Goal: Transaction & Acquisition: Purchase product/service

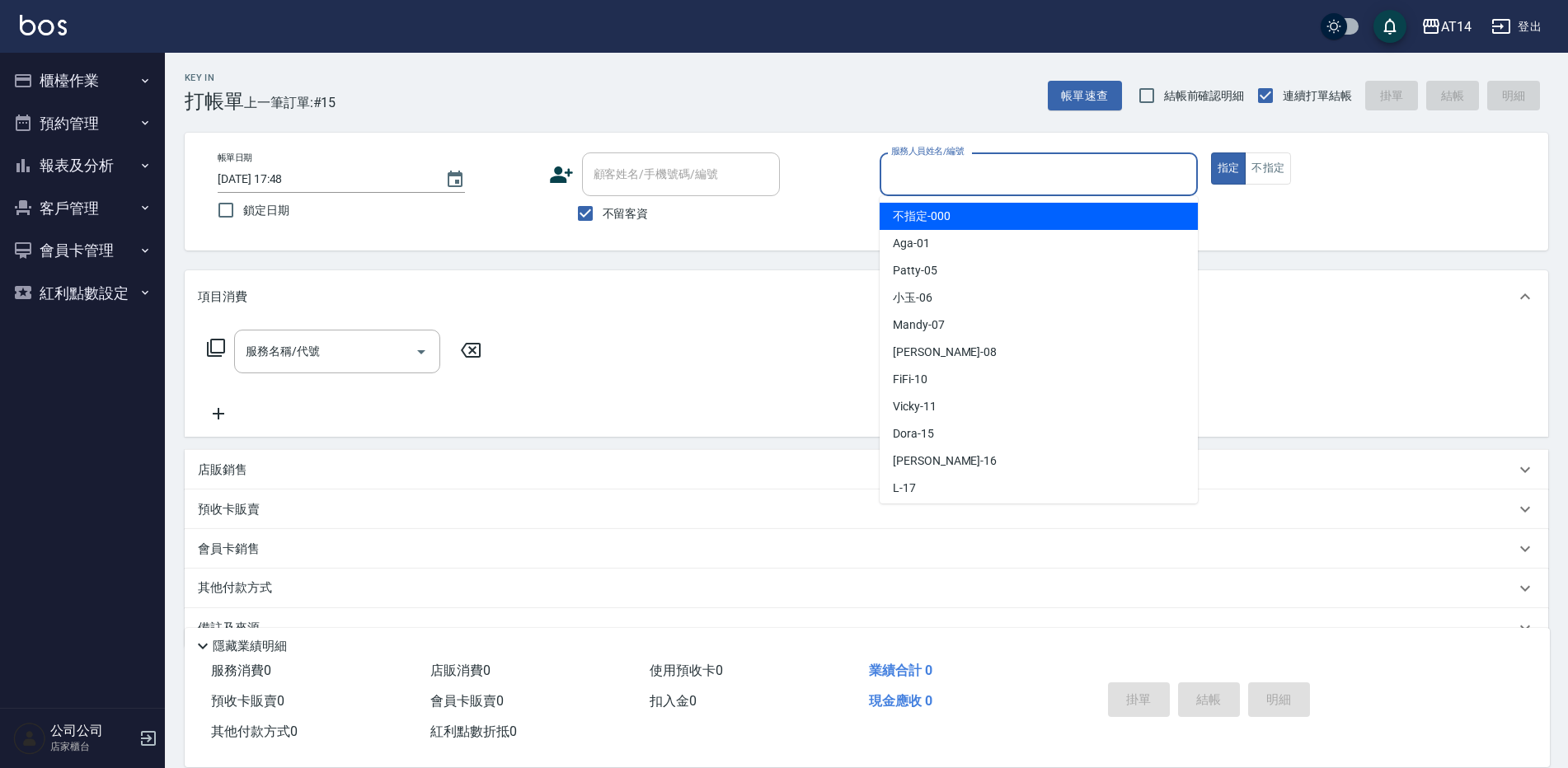
click at [930, 173] on input "服務人員姓名/編號" at bounding box center [1039, 174] width 303 height 29
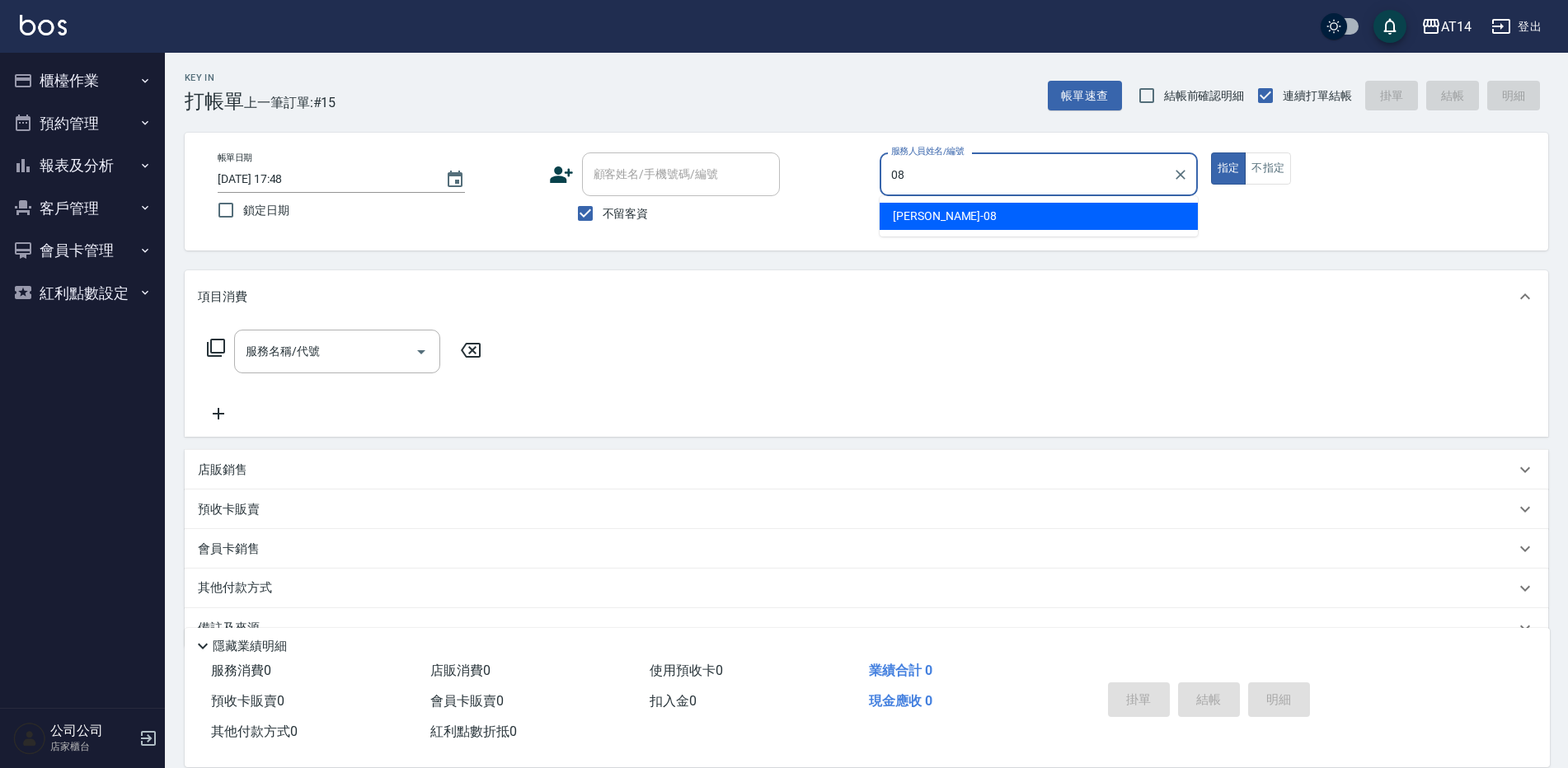
type input "[PERSON_NAME]-08"
type button "true"
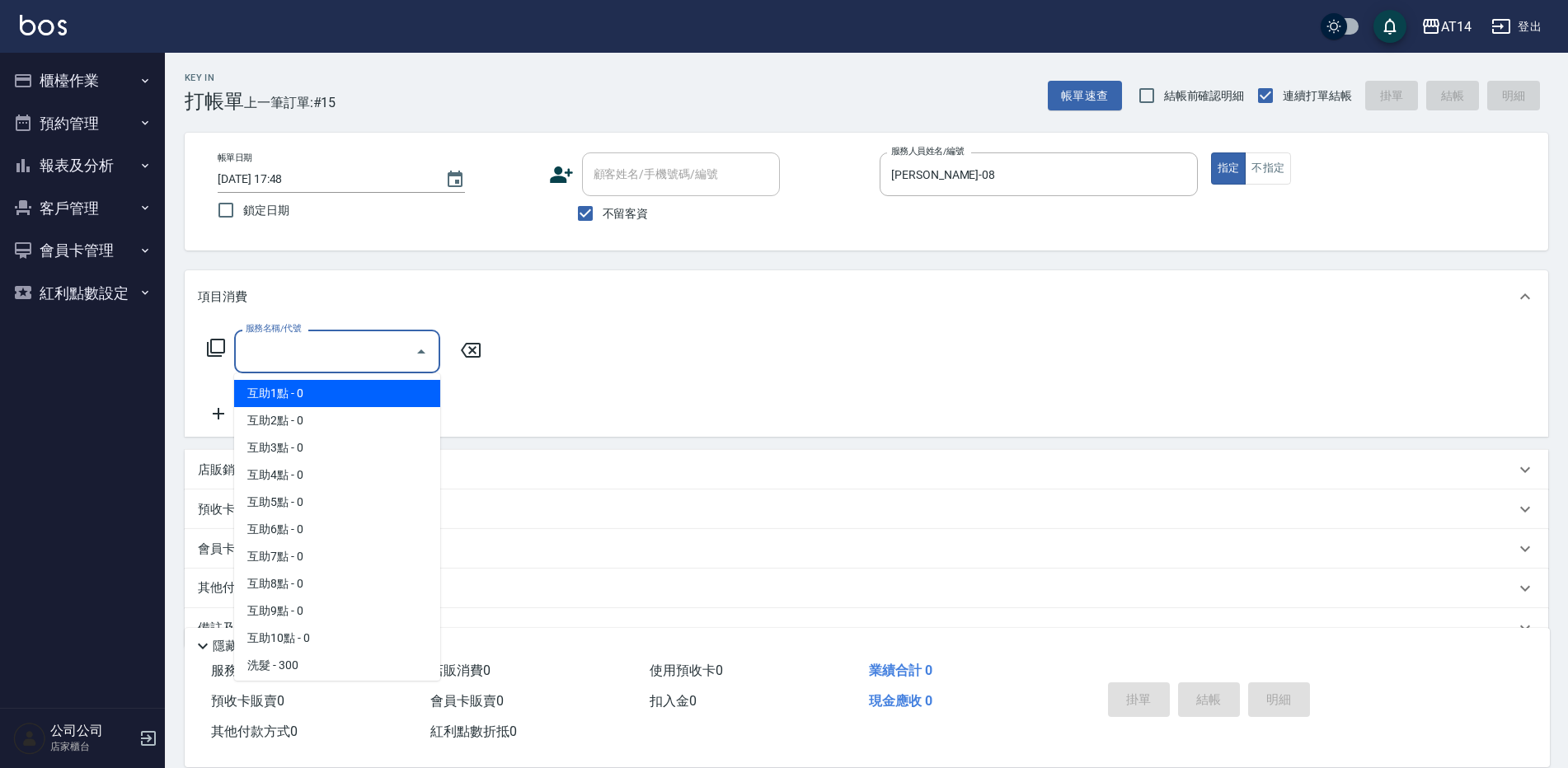
click at [310, 341] on div "服務名稱/代號 服務名稱/代號" at bounding box center [337, 352] width 206 height 44
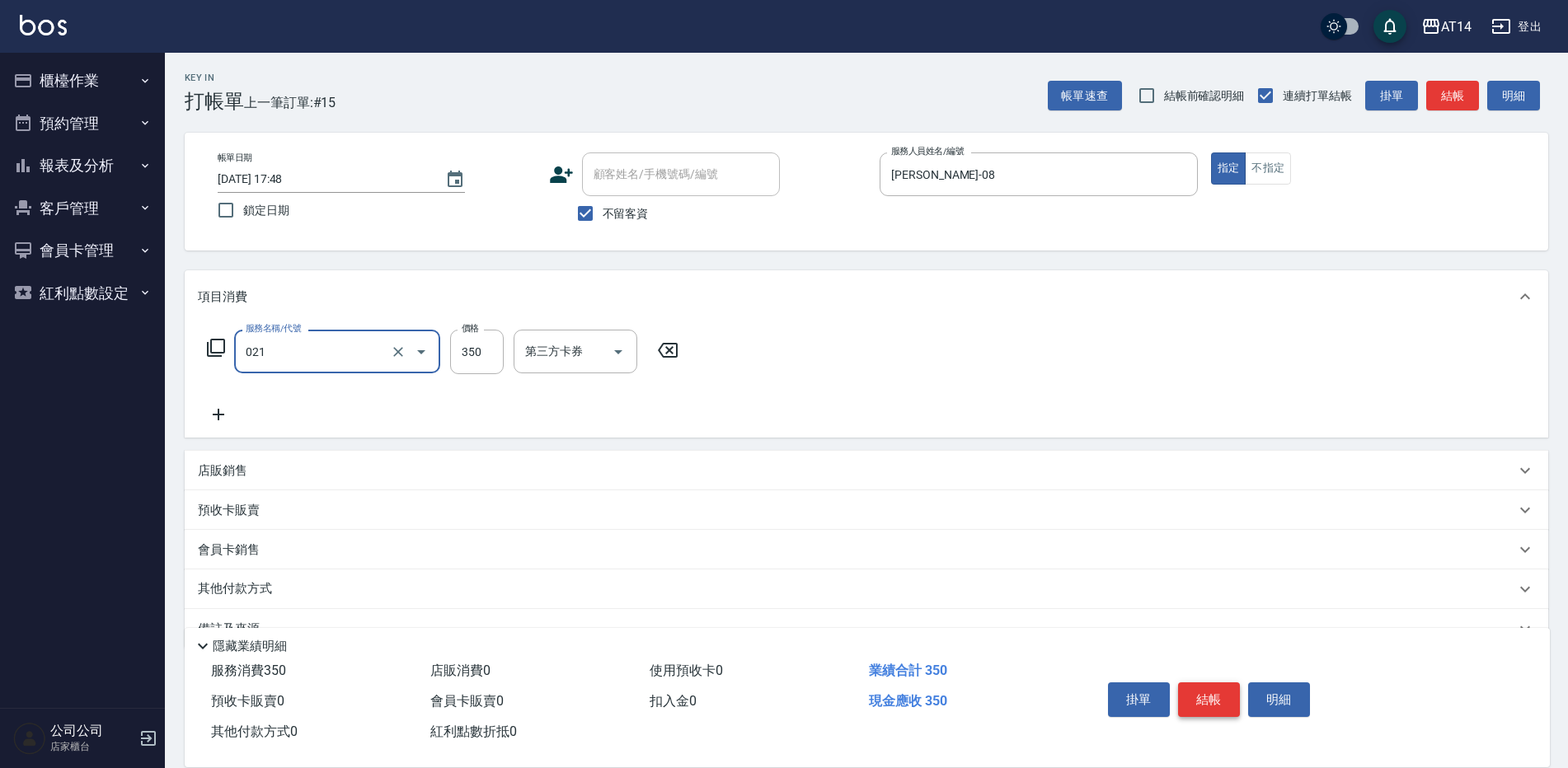
type input "剪髮(021)"
click at [1227, 692] on button "結帳" at bounding box center [1208, 700] width 62 height 35
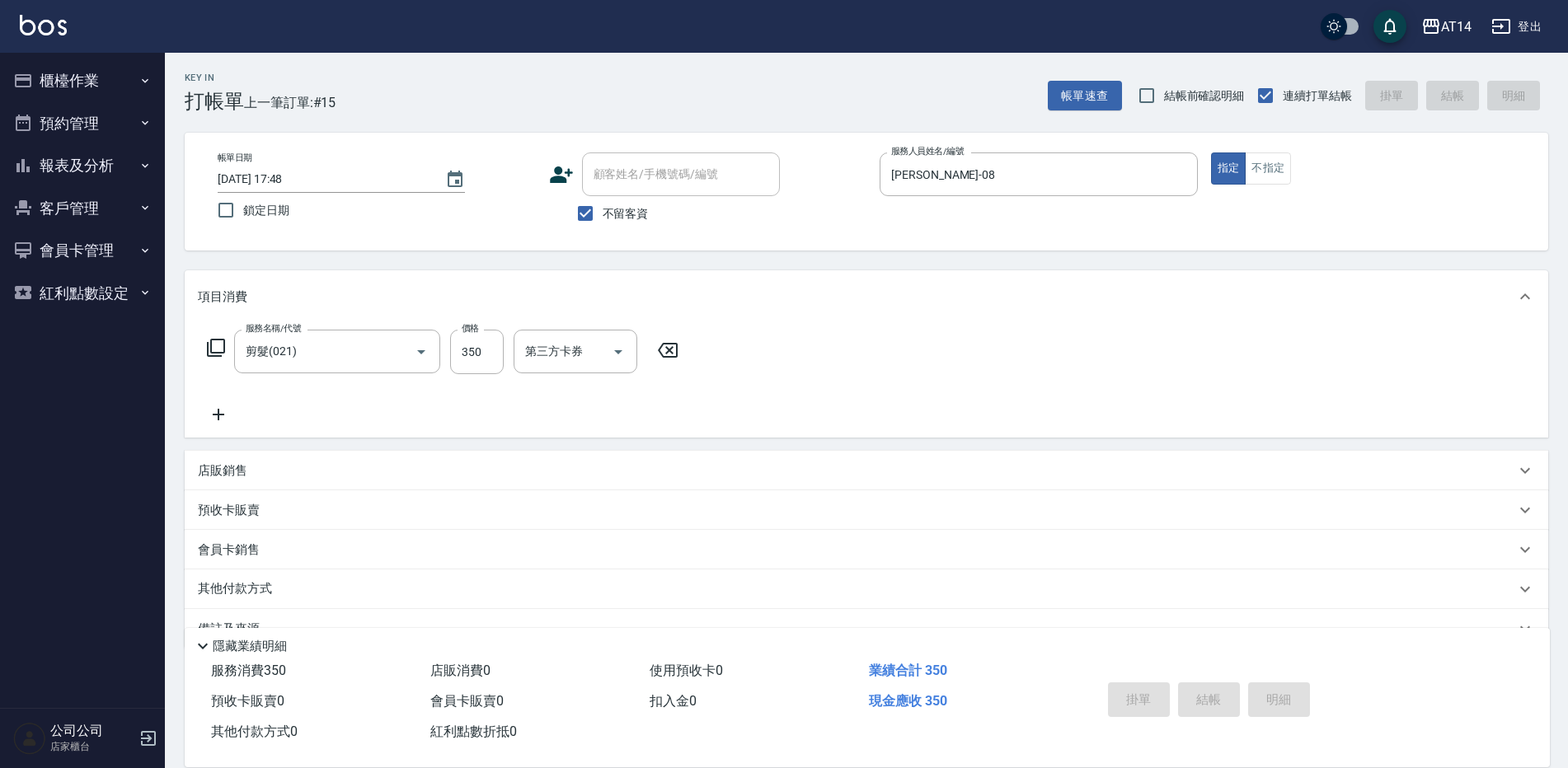
type input "2025/08/20 18:51"
click at [115, 173] on button "報表及分析" at bounding box center [82, 166] width 152 height 43
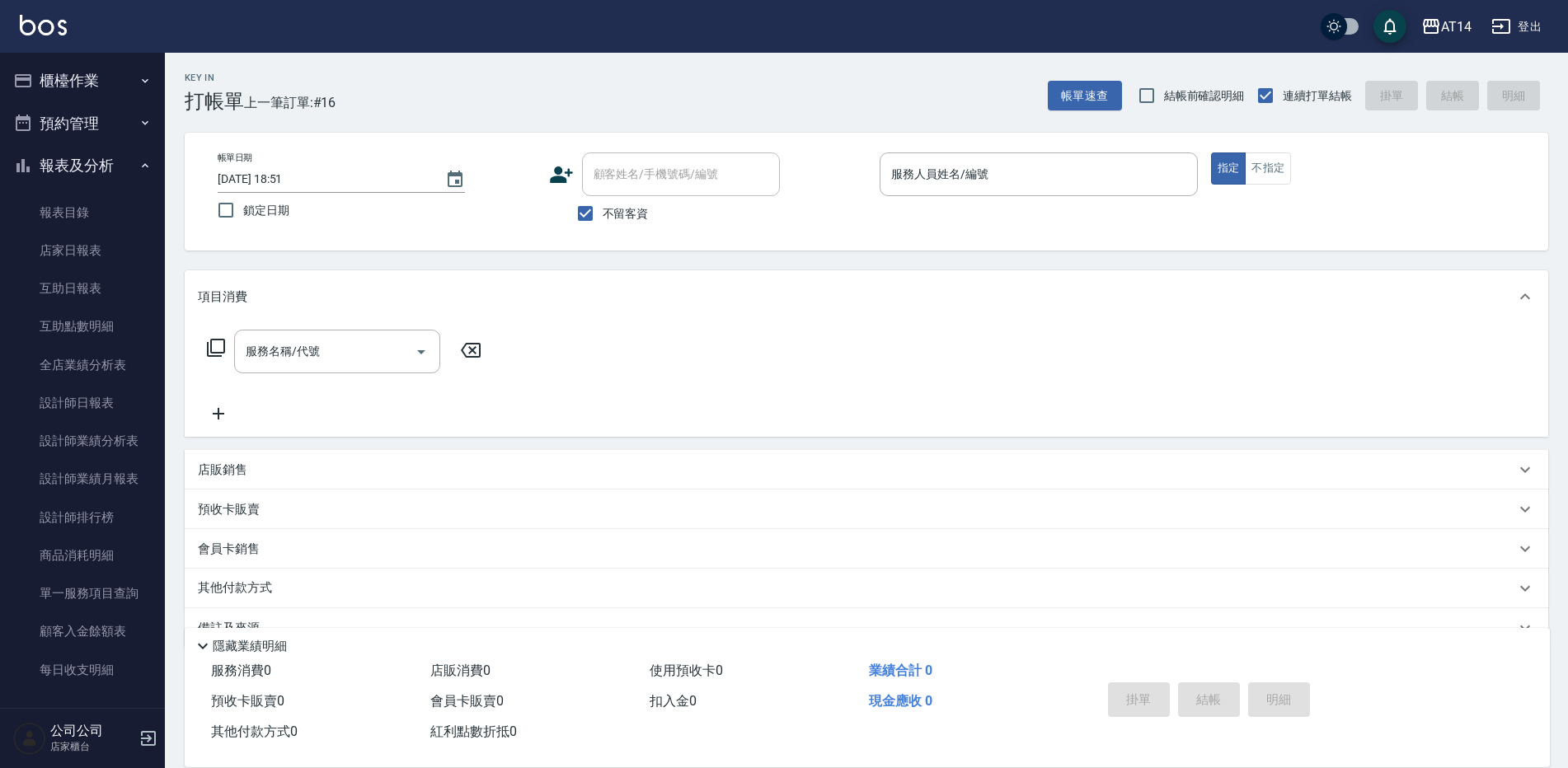
click at [114, 110] on button "預約管理" at bounding box center [82, 124] width 152 height 43
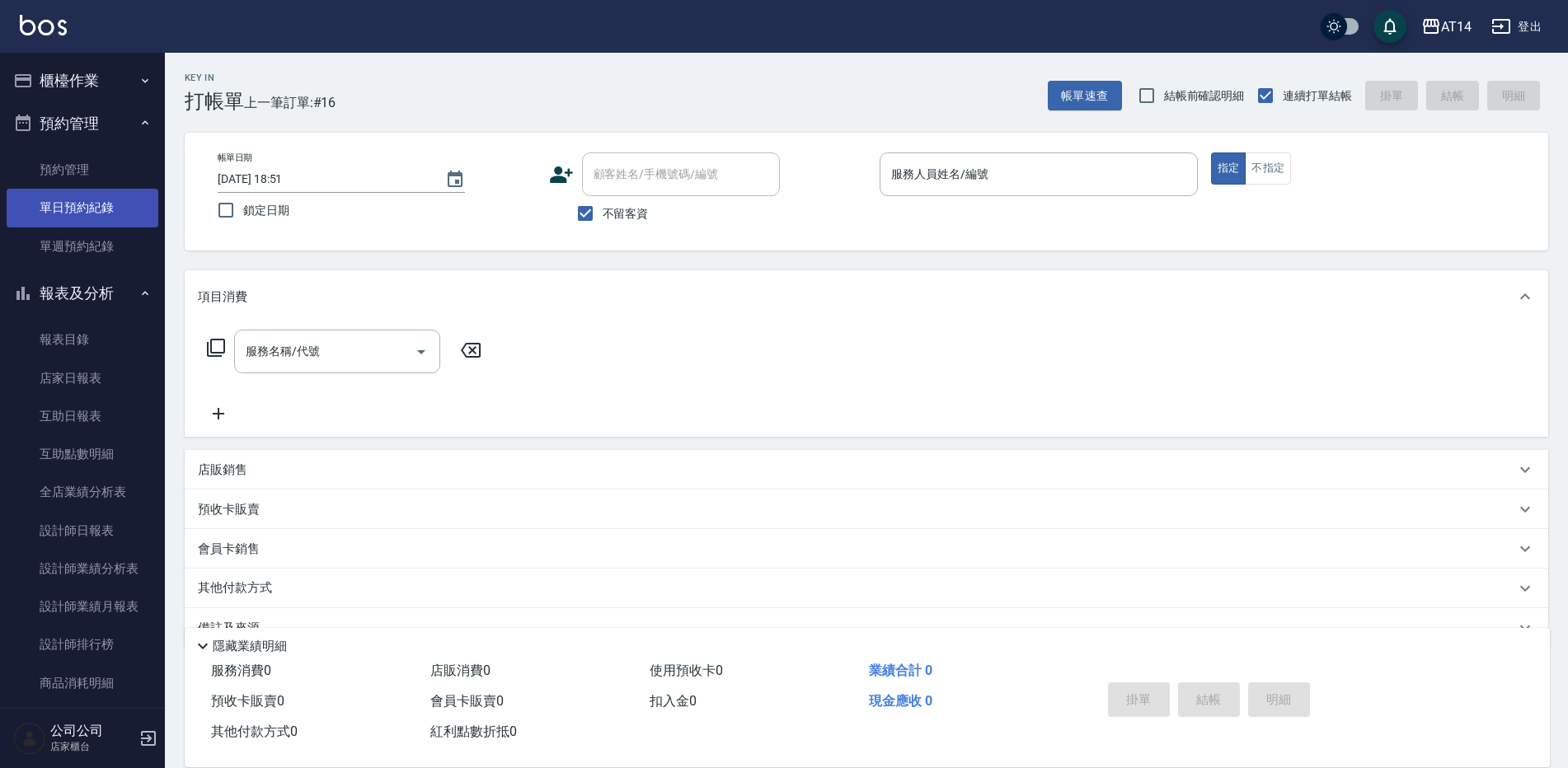
click at [131, 204] on link "單日預約紀錄" at bounding box center [82, 208] width 152 height 38
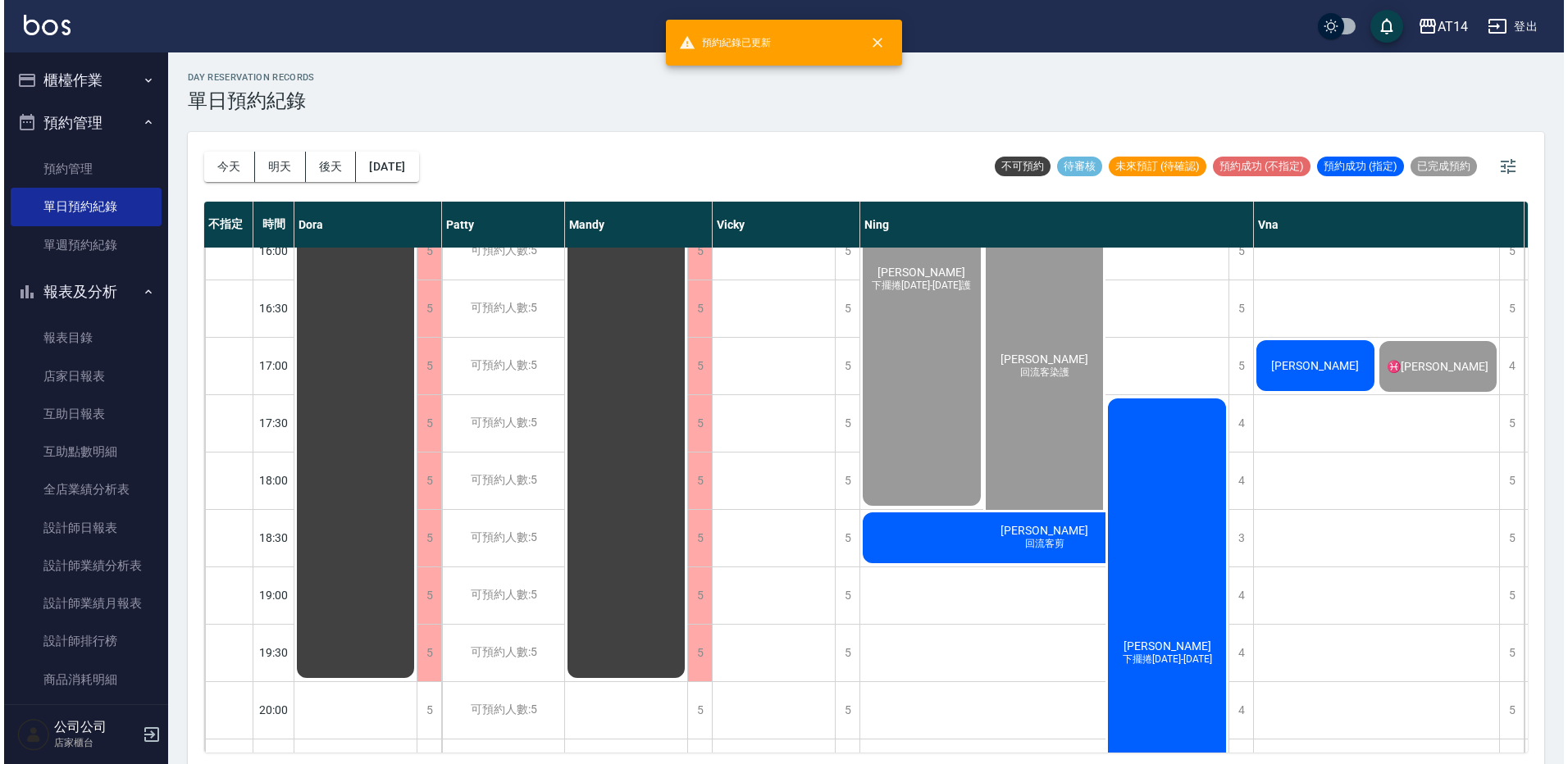
scroll to position [771, 0]
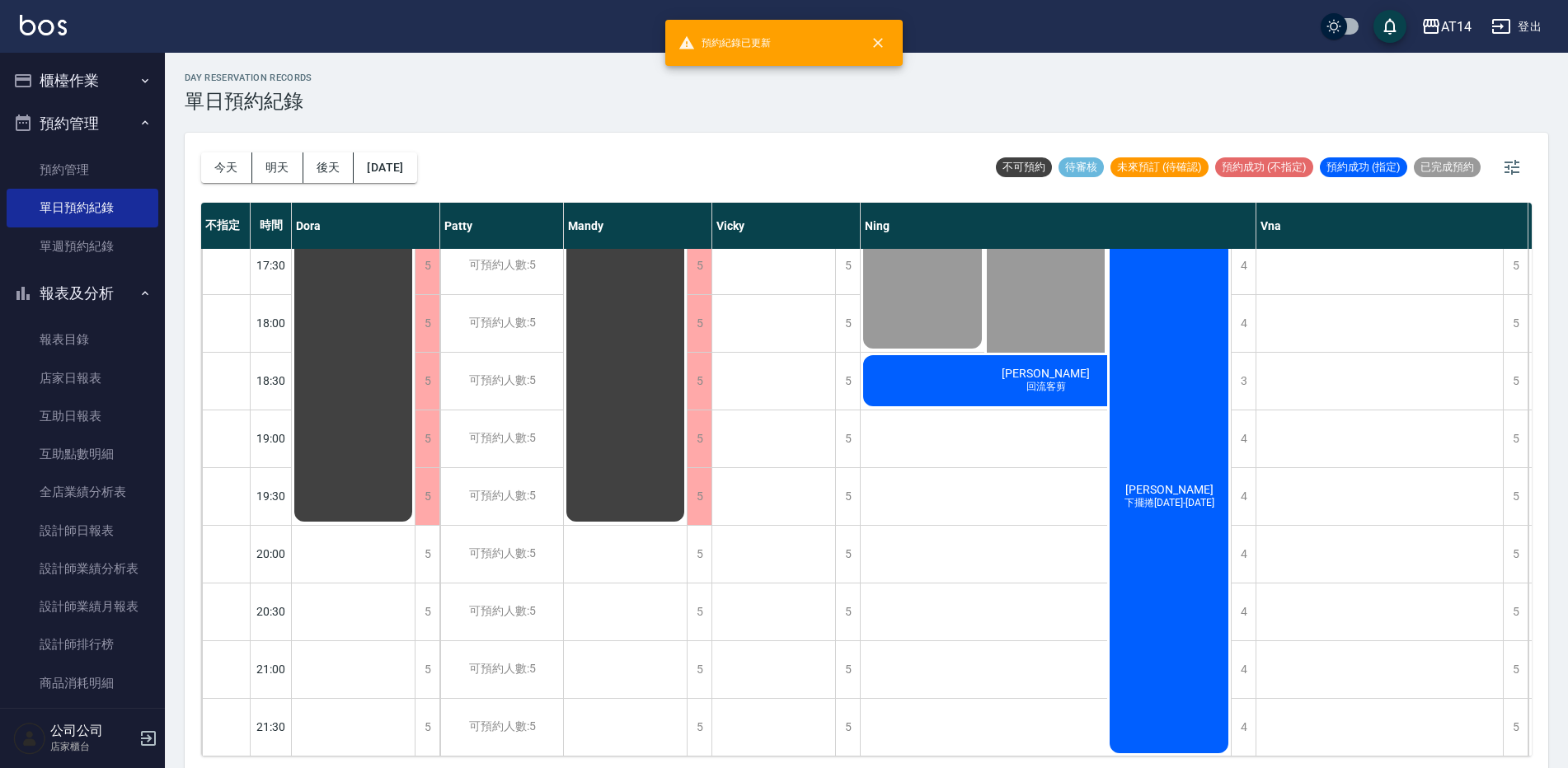
click at [1157, 561] on div "李庭恩 下擺捲1299-1899" at bounding box center [1168, 497] width 124 height 518
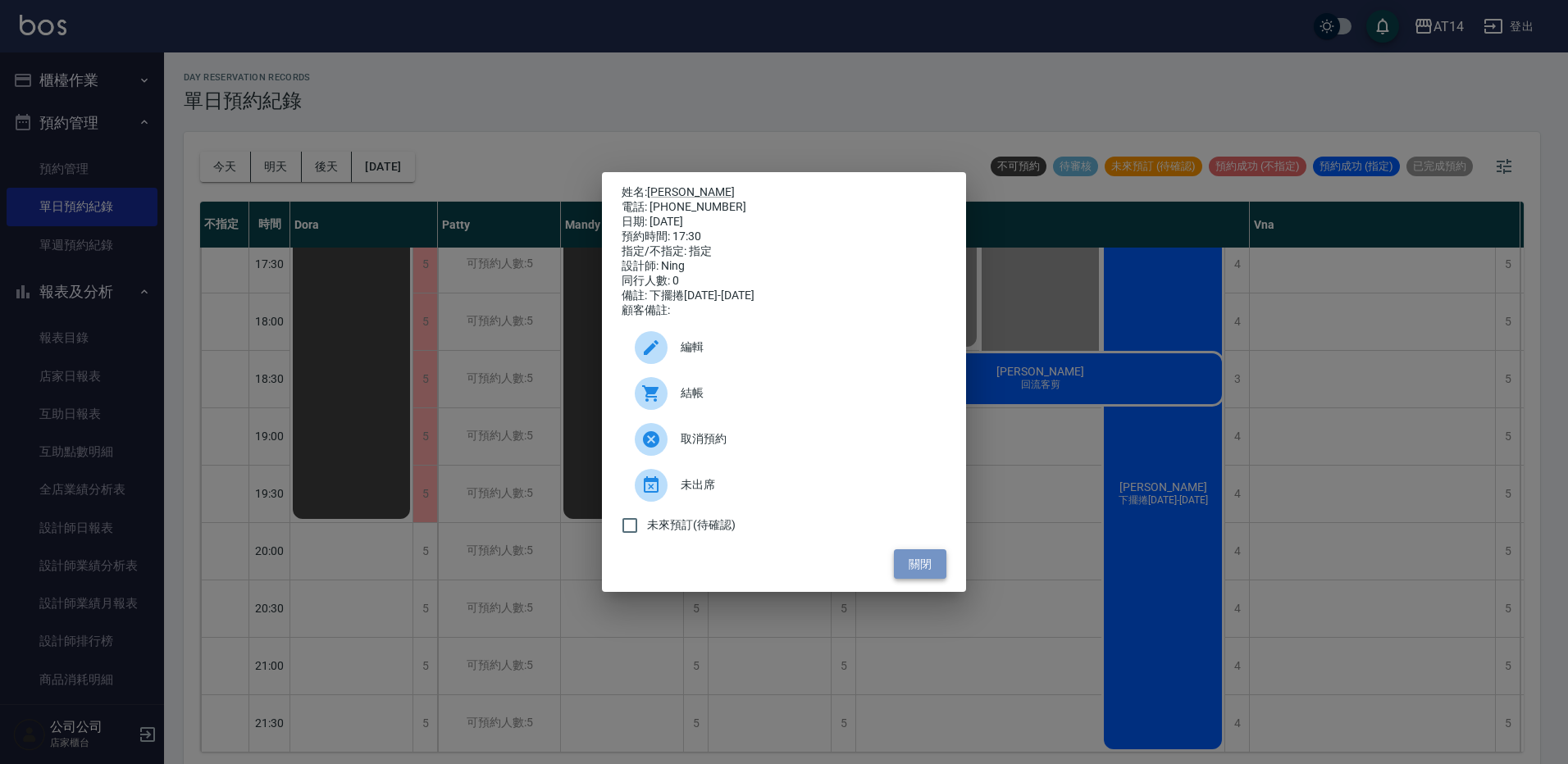
click at [921, 568] on button "關閉" at bounding box center [920, 564] width 53 height 31
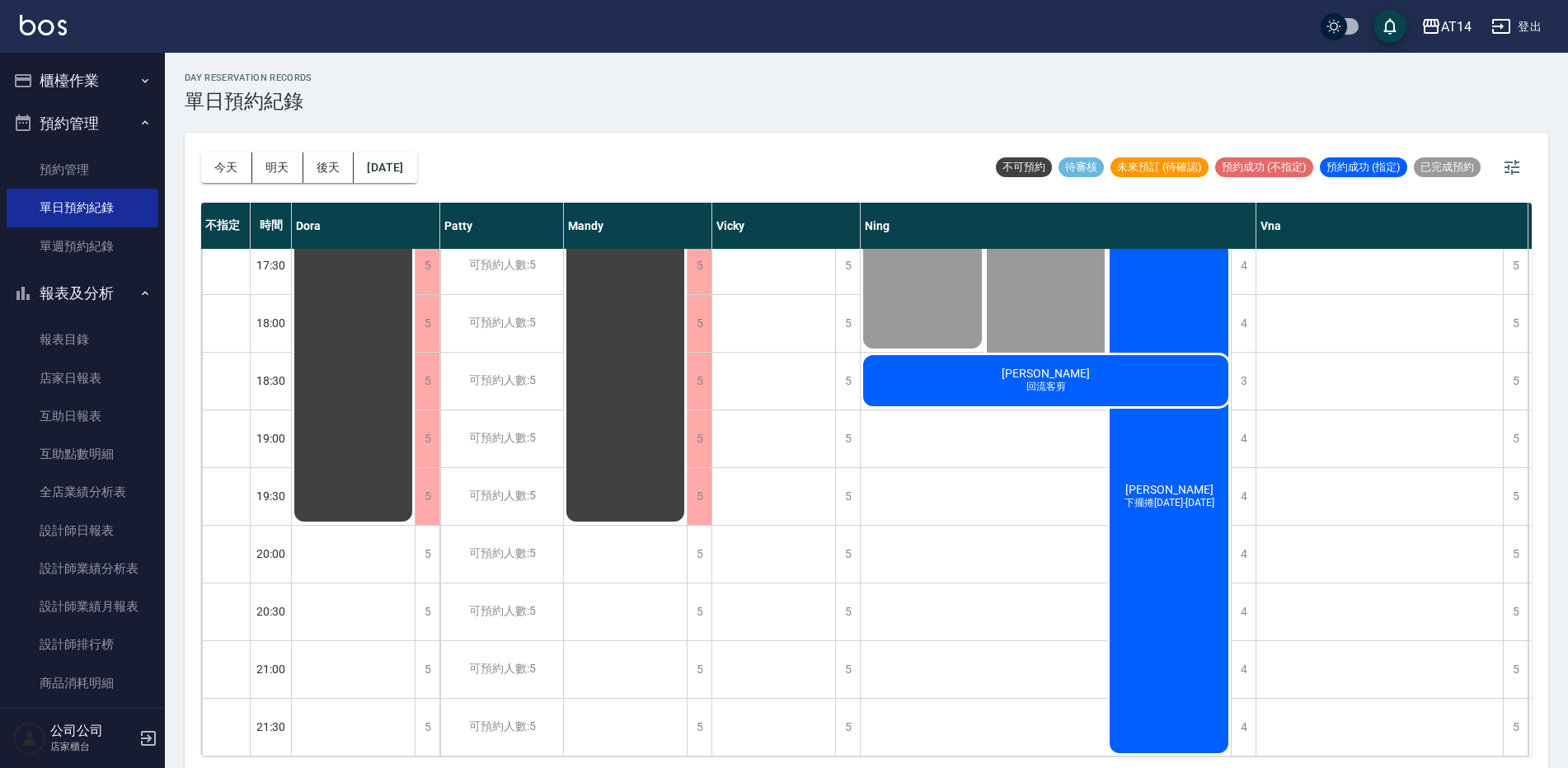
click at [415, 362] on div "楊婷竹 回流客剪" at bounding box center [353, 6] width 123 height 1037
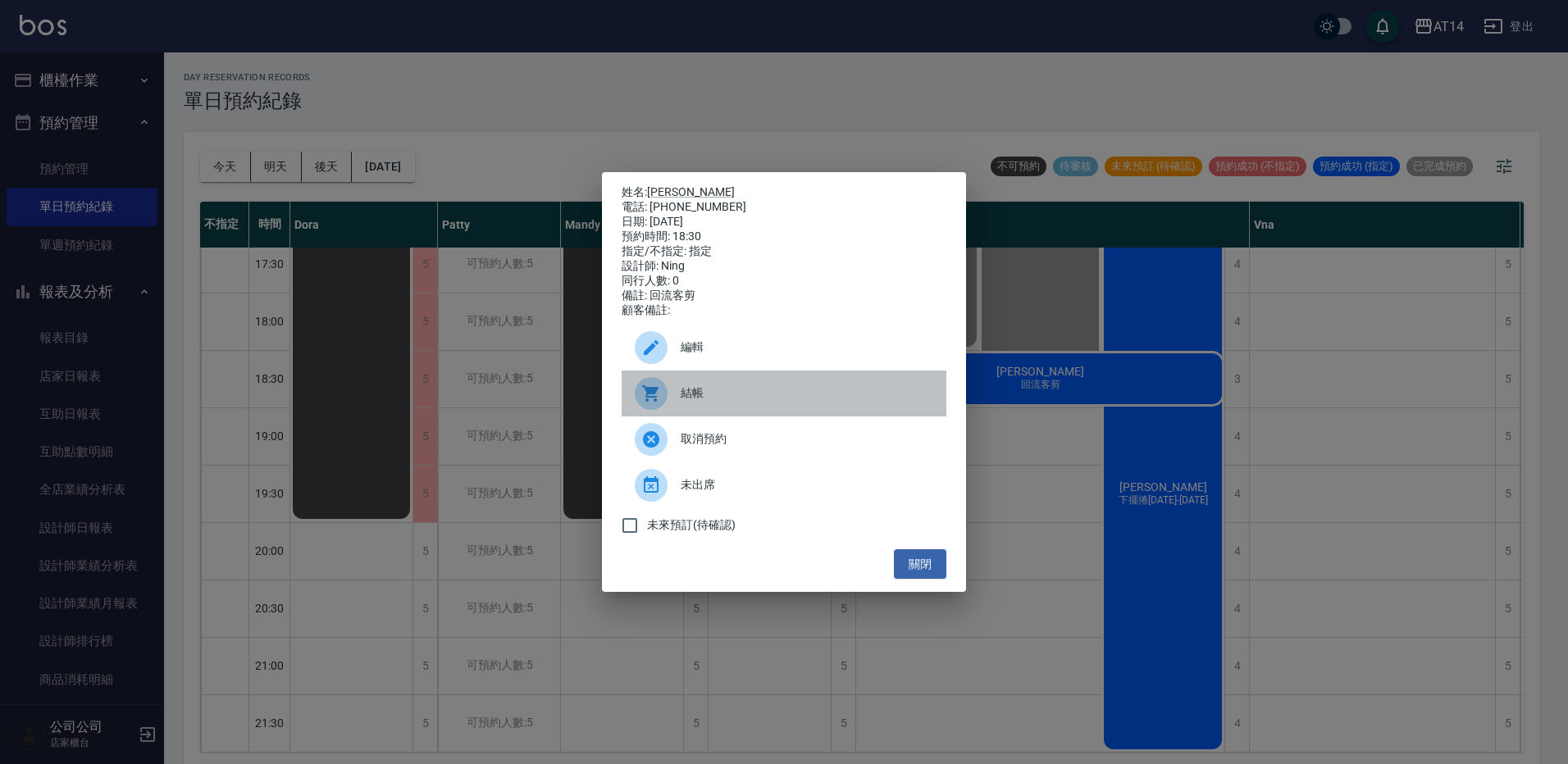
click at [699, 410] on div "結帳" at bounding box center [784, 394] width 325 height 46
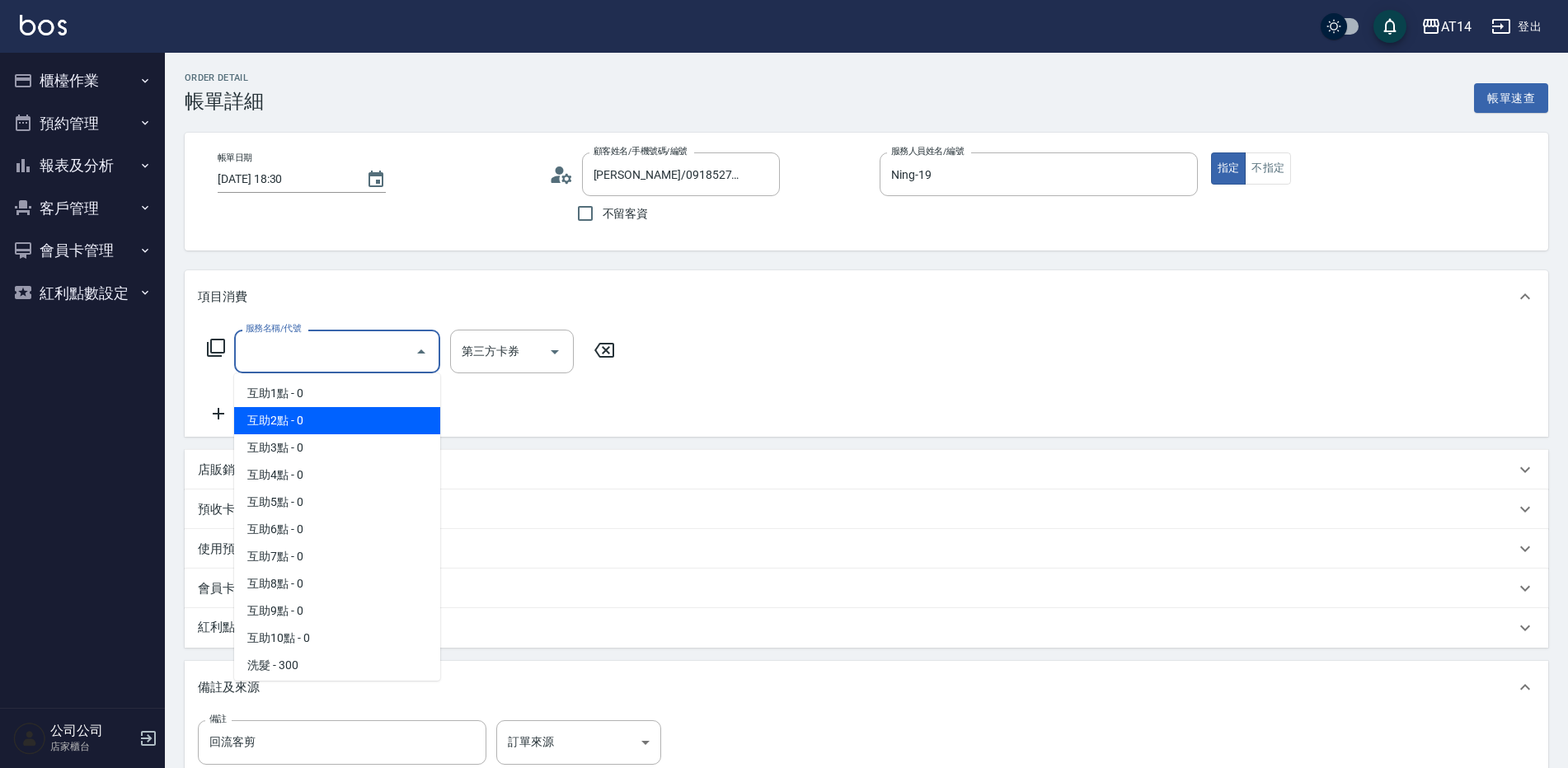
click at [337, 401] on span "互助1點 - 0" at bounding box center [337, 393] width 206 height 27
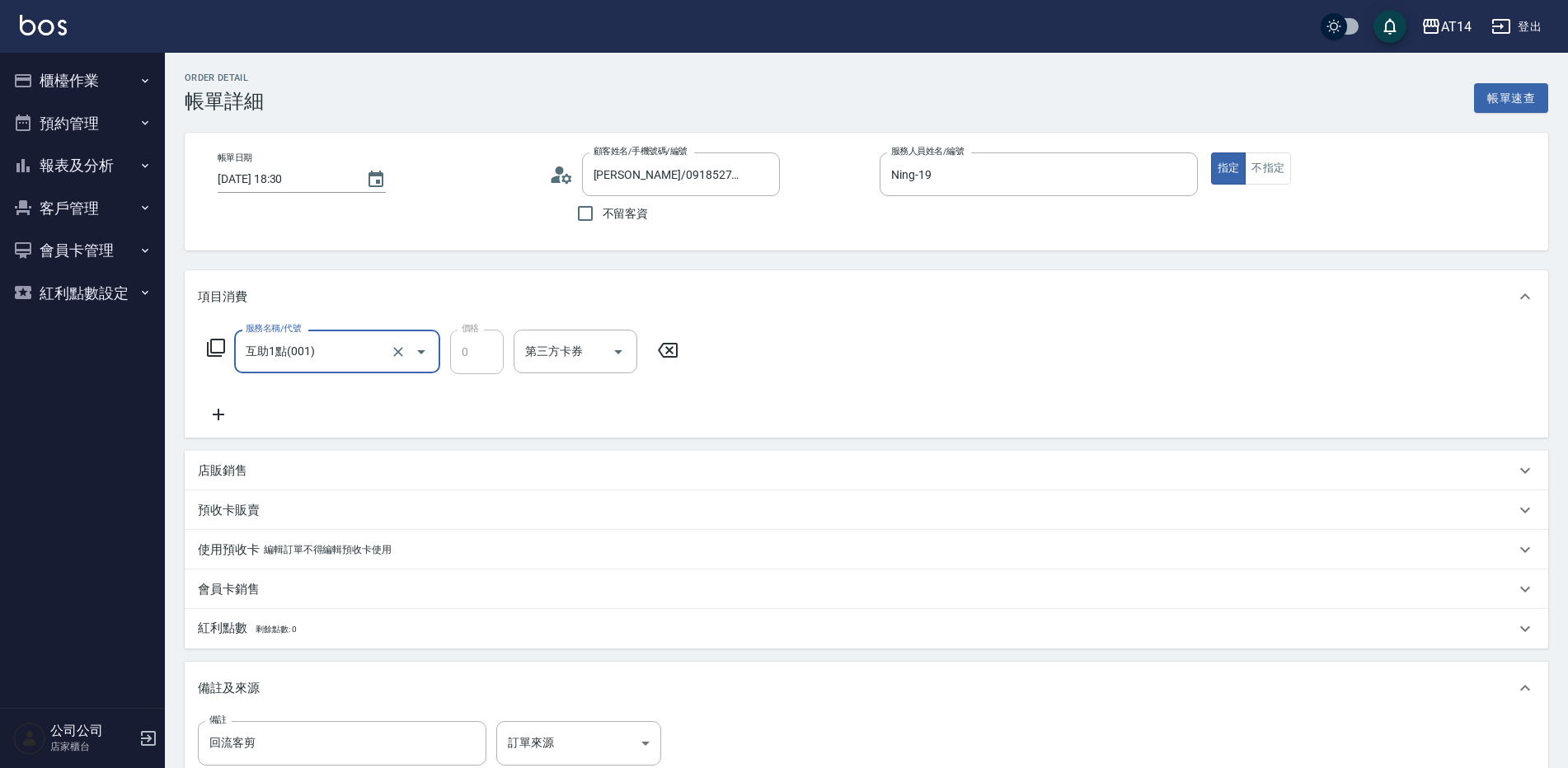
type input "互助1點(001)"
click at [570, 344] on div "互助點數-1 互助點數-1" at bounding box center [562, 352] width 99 height 44
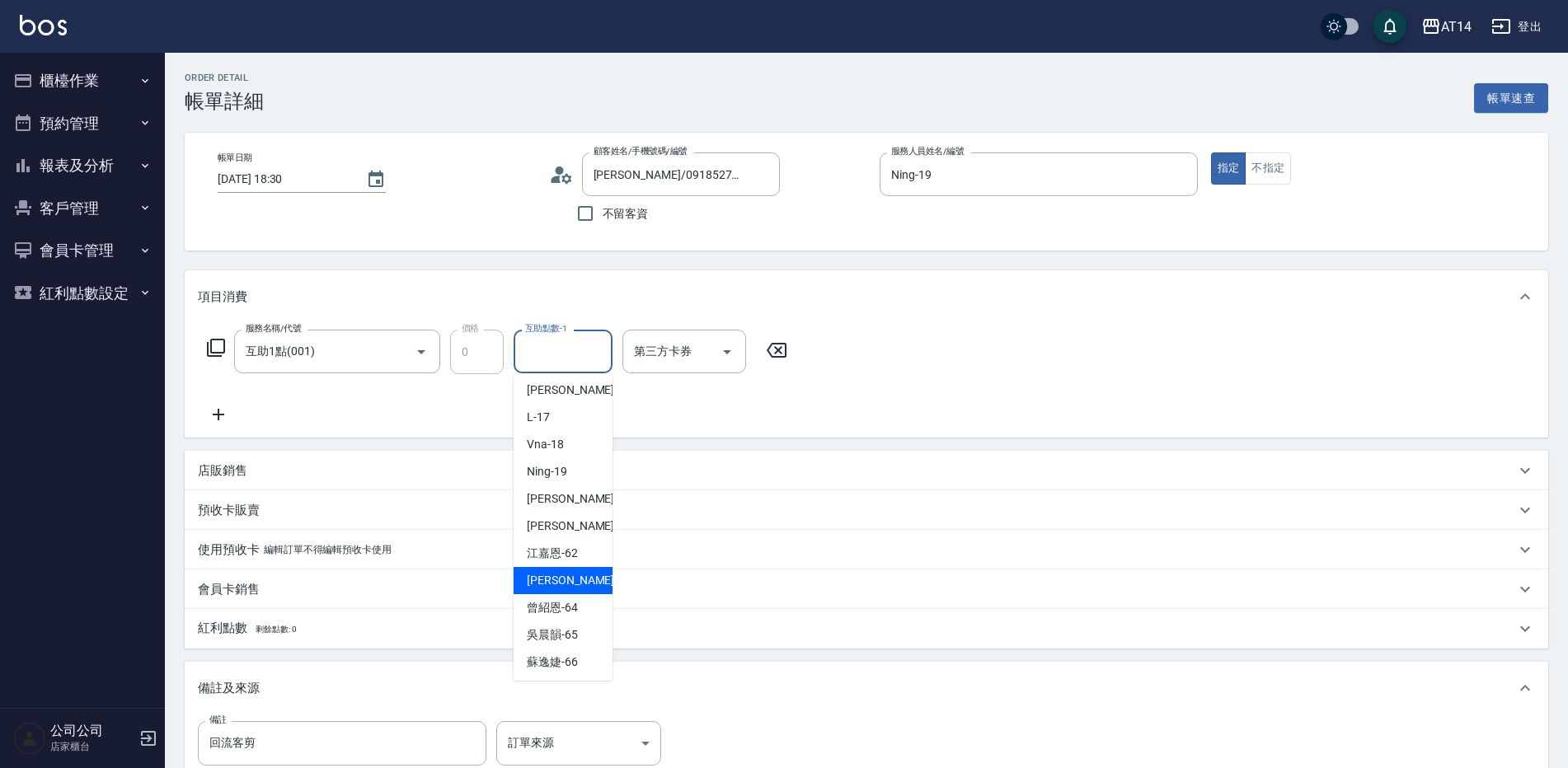
scroll to position [250, 0]
click at [577, 586] on span "[PERSON_NAME] -63" at bounding box center [578, 579] width 104 height 17
type input "回流客剪"
type input "[PERSON_NAME]-63"
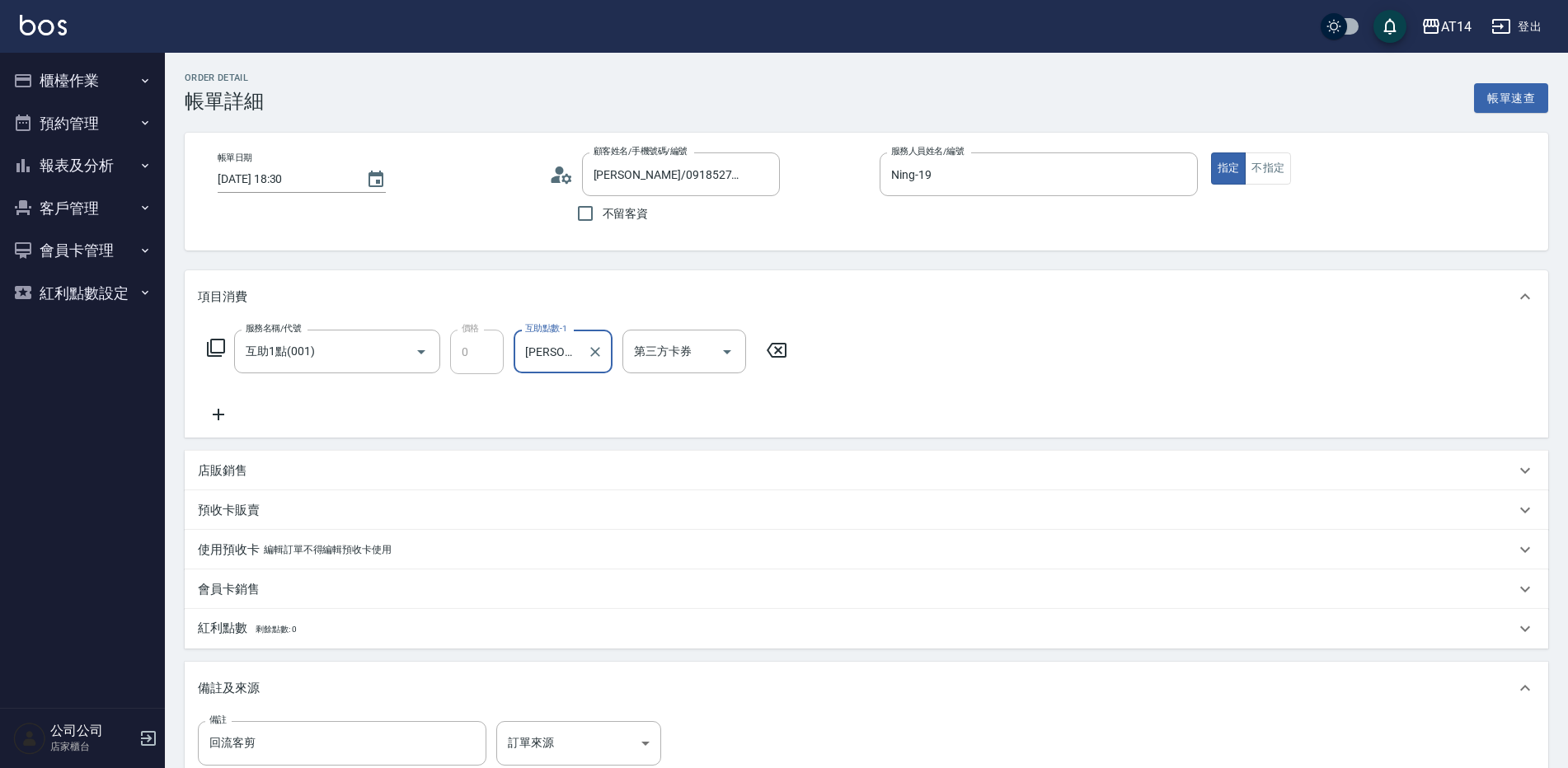
click at [211, 420] on icon at bounding box center [219, 415] width 41 height 20
type input "回流客剪"
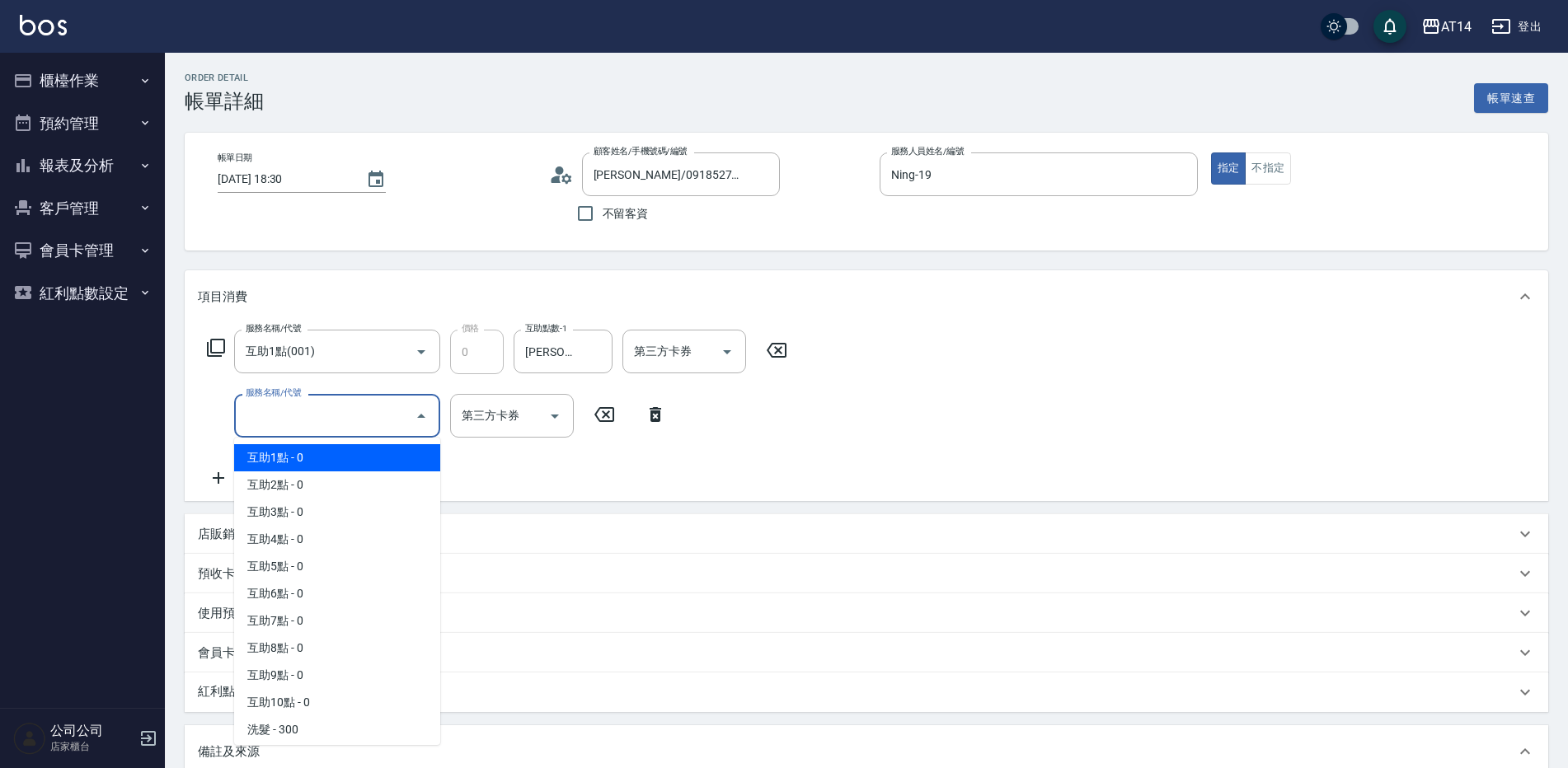
click at [298, 411] on input "服務名稱/代號" at bounding box center [324, 416] width 167 height 29
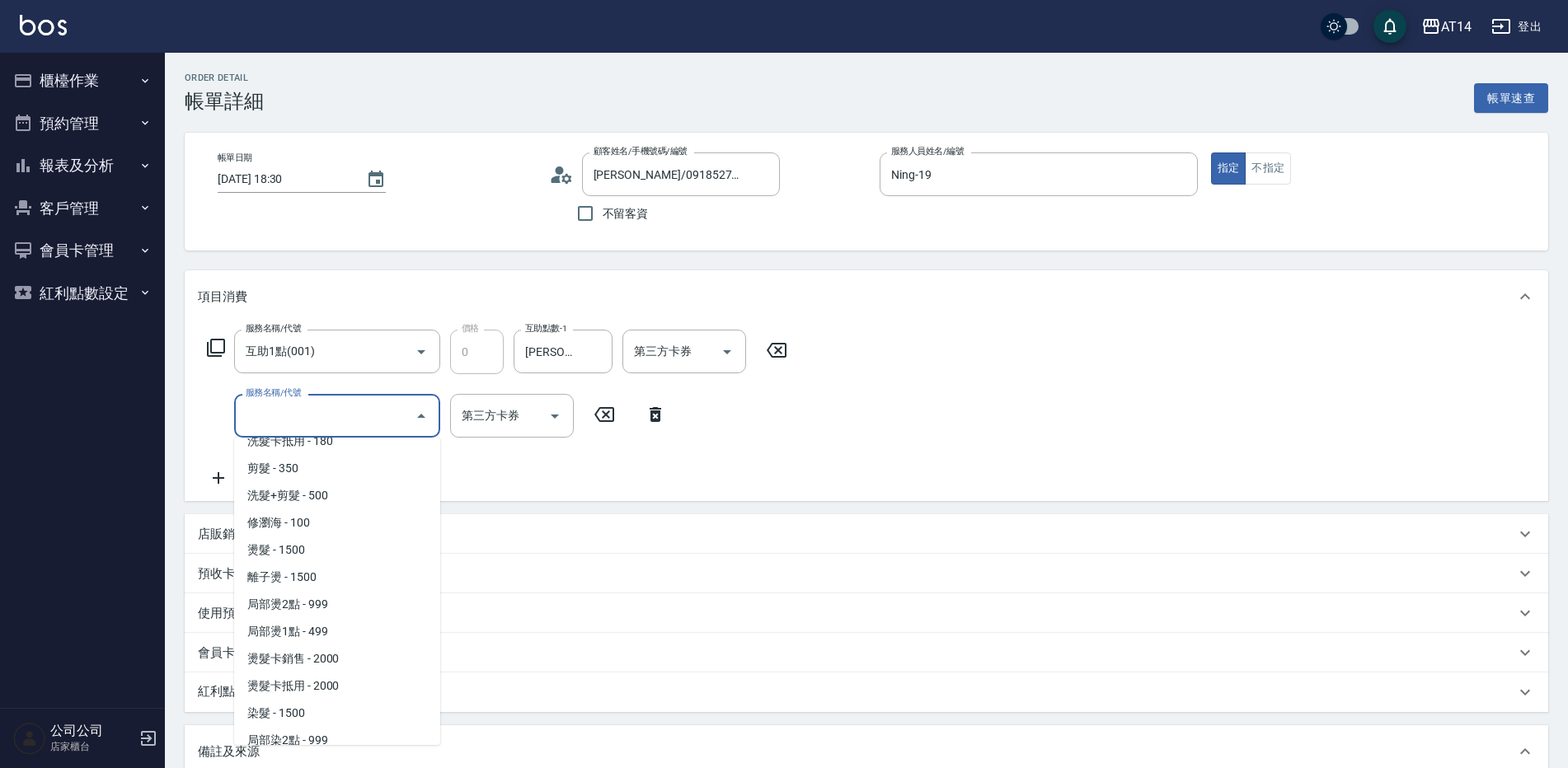
scroll to position [330, 0]
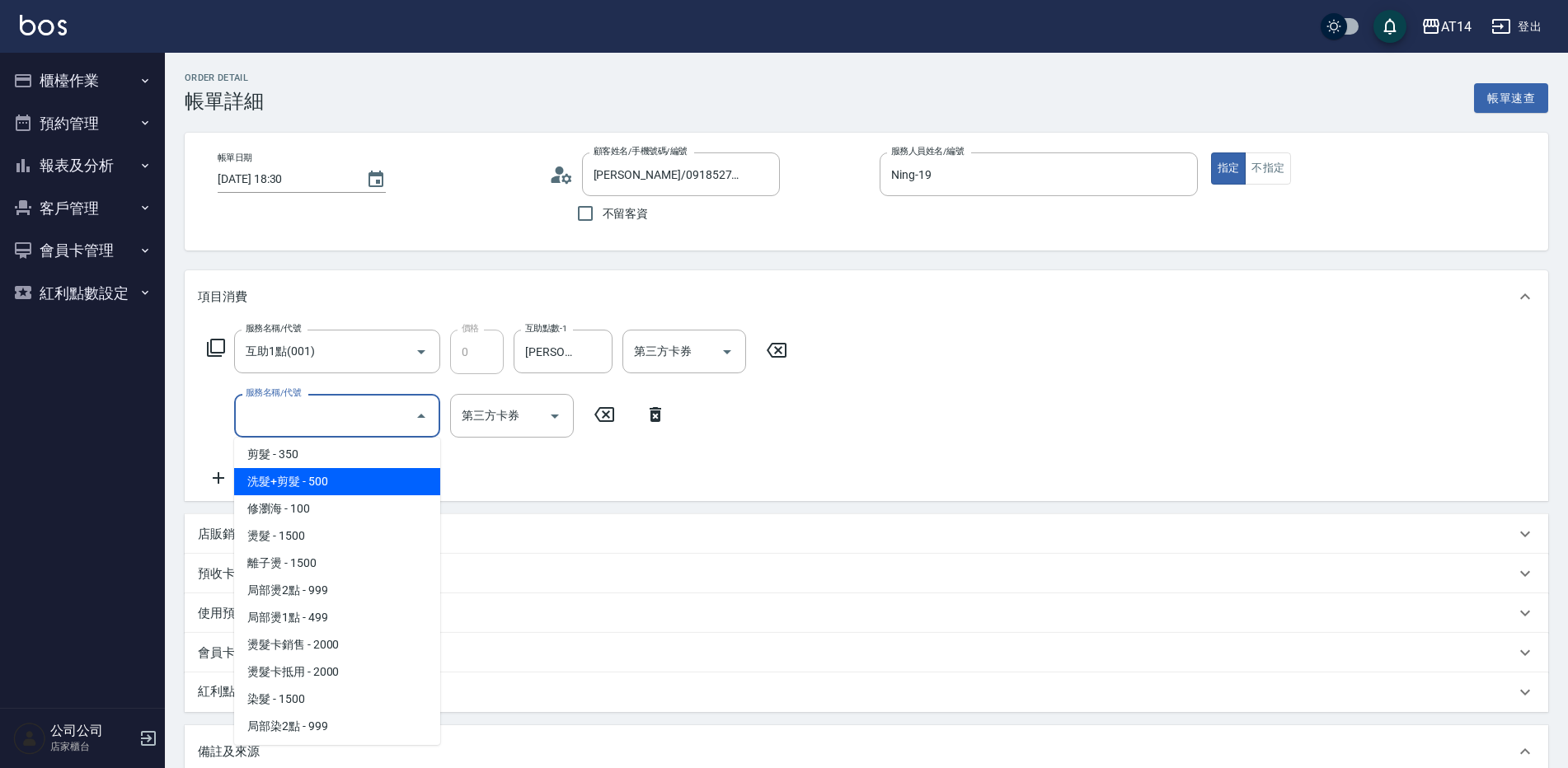
click at [363, 479] on span "洗髮+剪髮 - 500" at bounding box center [337, 482] width 206 height 27
type input "1"
type input "回流客剪"
type input "洗髮+剪髮(022)"
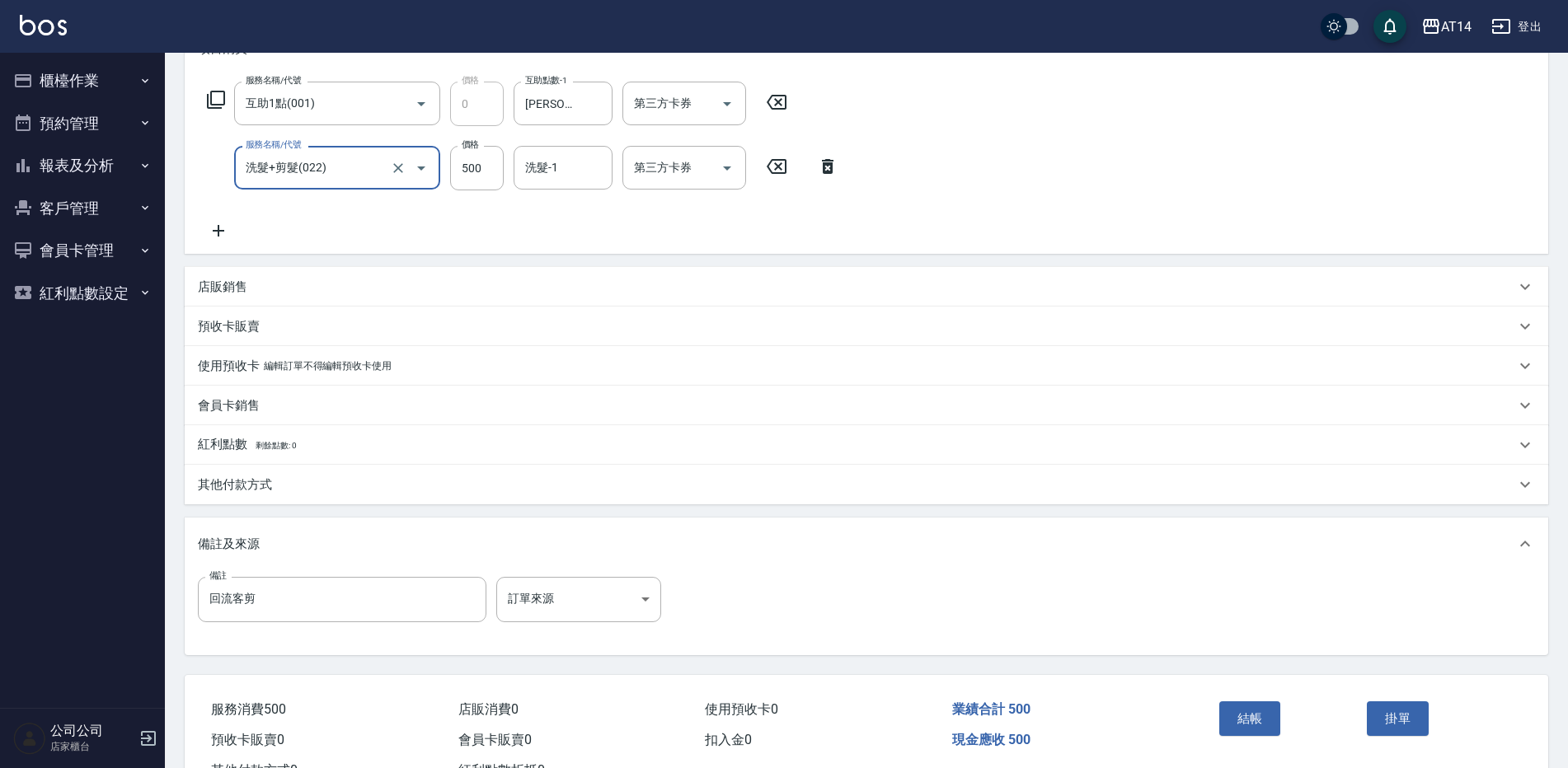
scroll to position [314, 0]
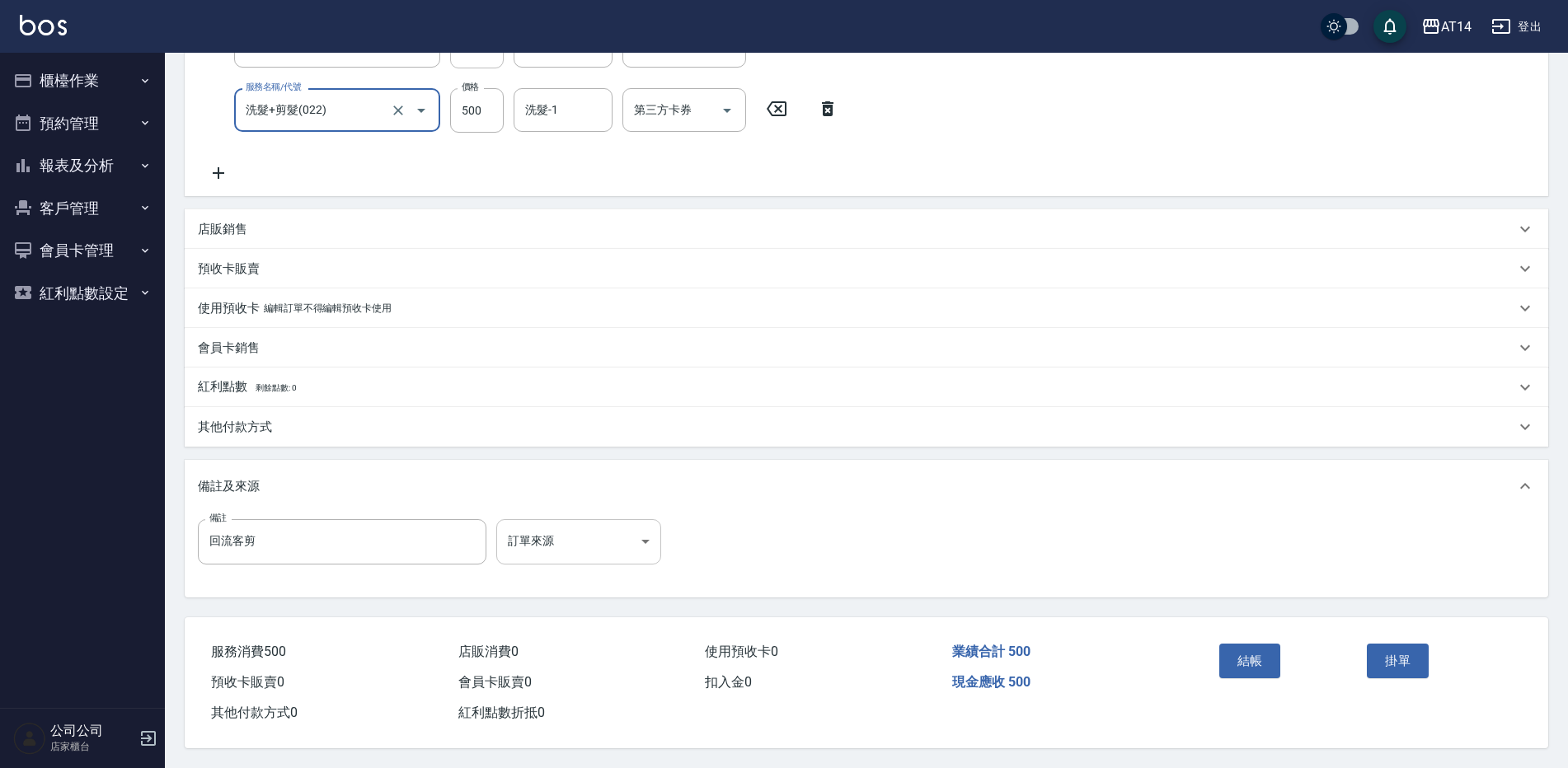
click at [580, 530] on body "AT14 登出 櫃檯作業 打帳單 帳單列表 掛單列表 現金收支登錄 材料自購登錄 每日結帳 排班表 掃碼打卡 預約管理 預約管理 單日預約紀錄 單週預約紀錄 …" at bounding box center [784, 231] width 1568 height 1074
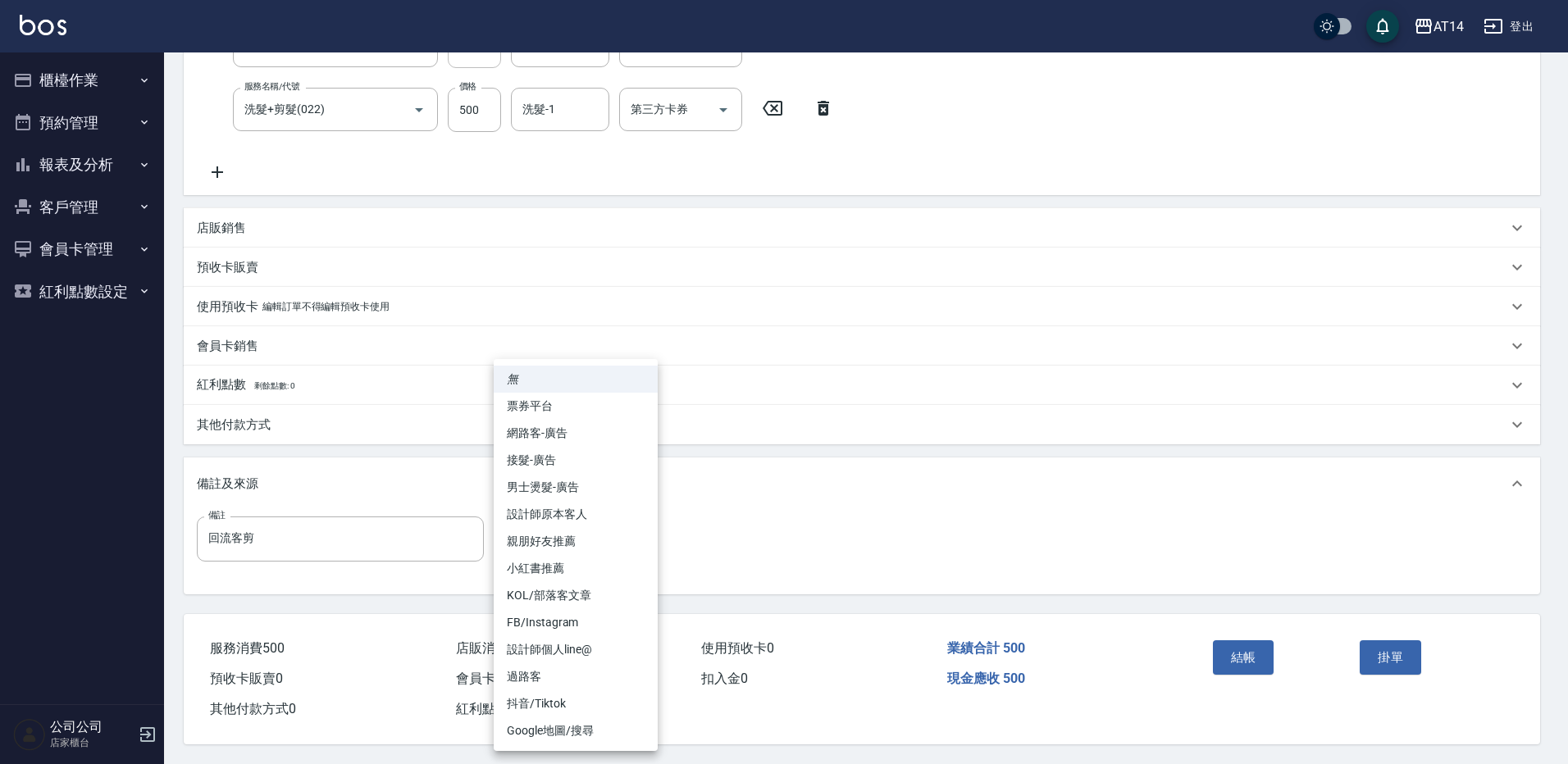
click at [602, 521] on li "設計師原本客人" at bounding box center [575, 514] width 164 height 27
type input "回流客剪"
type input "設計師原本客人"
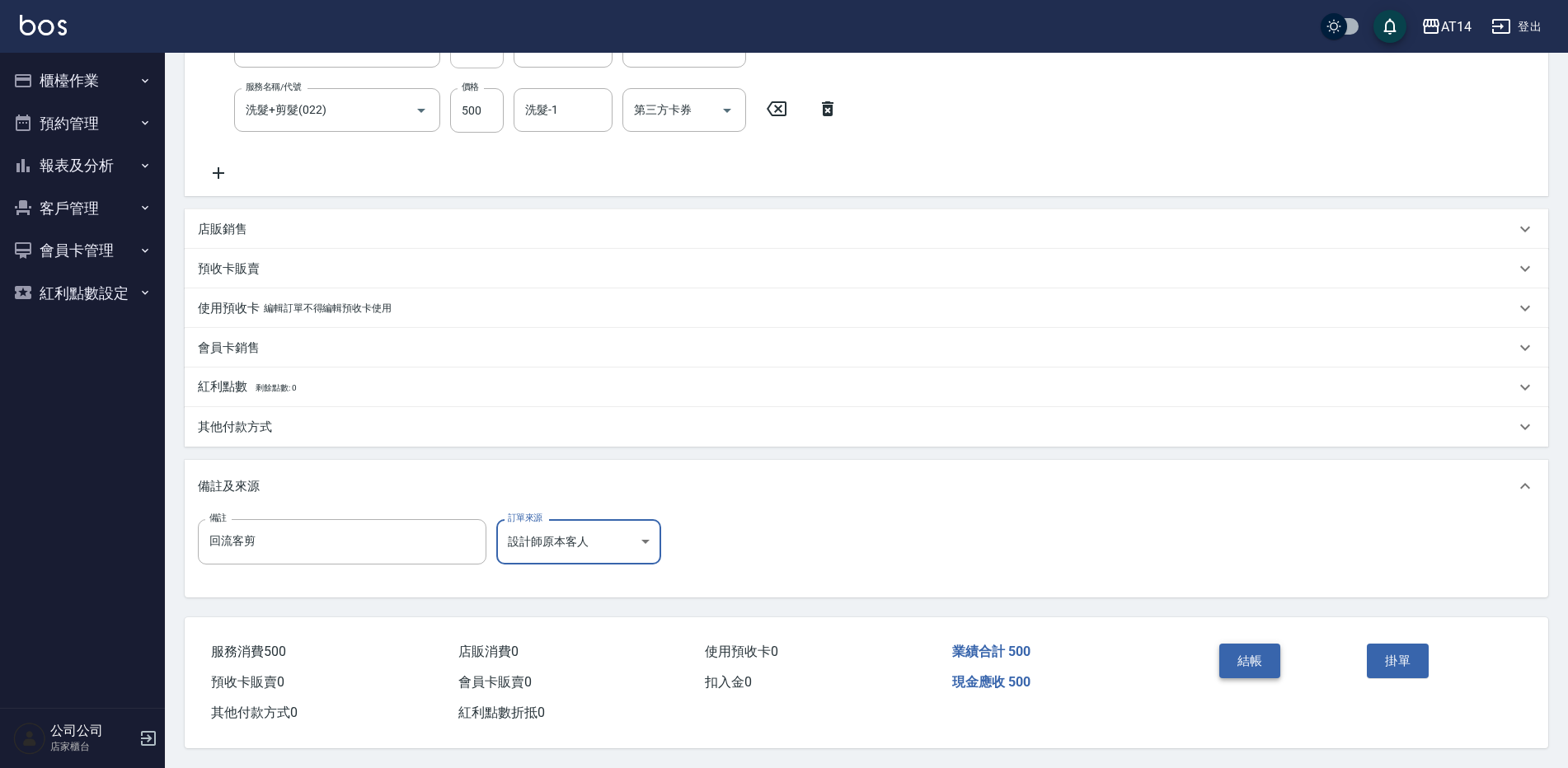
click at [1261, 653] on button "結帳" at bounding box center [1250, 661] width 62 height 35
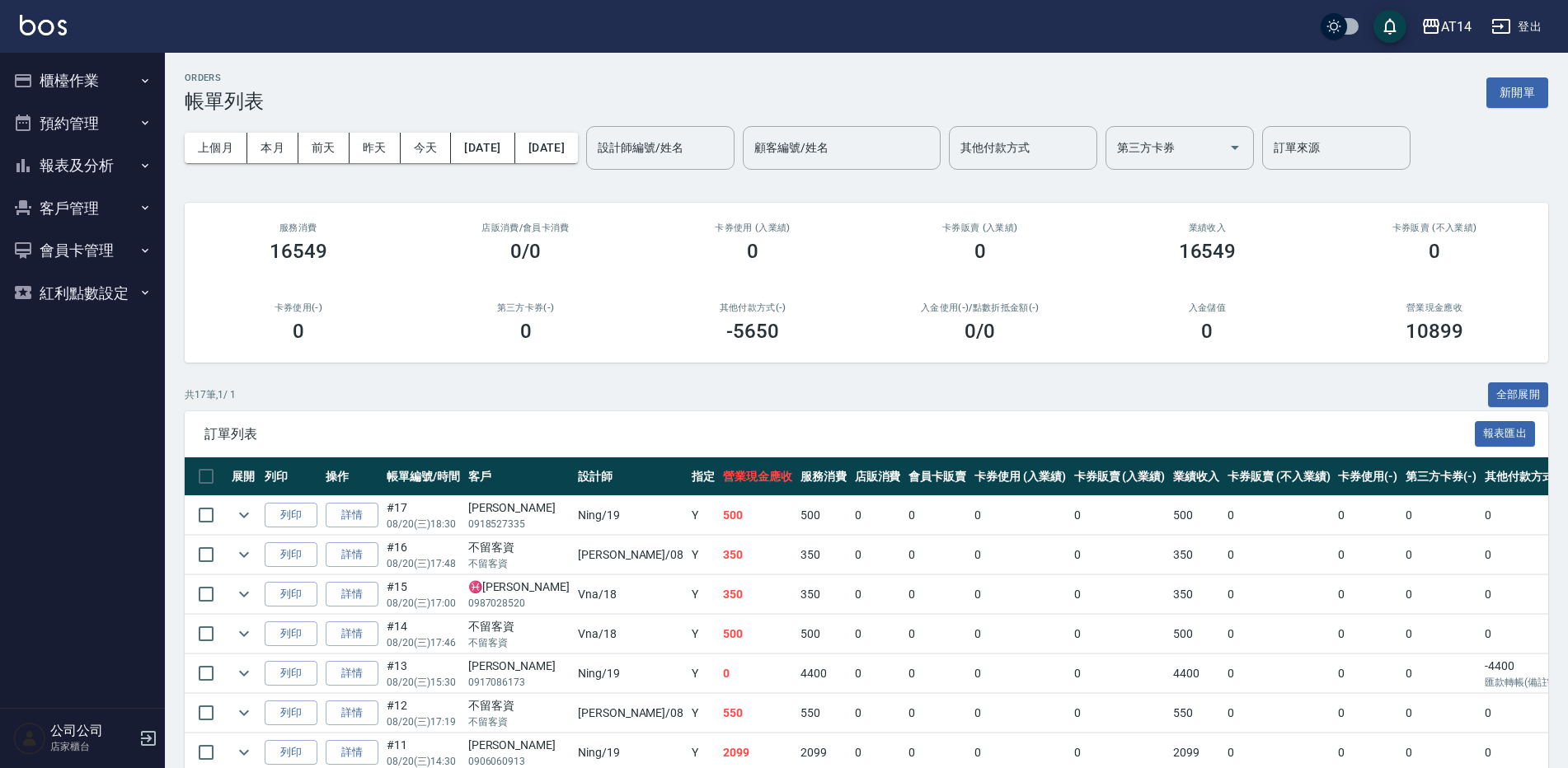
click at [95, 70] on button "櫃檯作業" at bounding box center [82, 81] width 152 height 43
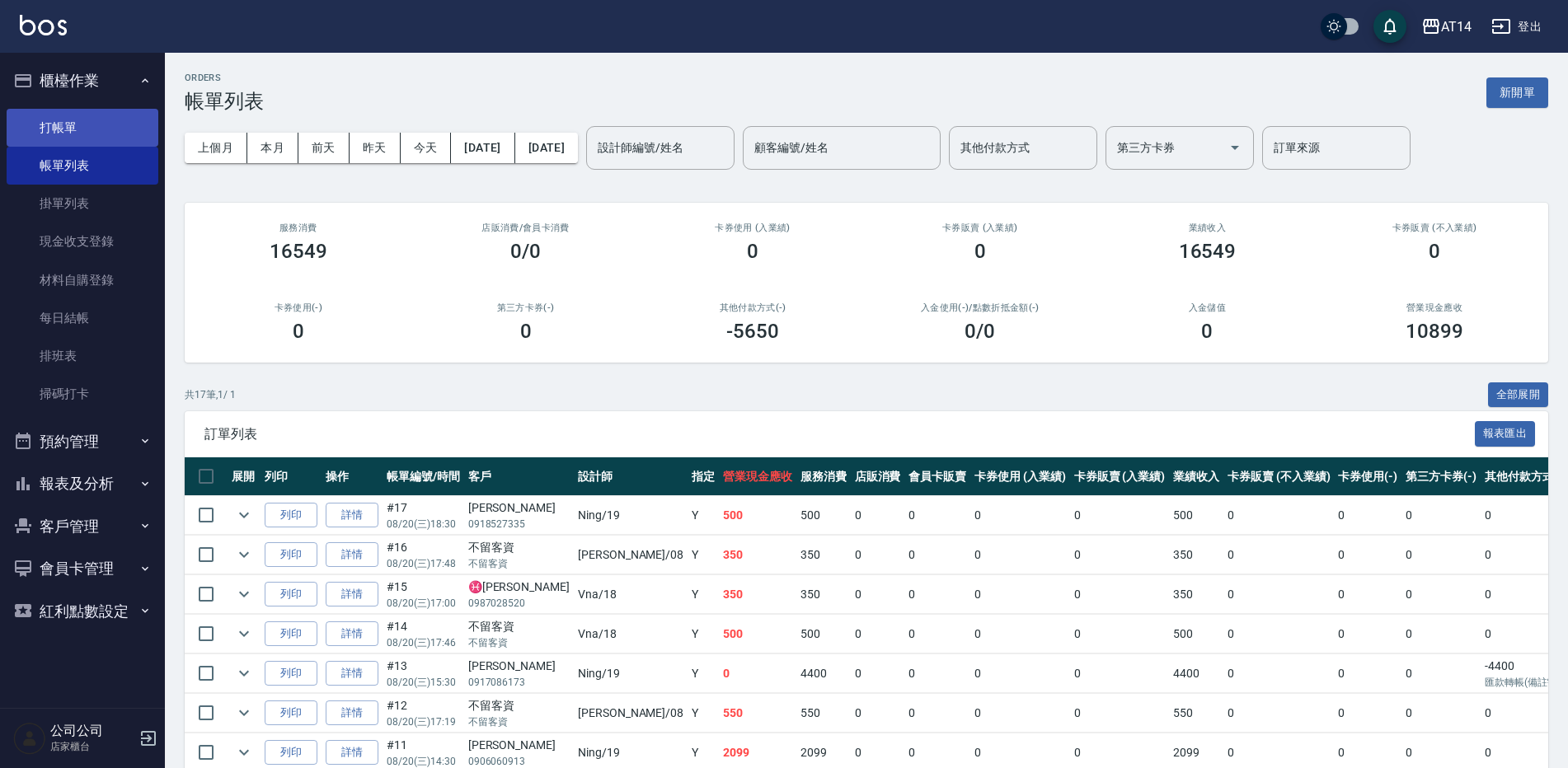
click at [113, 142] on link "打帳單" at bounding box center [82, 128] width 152 height 38
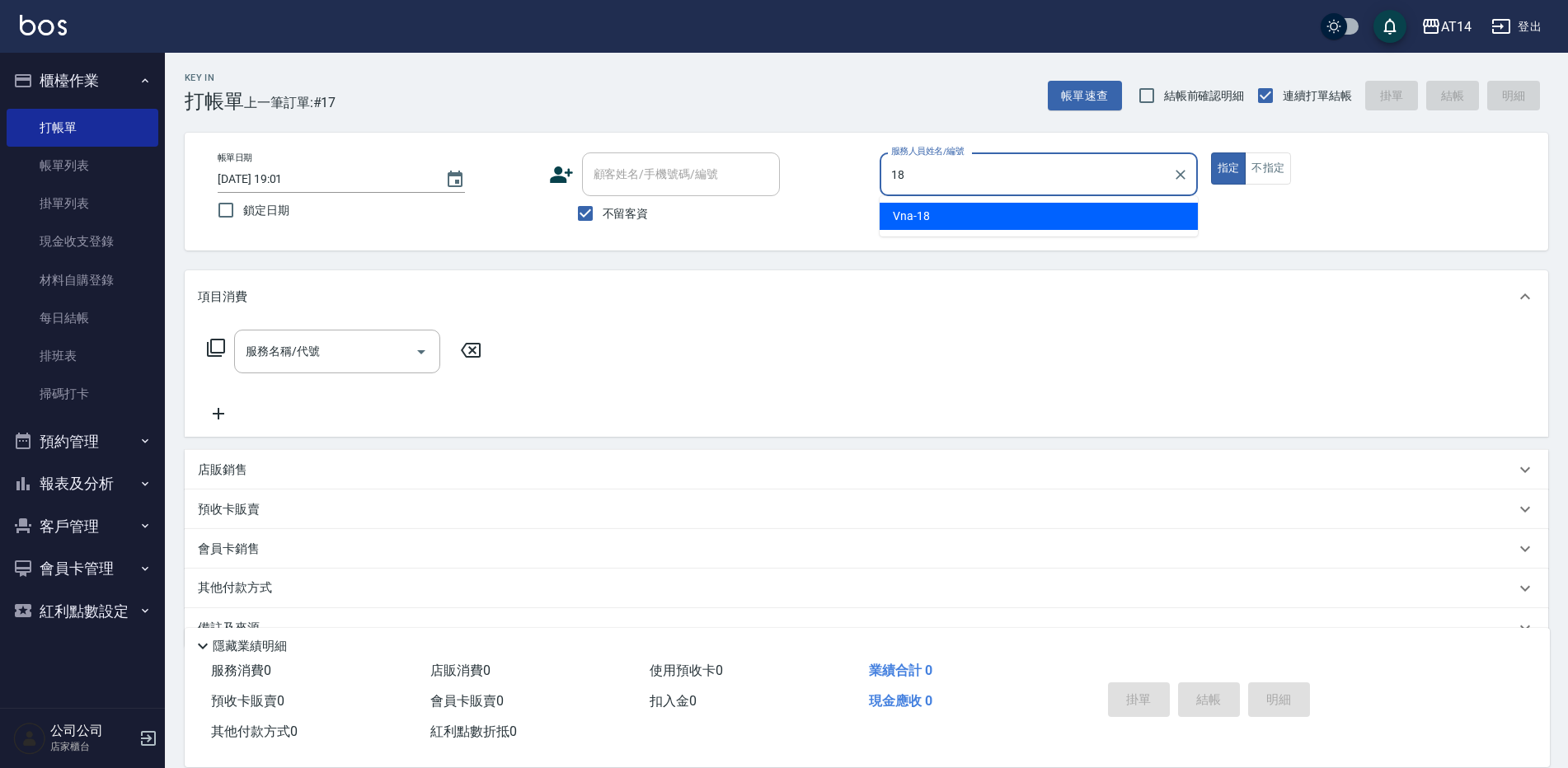
type input "Vna-18"
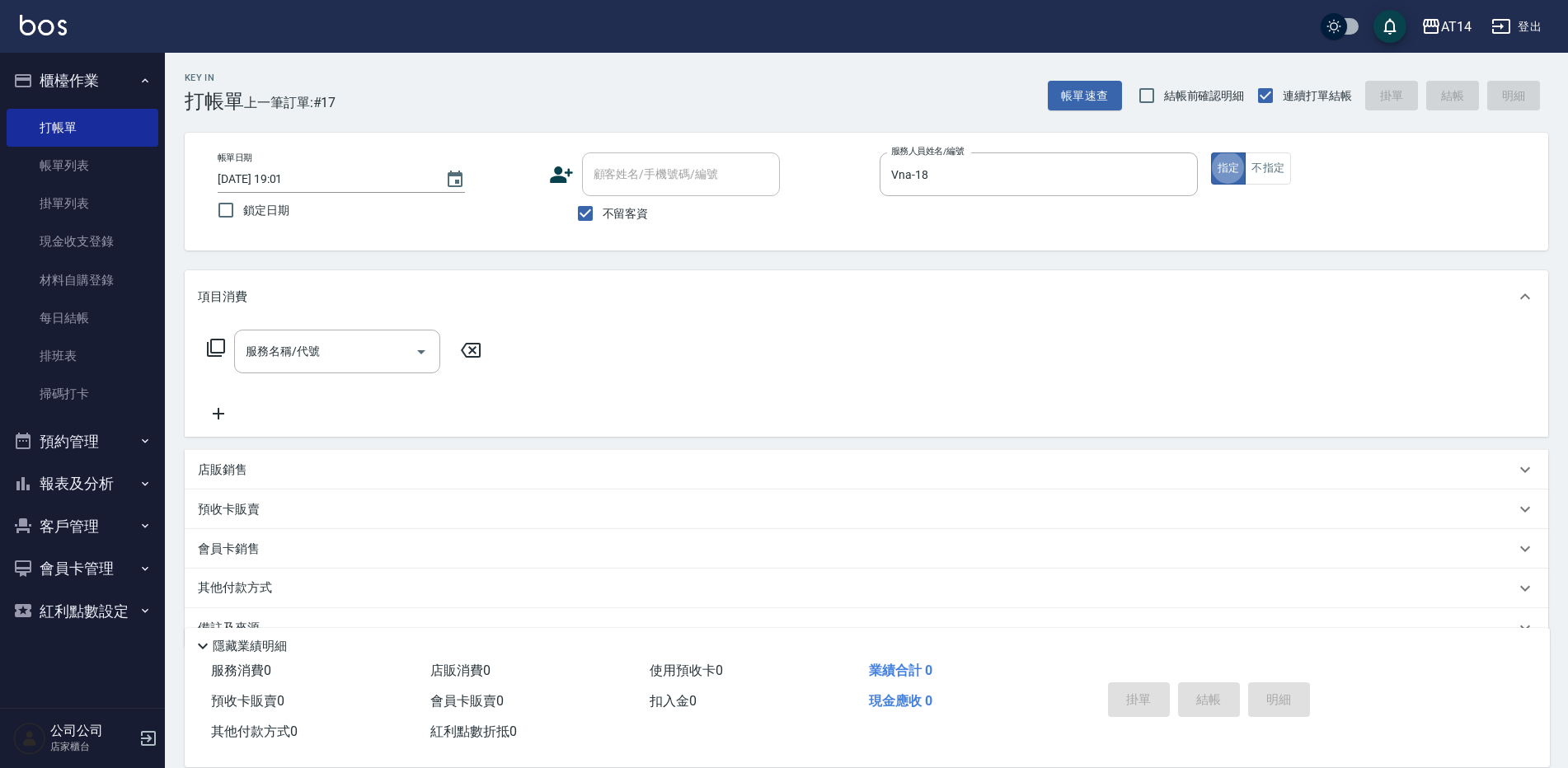
type button "true"
click at [352, 344] on input "服務名稱/代號" at bounding box center [324, 352] width 167 height 29
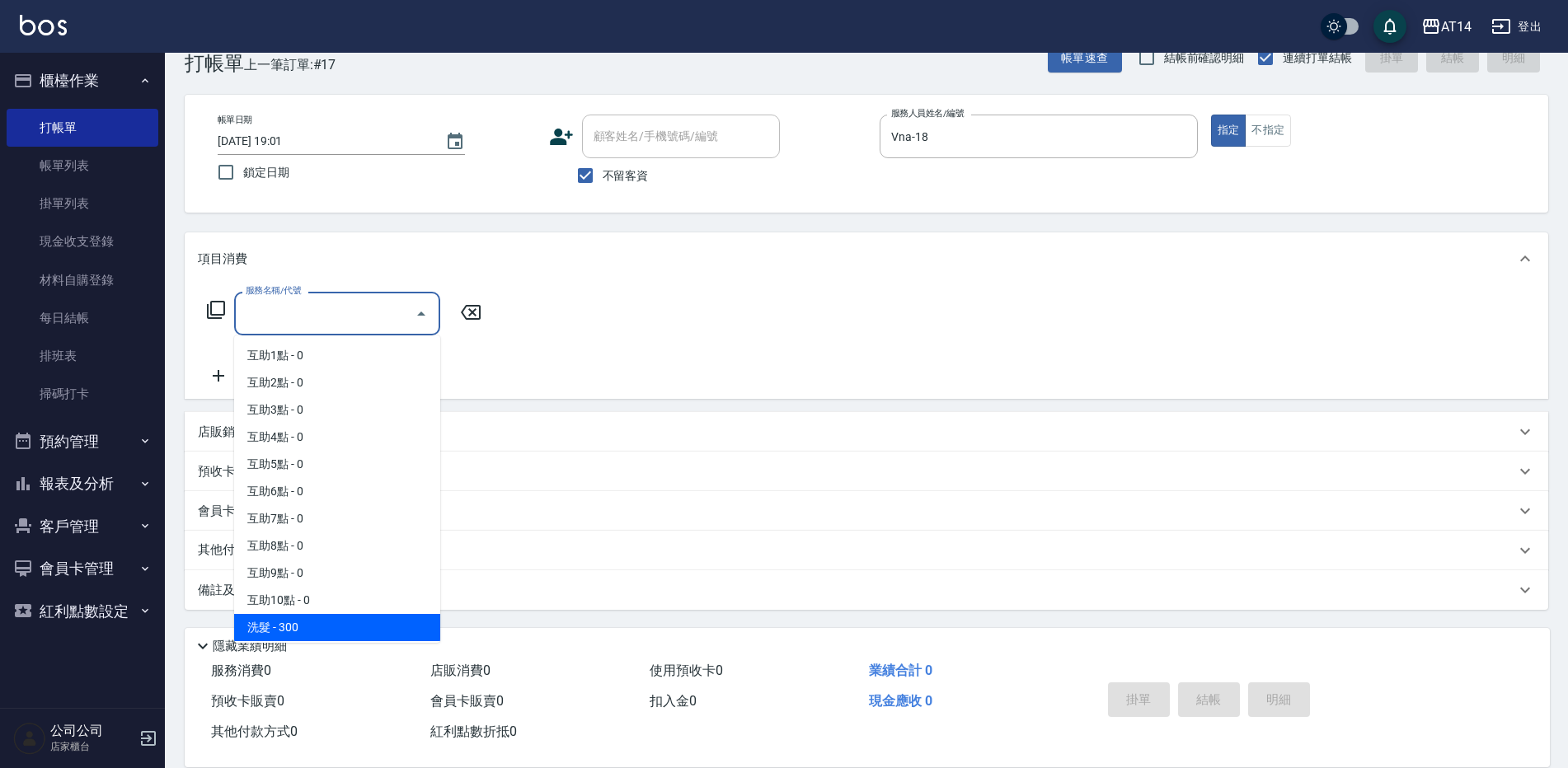
scroll to position [82, 0]
click at [329, 620] on span "洗髮+剪髮 - 500" at bounding box center [337, 627] width 206 height 27
type input "洗髮+剪髮(022)"
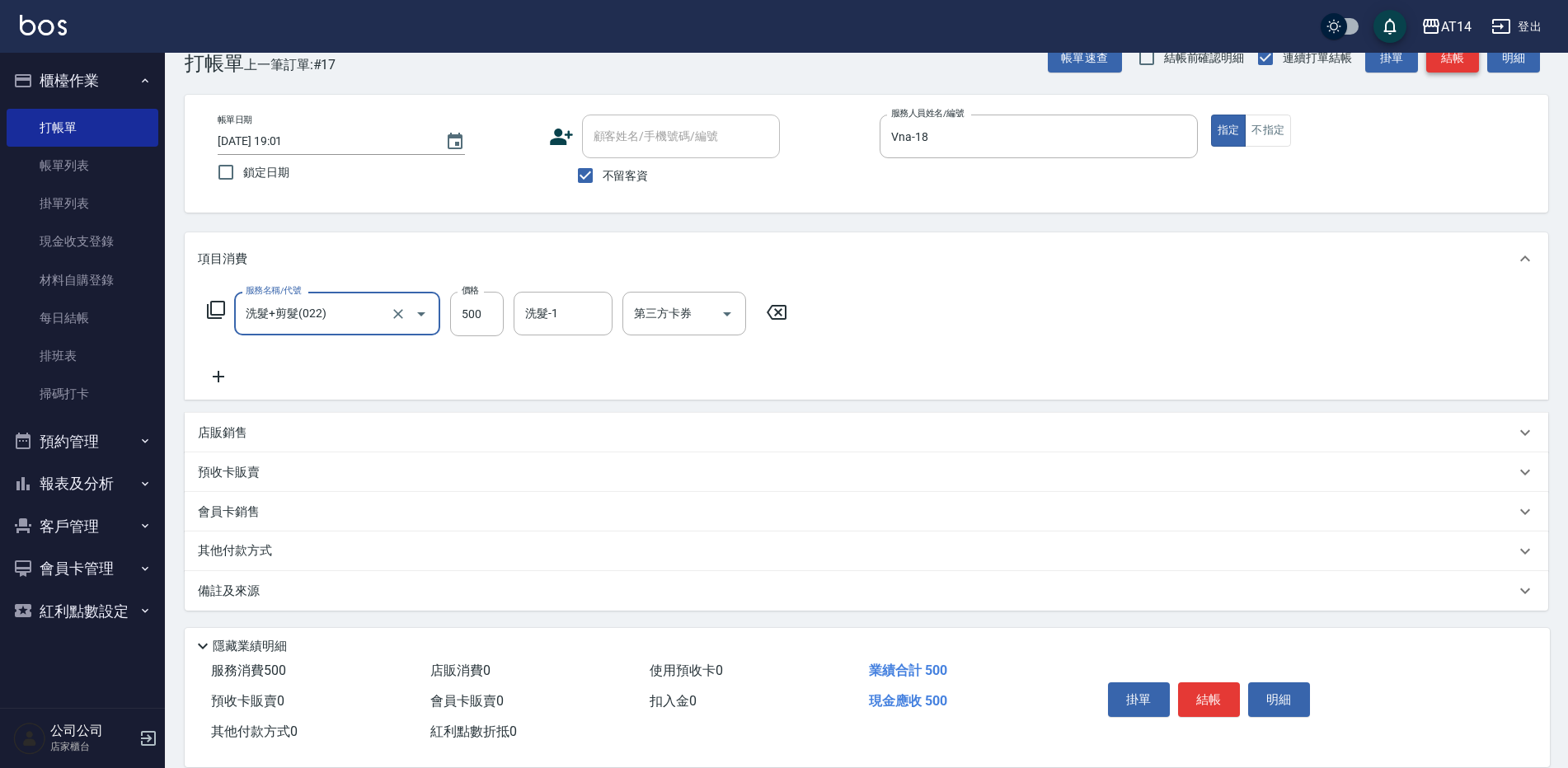
click at [1443, 57] on button "結帳" at bounding box center [1453, 58] width 53 height 31
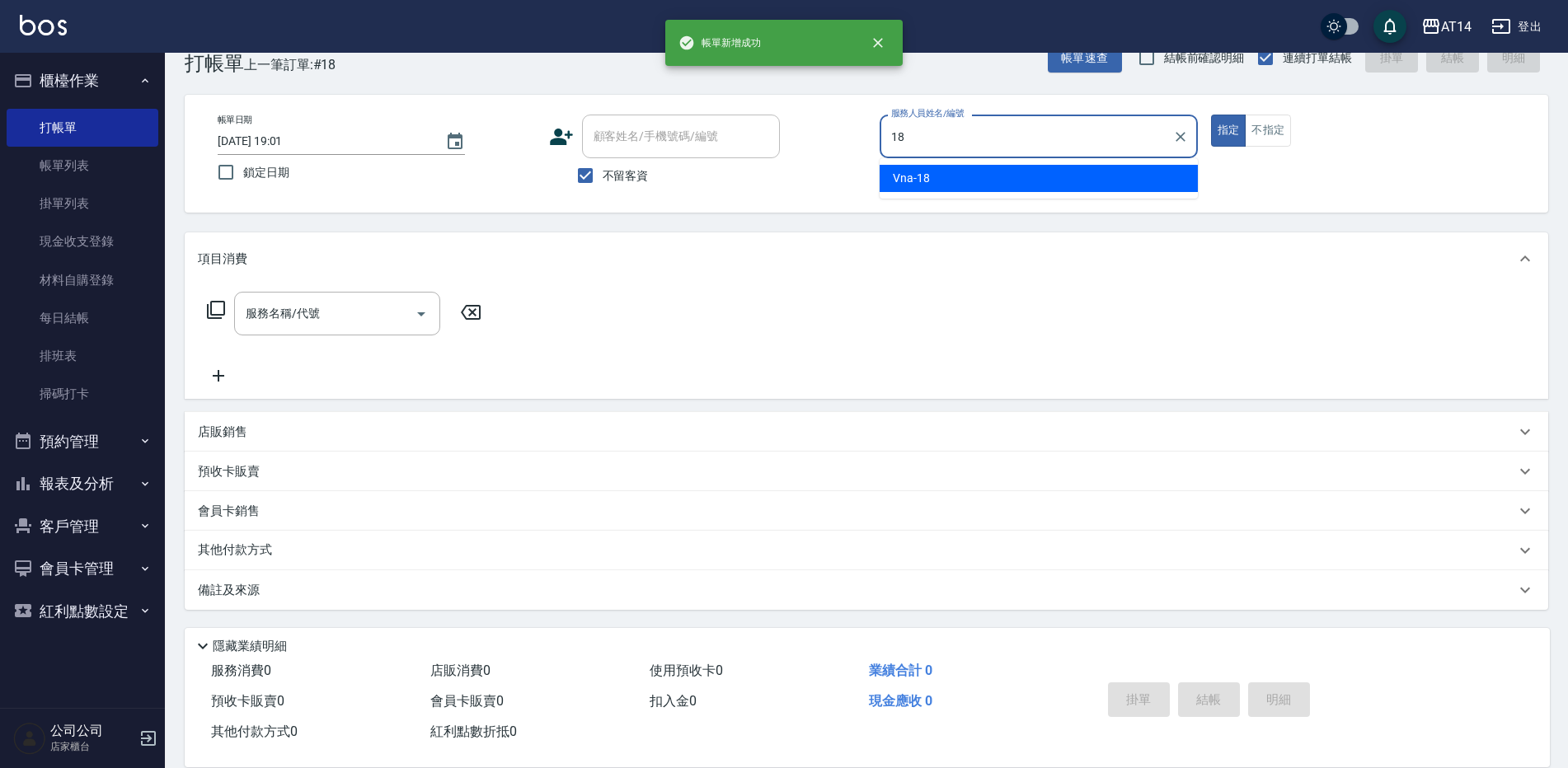
type input "Vna-18"
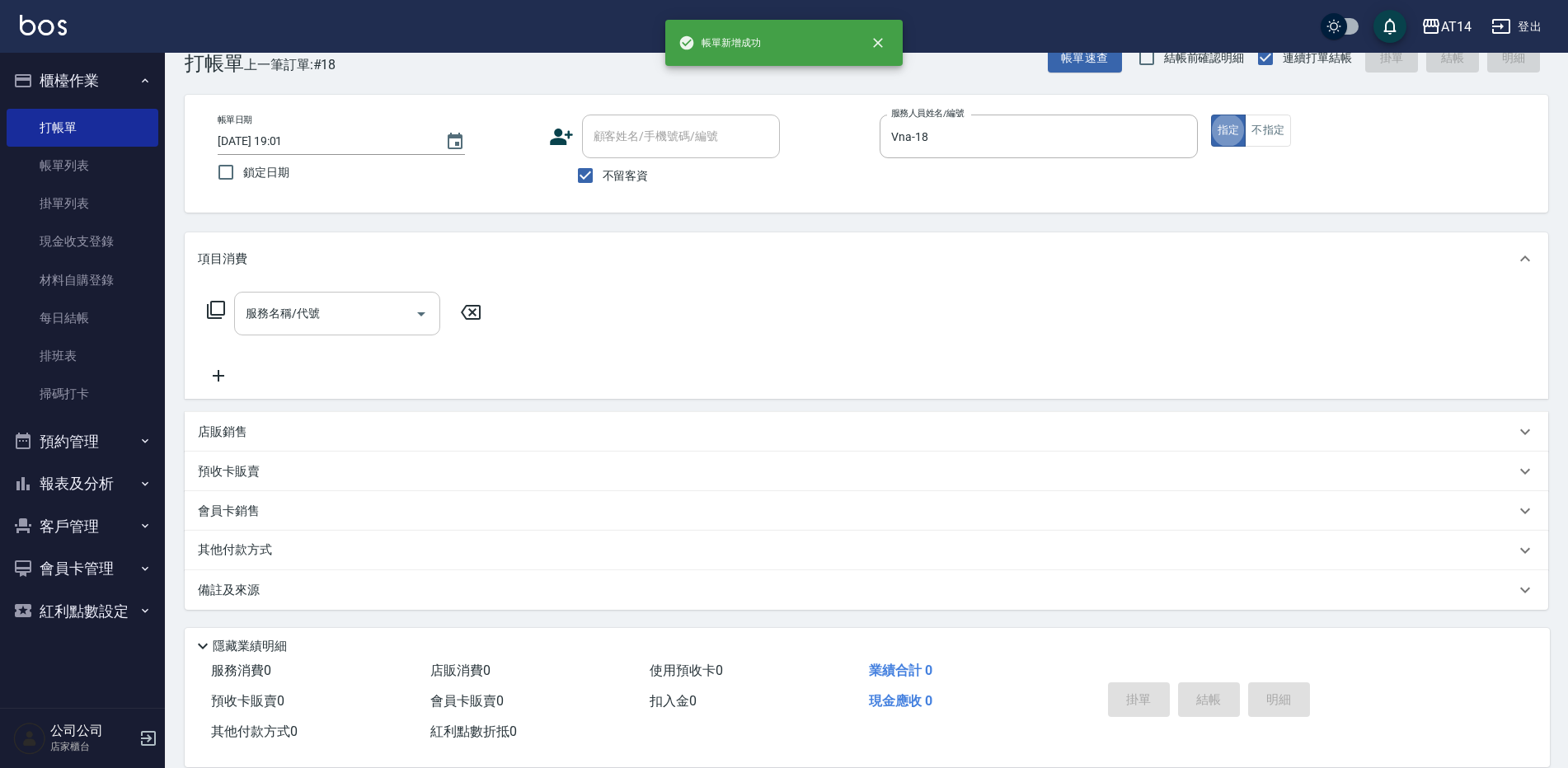
click at [354, 328] on input "服務名稱/代號" at bounding box center [324, 314] width 167 height 29
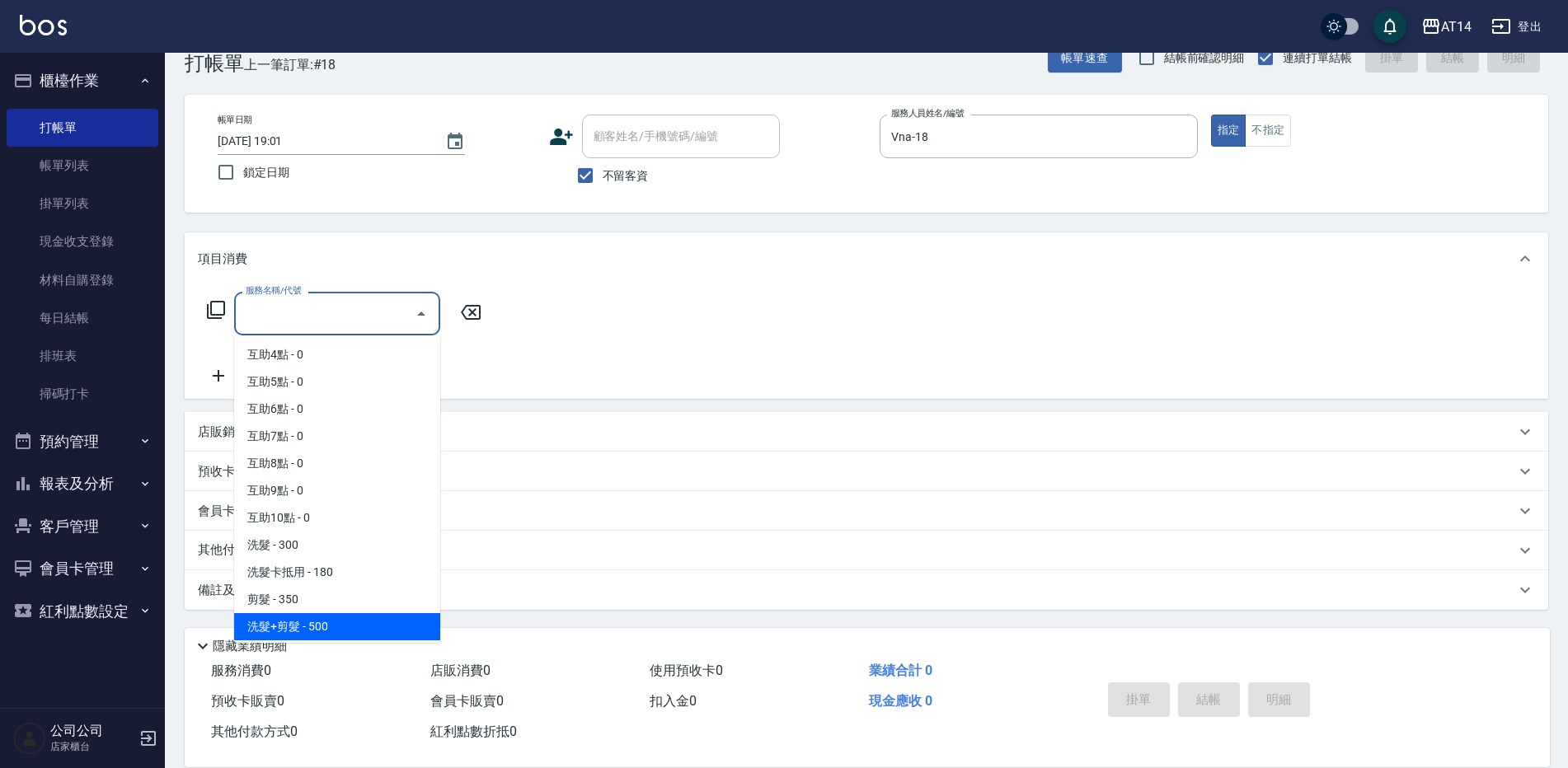
click at [326, 621] on span "洗髮+剪髮 - 500" at bounding box center [337, 627] width 206 height 27
type input "洗髮+剪髮(022)"
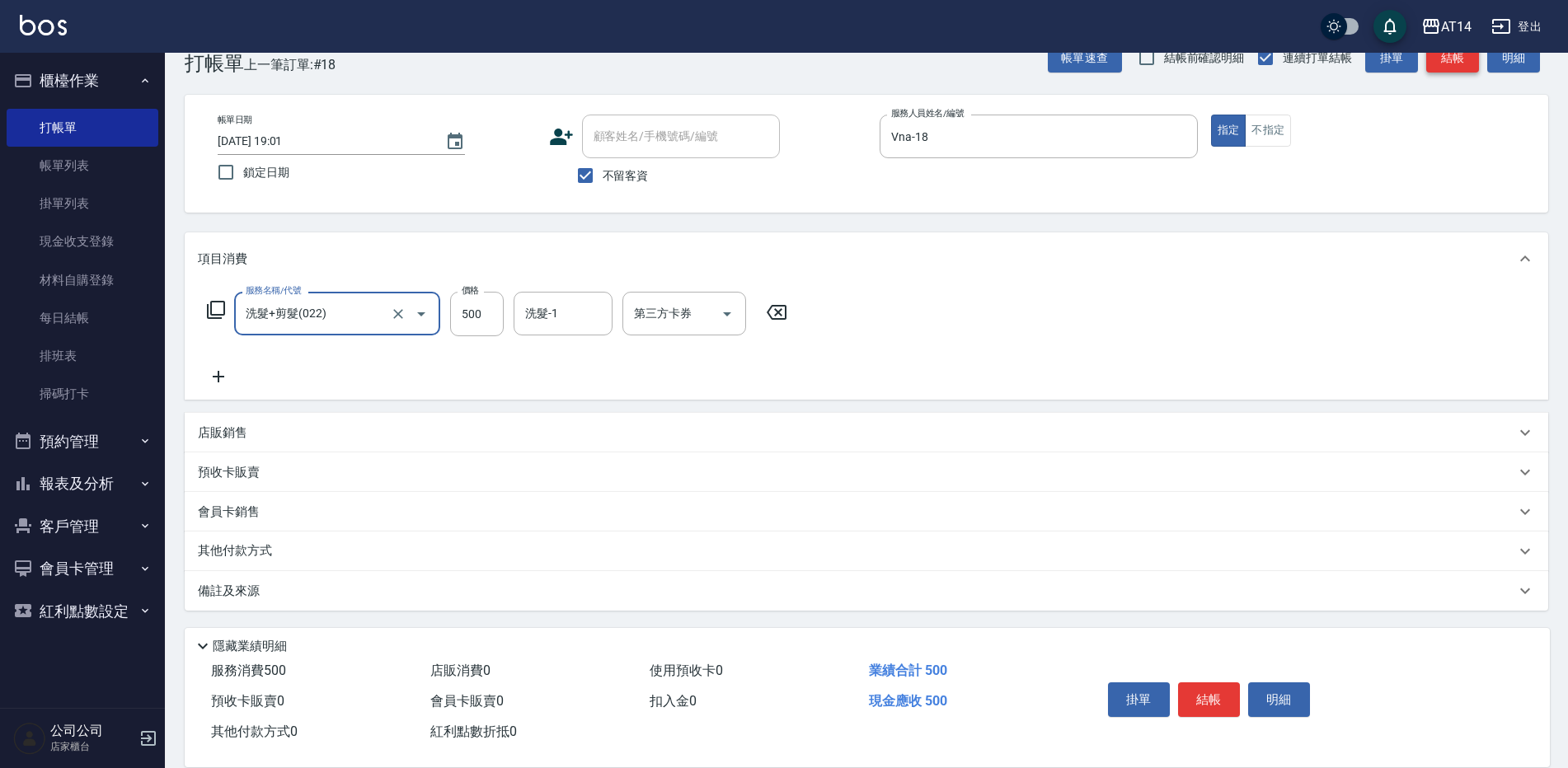
click at [1455, 61] on button "結帳" at bounding box center [1453, 58] width 53 height 31
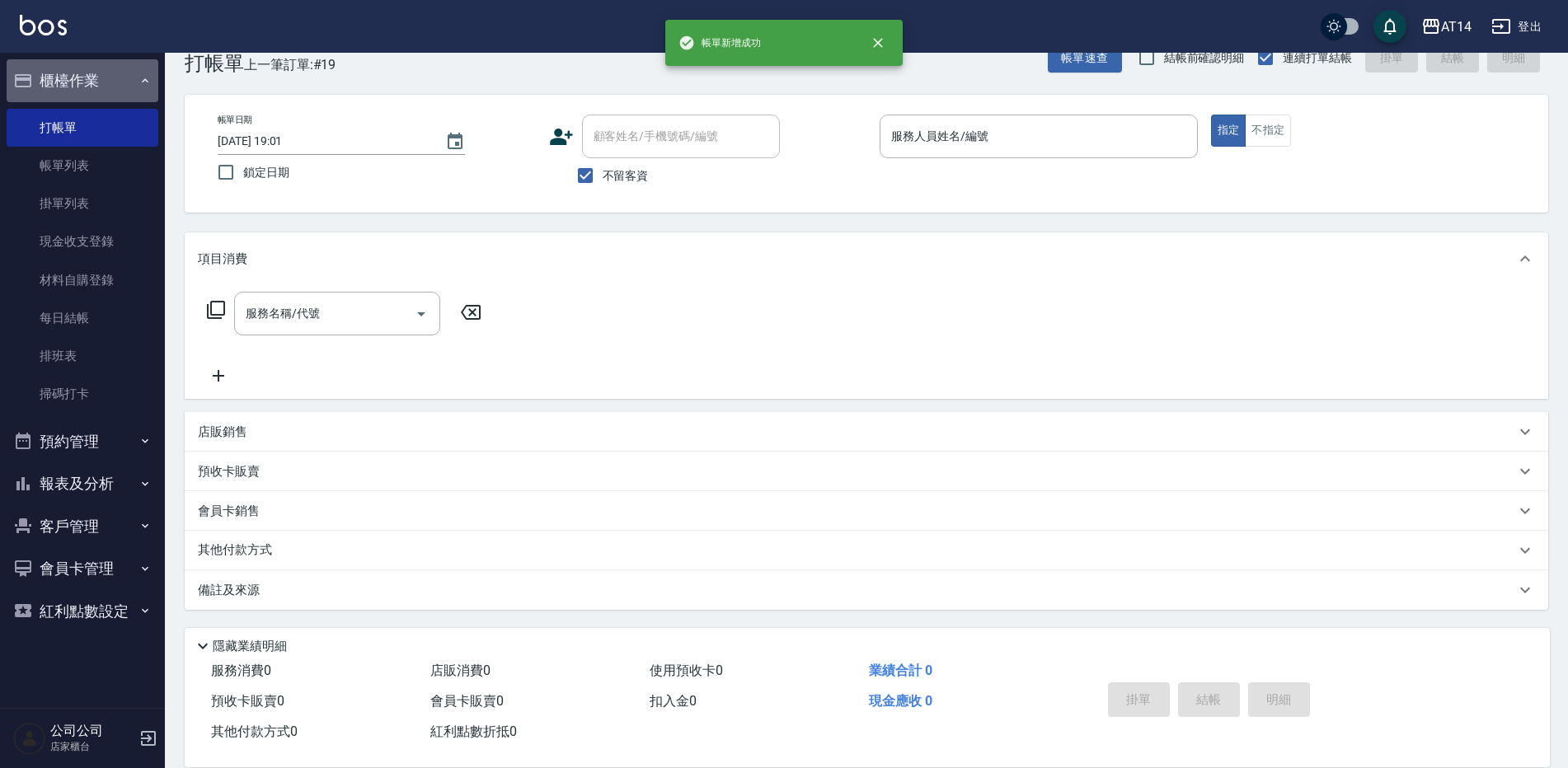
click at [97, 78] on button "櫃檯作業" at bounding box center [82, 81] width 152 height 43
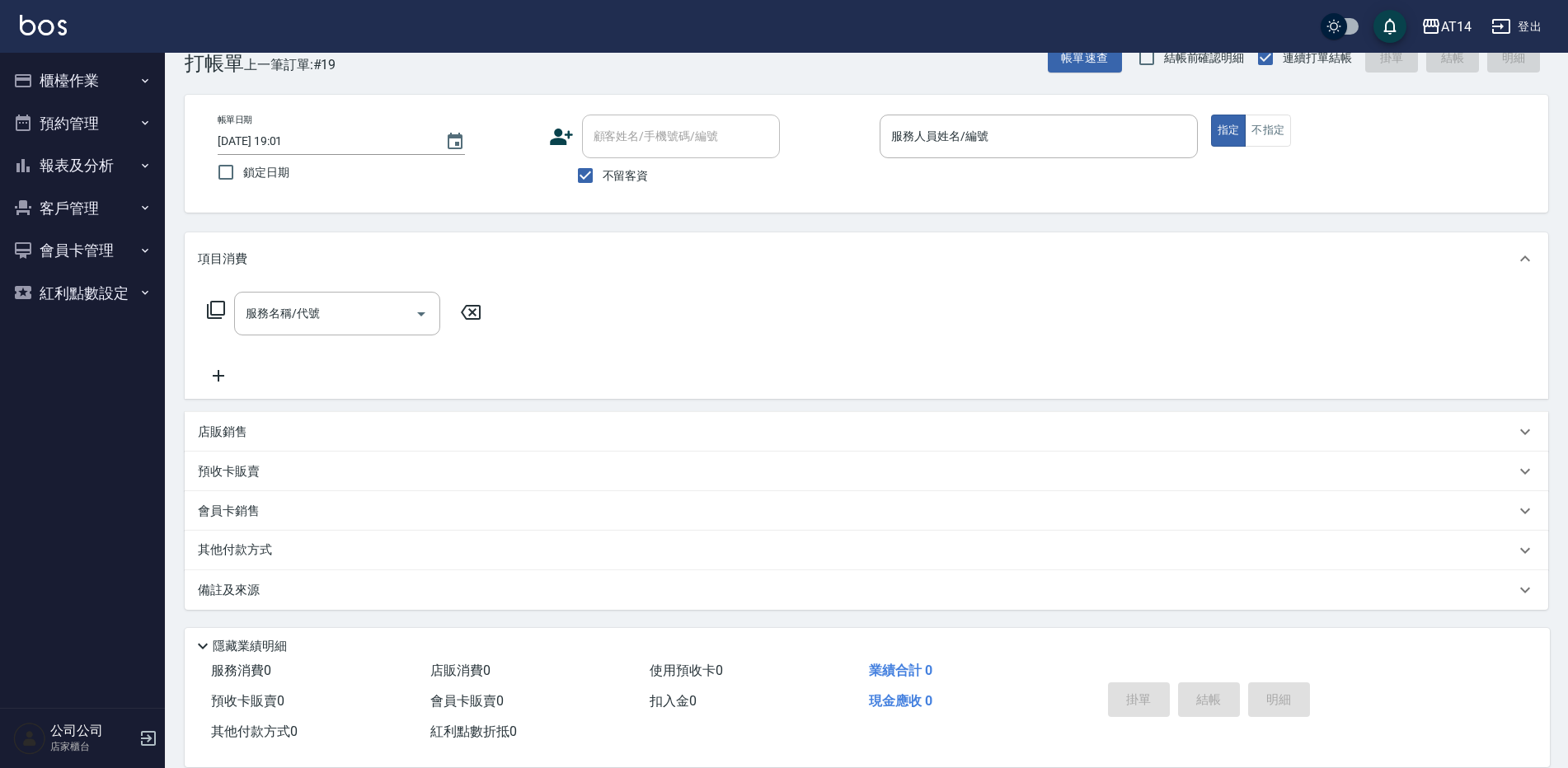
click at [76, 86] on button "櫃檯作業" at bounding box center [82, 81] width 152 height 43
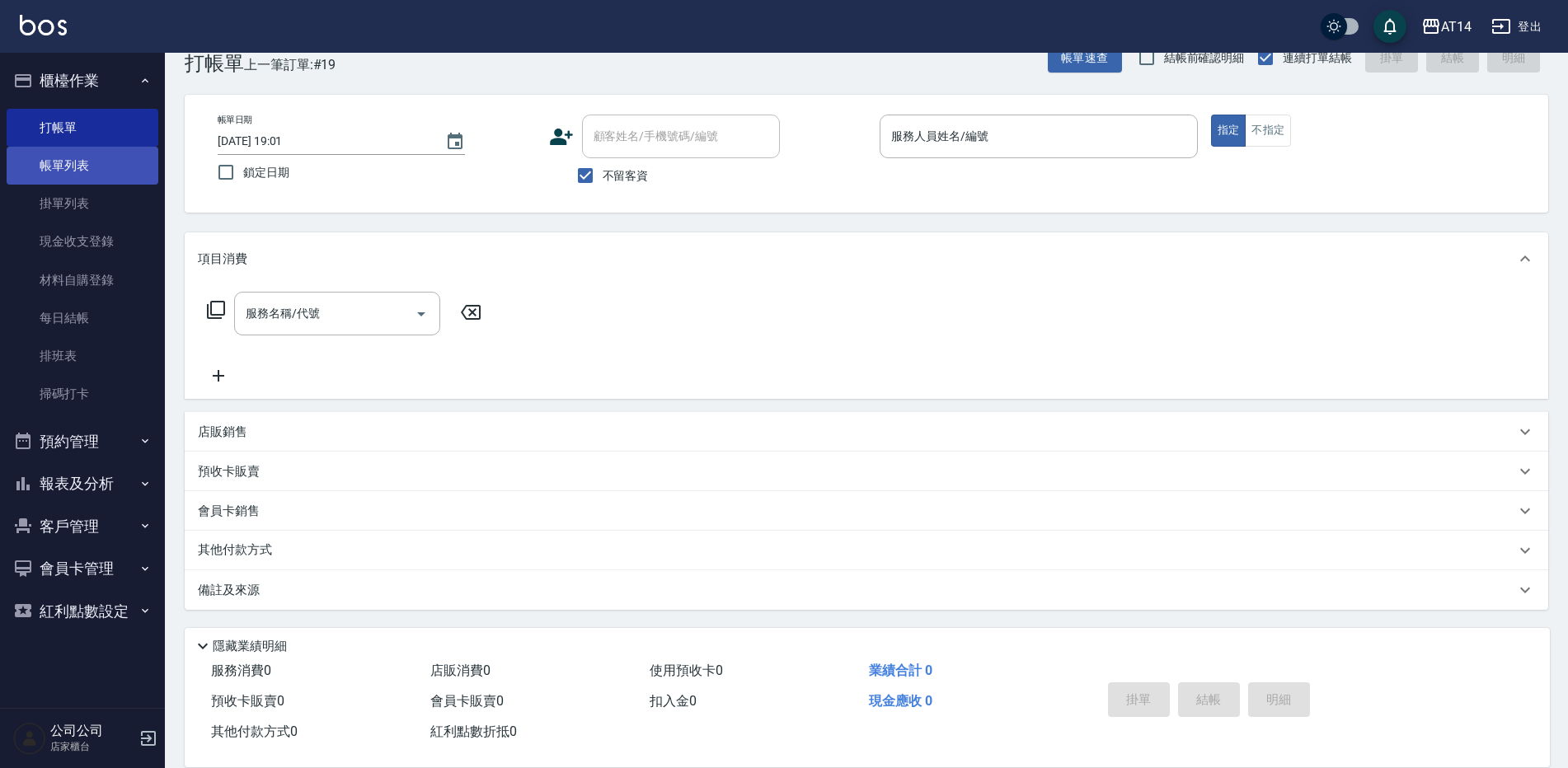
click at [108, 158] on link "帳單列表" at bounding box center [82, 166] width 152 height 38
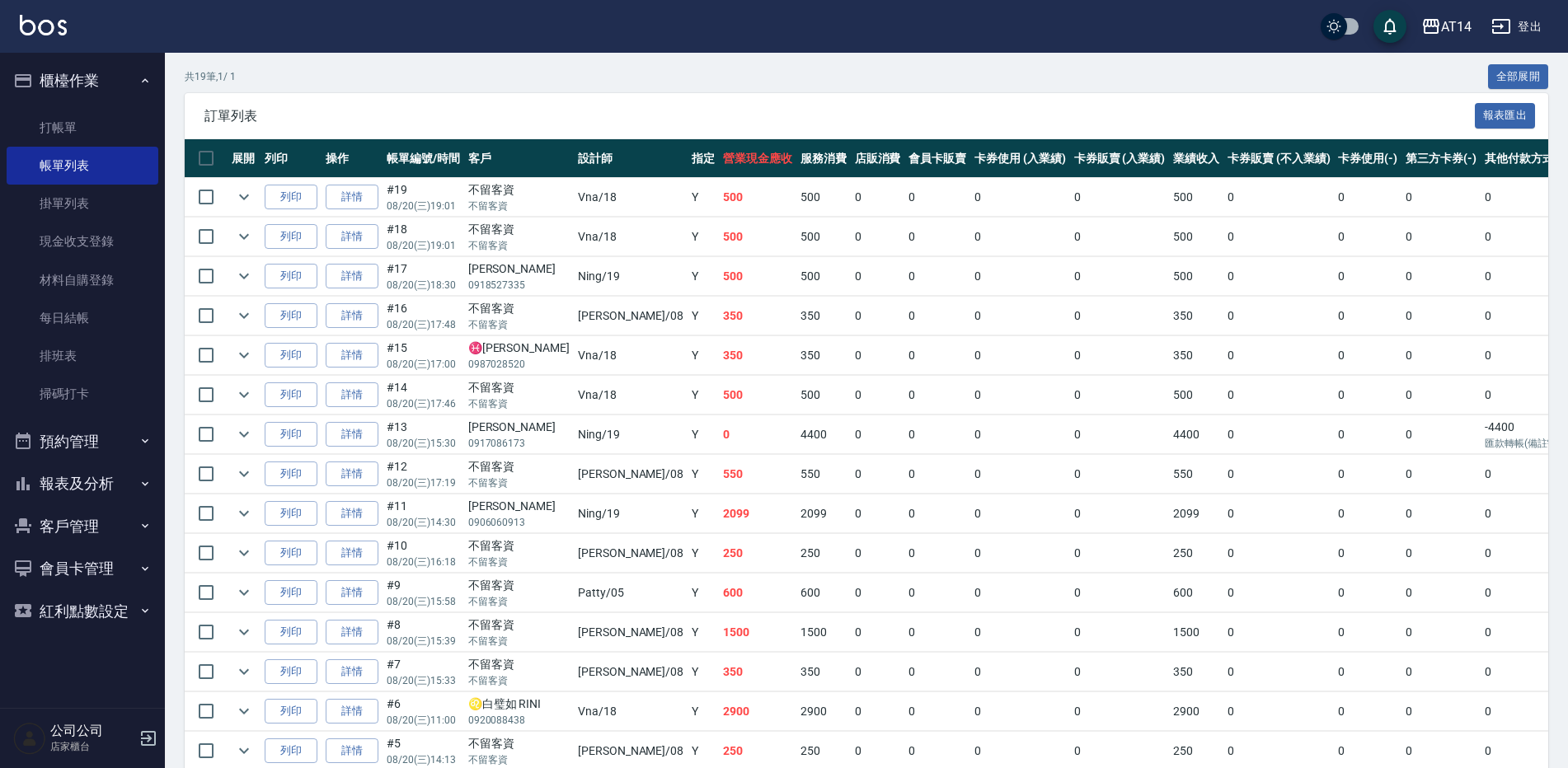
scroll to position [330, 0]
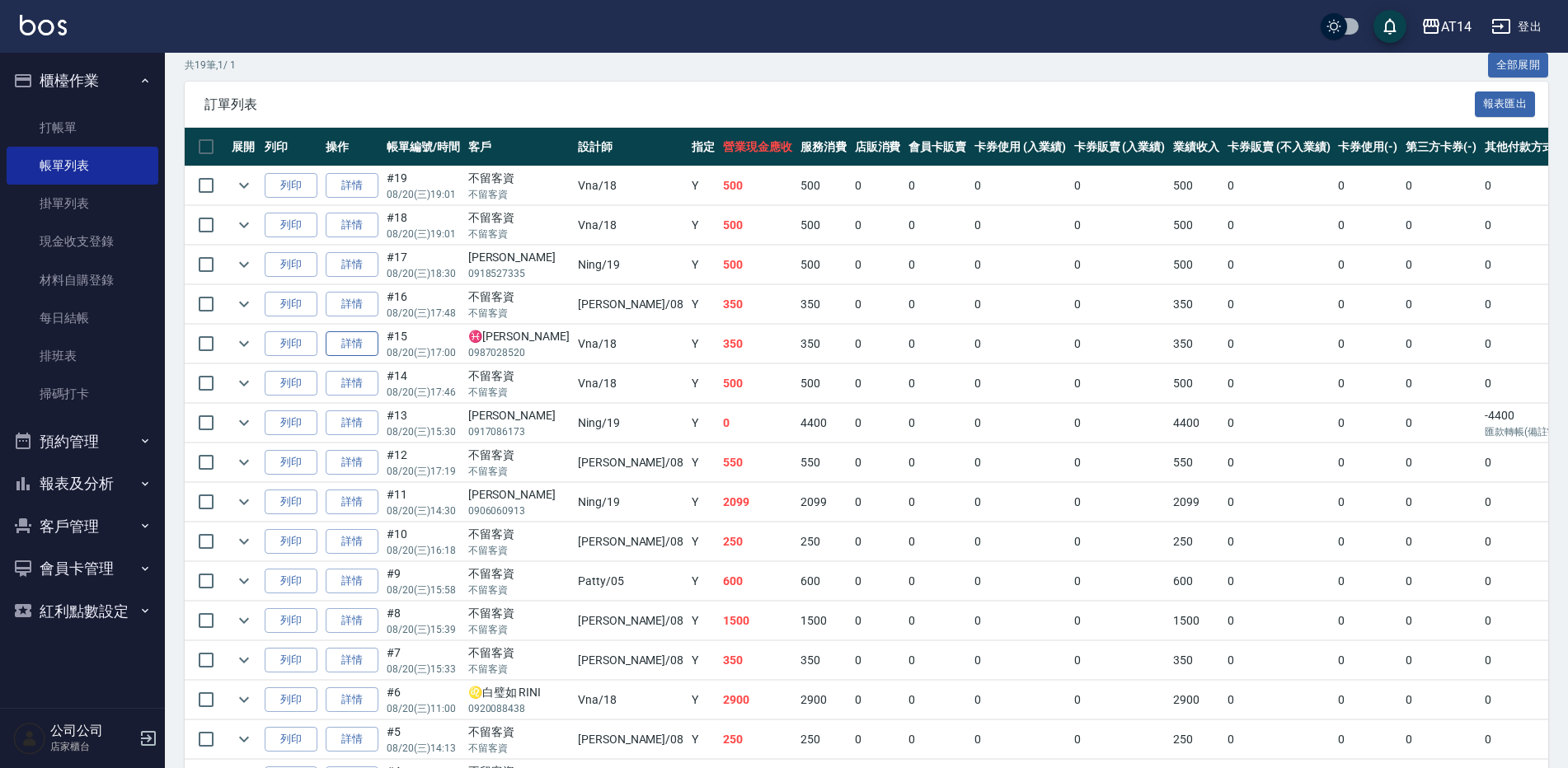
click at [349, 348] on link "詳情" at bounding box center [352, 344] width 53 height 26
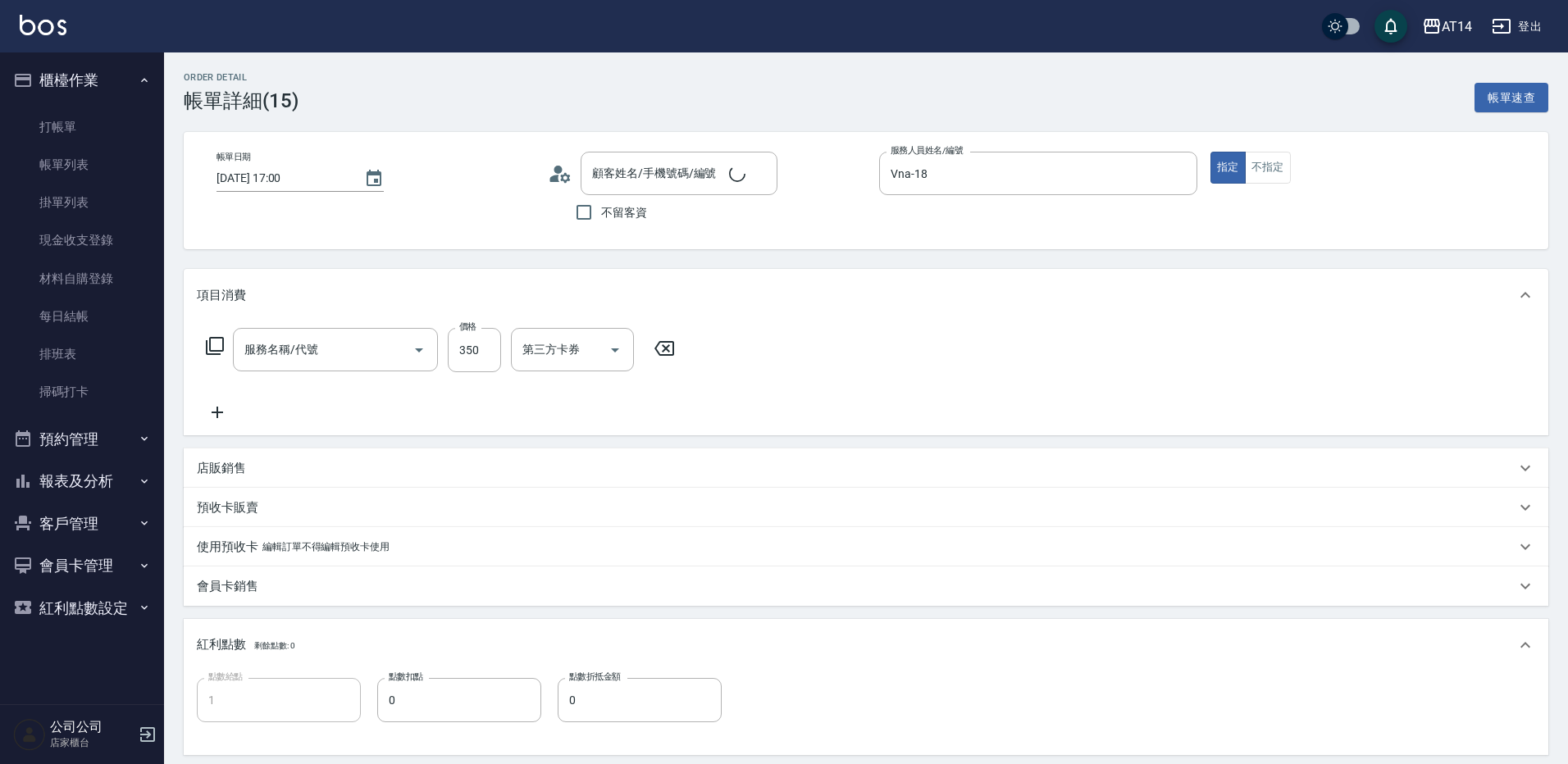
type input "[DATE] 17:00"
type input "Vna-18"
type input "1"
type input "♓️[PERSON_NAME]/0987028520/"
type input "剪髮(021)"
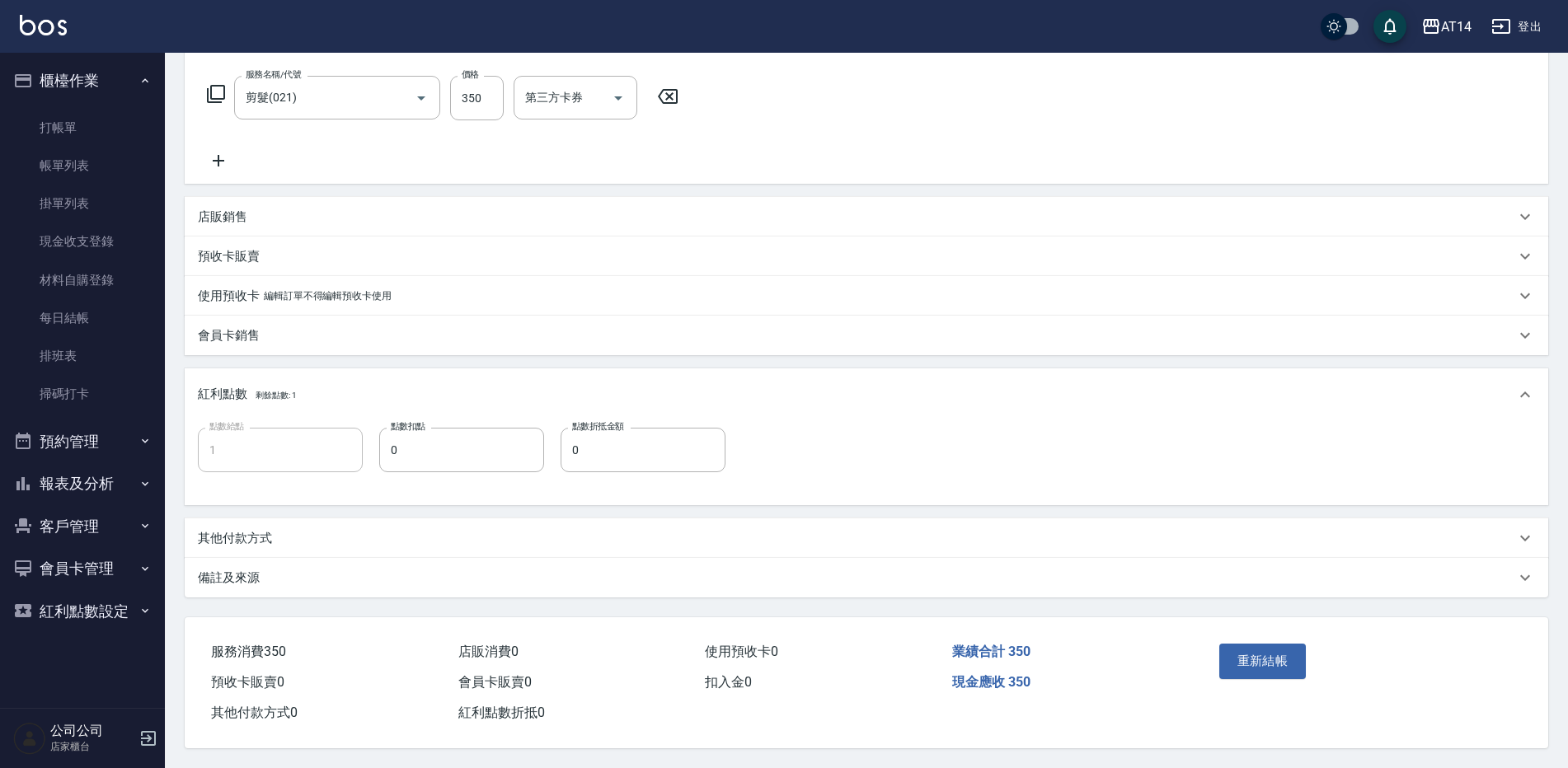
scroll to position [261, 0]
click at [270, 576] on div "備註及來源" at bounding box center [857, 578] width 1317 height 17
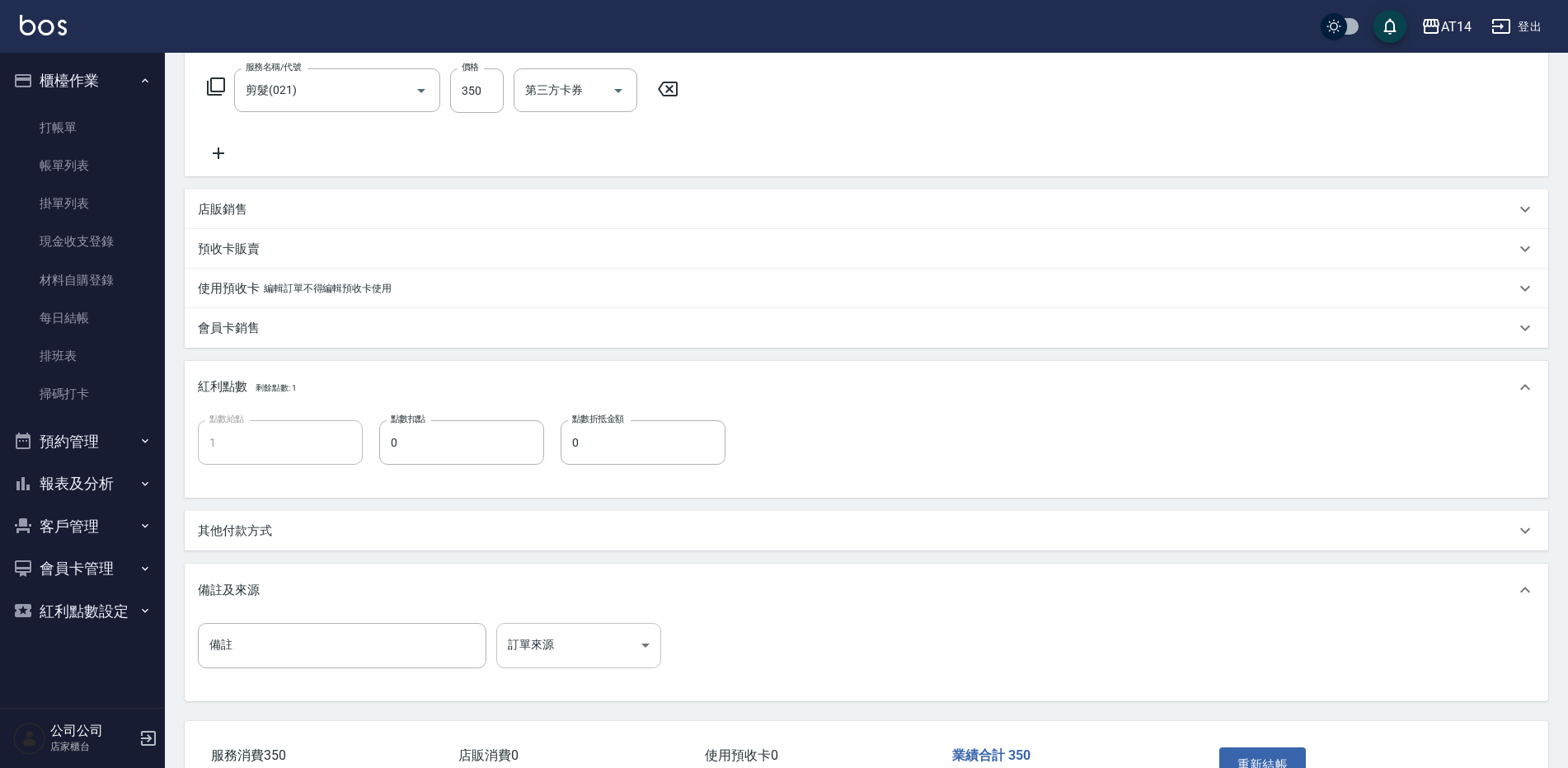
click at [590, 628] on body "AT14 登出 櫃檯作業 打帳單 帳單列表 掛單列表 現金收支登錄 材料自購登錄 每日結帳 排班表 掃碼打卡 預約管理 預約管理 單日預約紀錄 單週預約紀錄 …" at bounding box center [784, 305] width 1568 height 1134
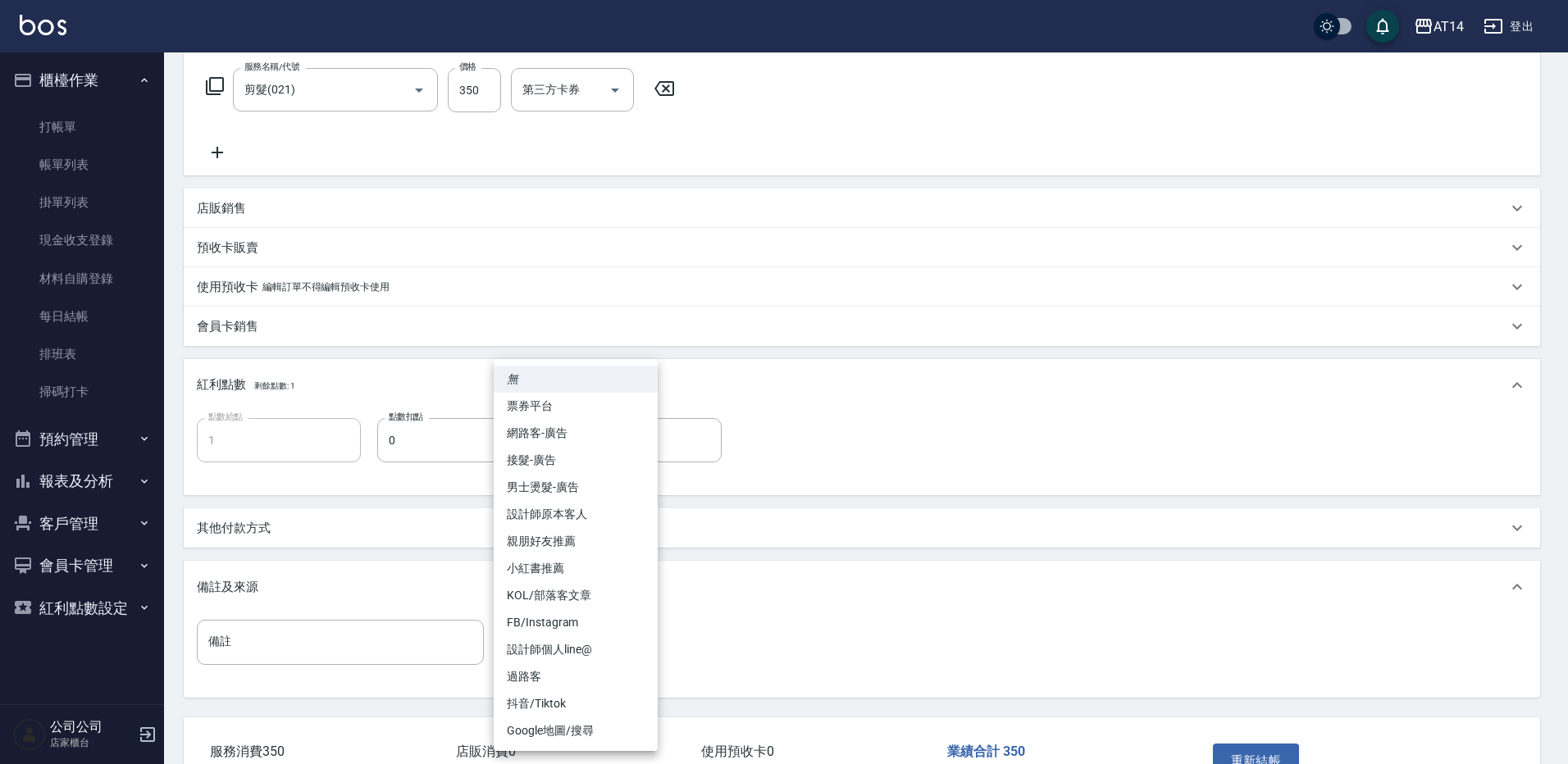
click at [571, 543] on li "親朋好友推薦" at bounding box center [575, 541] width 164 height 27
type input "親朋好友推薦"
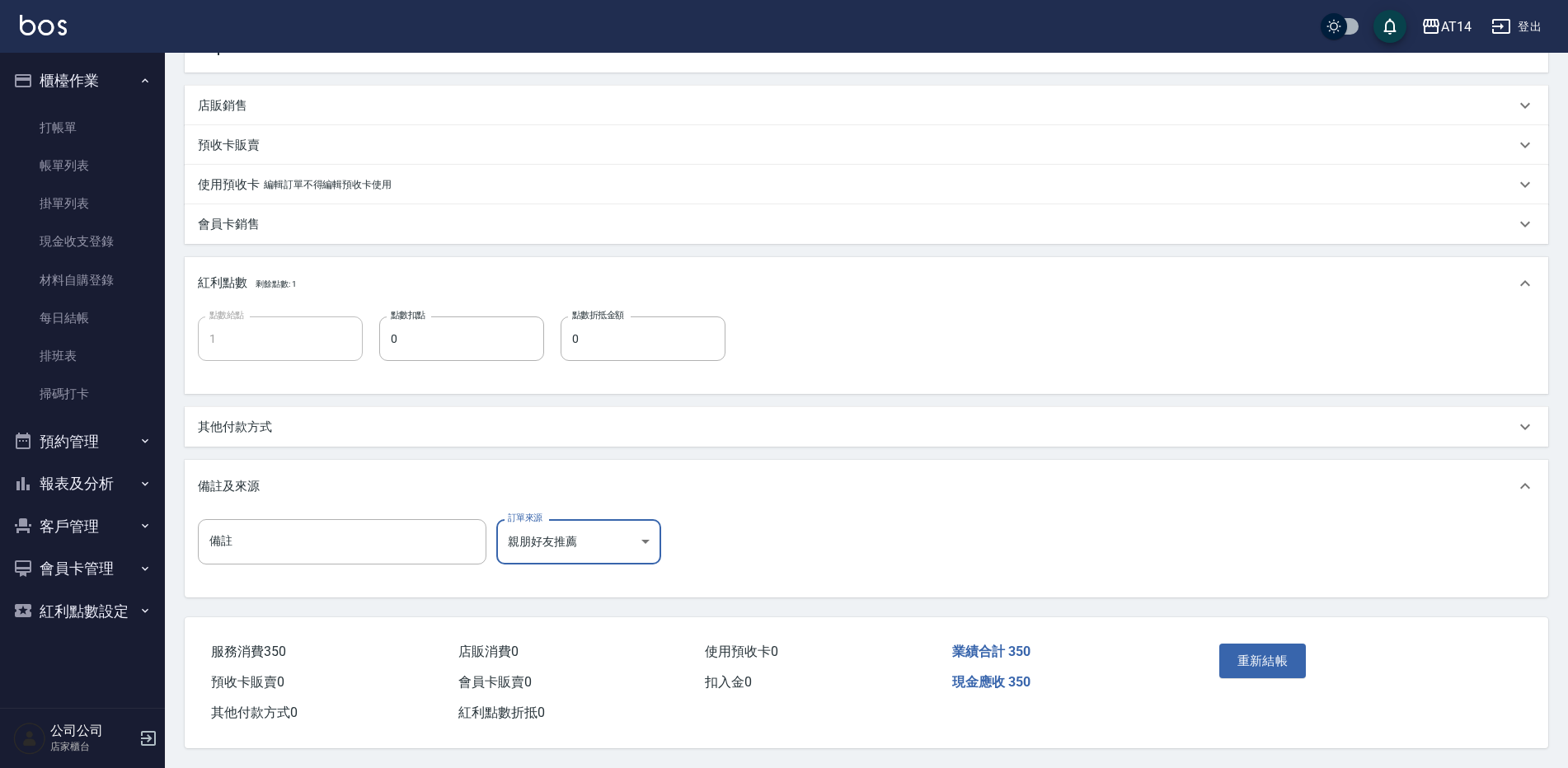
scroll to position [372, 0]
click at [1284, 670] on button "重新結帳" at bounding box center [1262, 661] width 87 height 35
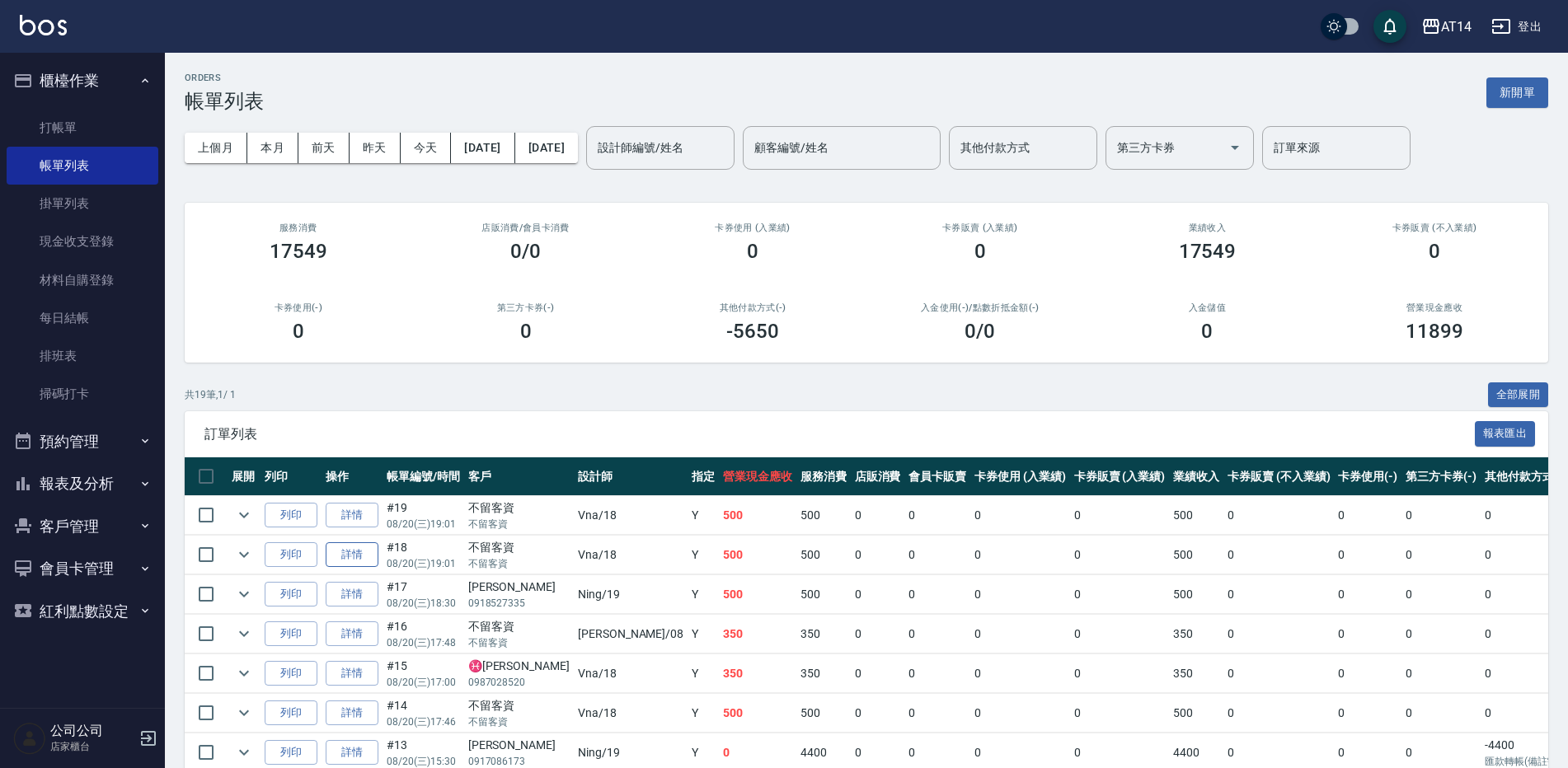
click at [352, 553] on link "詳情" at bounding box center [352, 555] width 53 height 26
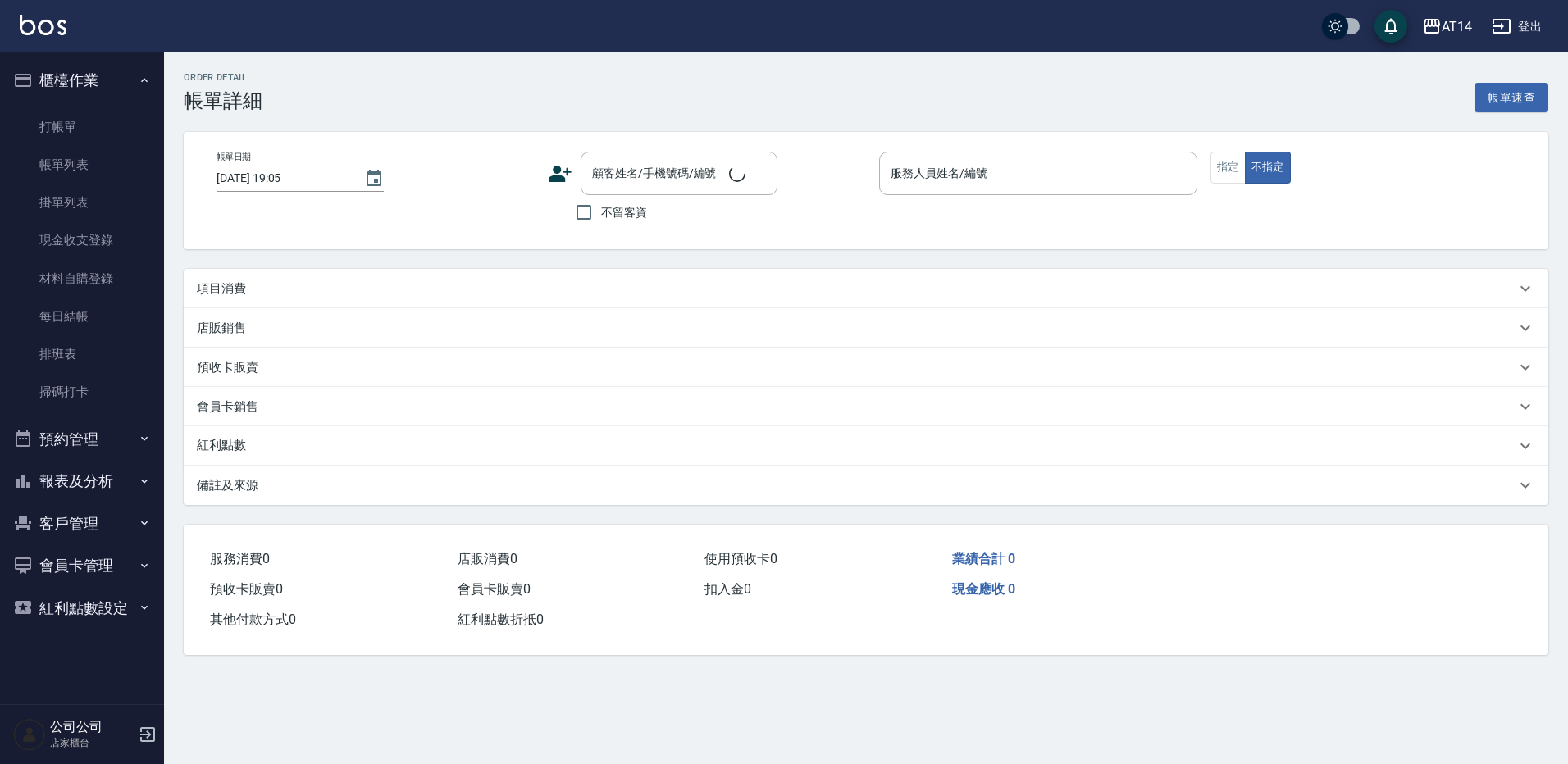
type input "[DATE] 19:01"
checkbox input "true"
type input "Vna-18"
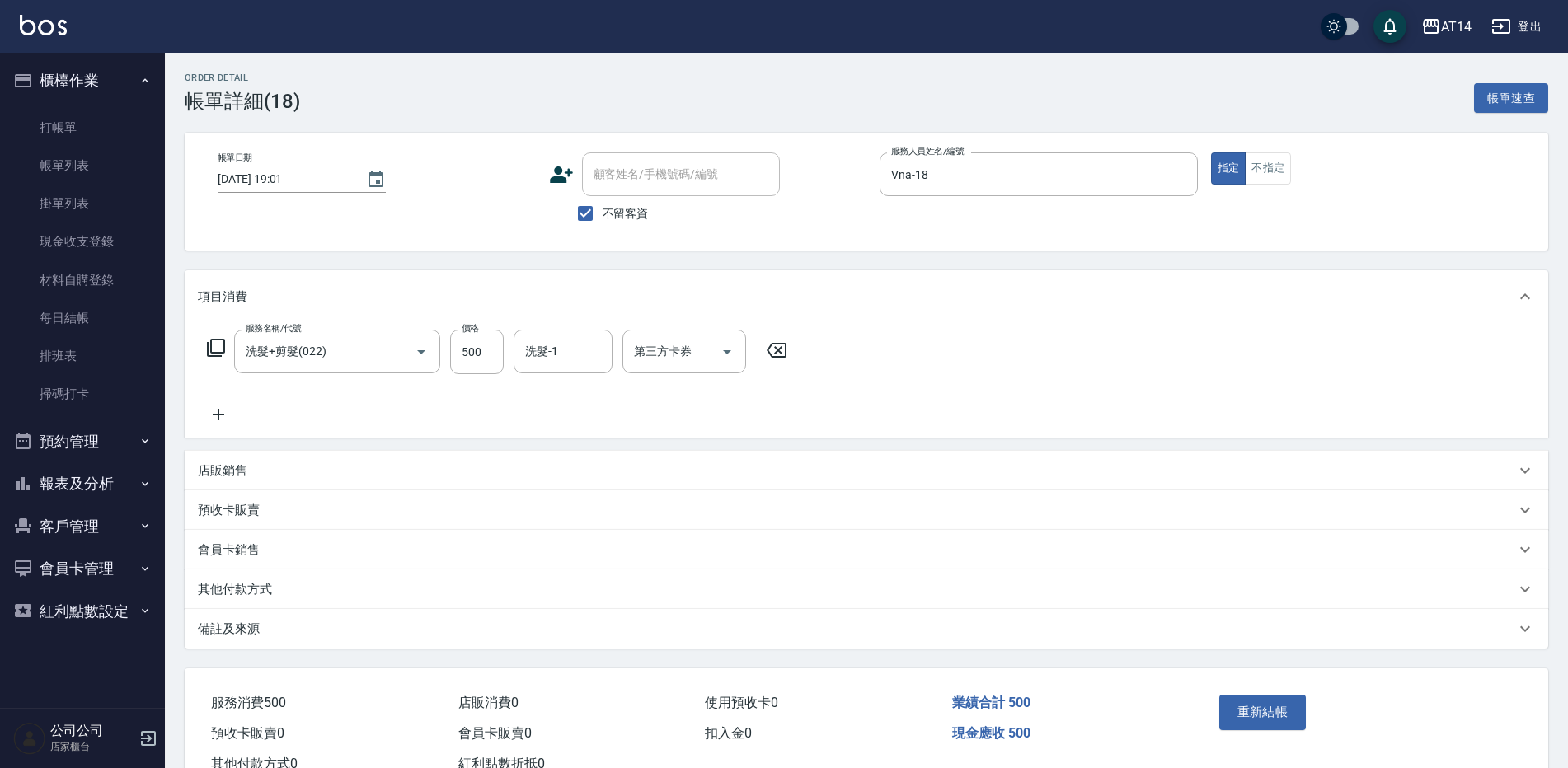
type input "洗髮+剪髮(022)"
click at [1258, 140] on div "帳單日期 [DATE] 19:01 顧客姓名/手機號碼/編號 顧客姓名/手機號碼/編號 不留客資 服務人員姓名/編號 Vna-18 服務人員姓名/編號 指定 …" at bounding box center [867, 192] width 1363 height 118
click at [1249, 166] on button "不指定" at bounding box center [1268, 168] width 46 height 32
click at [1265, 700] on button "重新結帳" at bounding box center [1262, 712] width 87 height 35
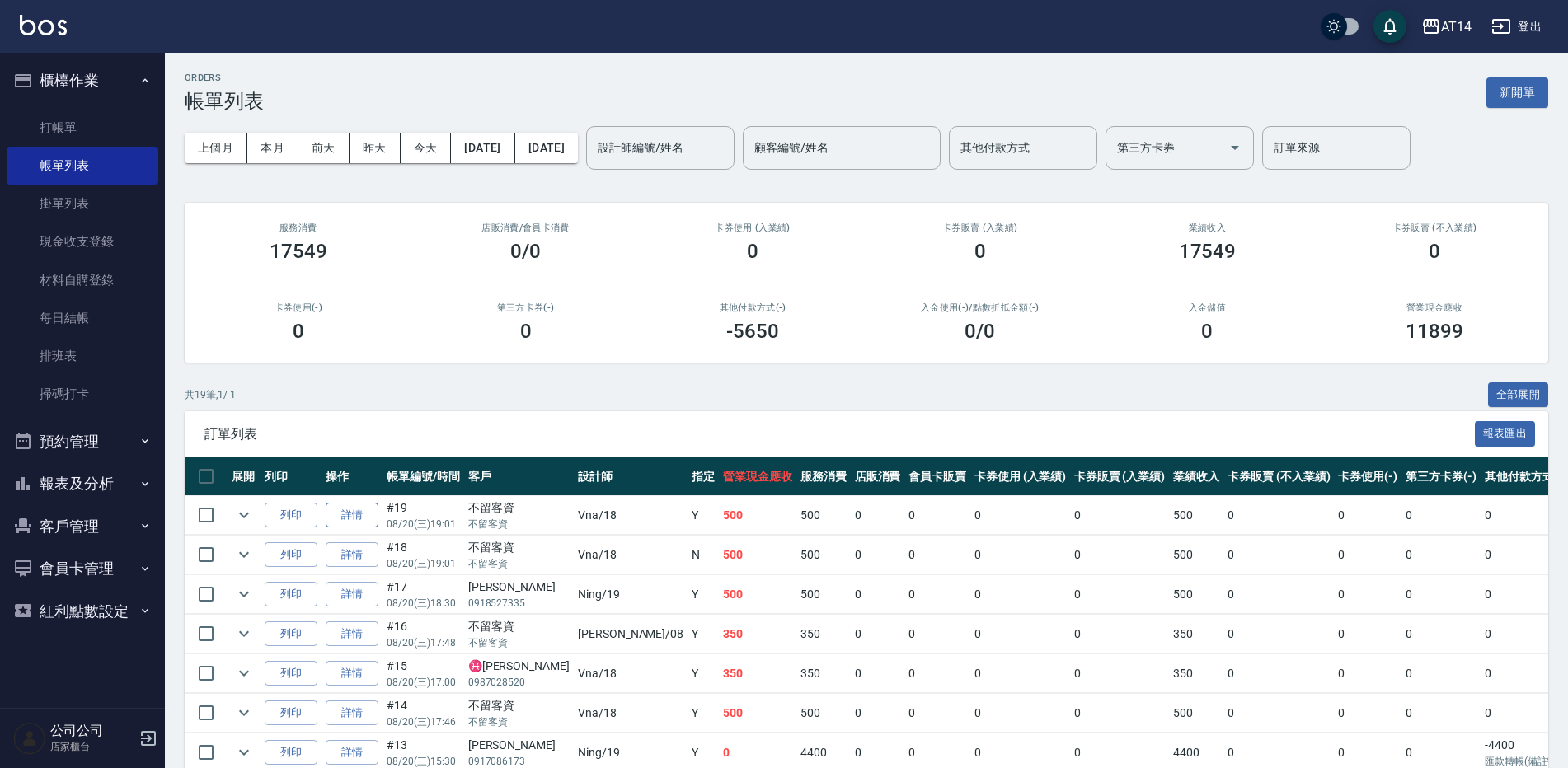
click at [364, 507] on link "詳情" at bounding box center [352, 515] width 53 height 26
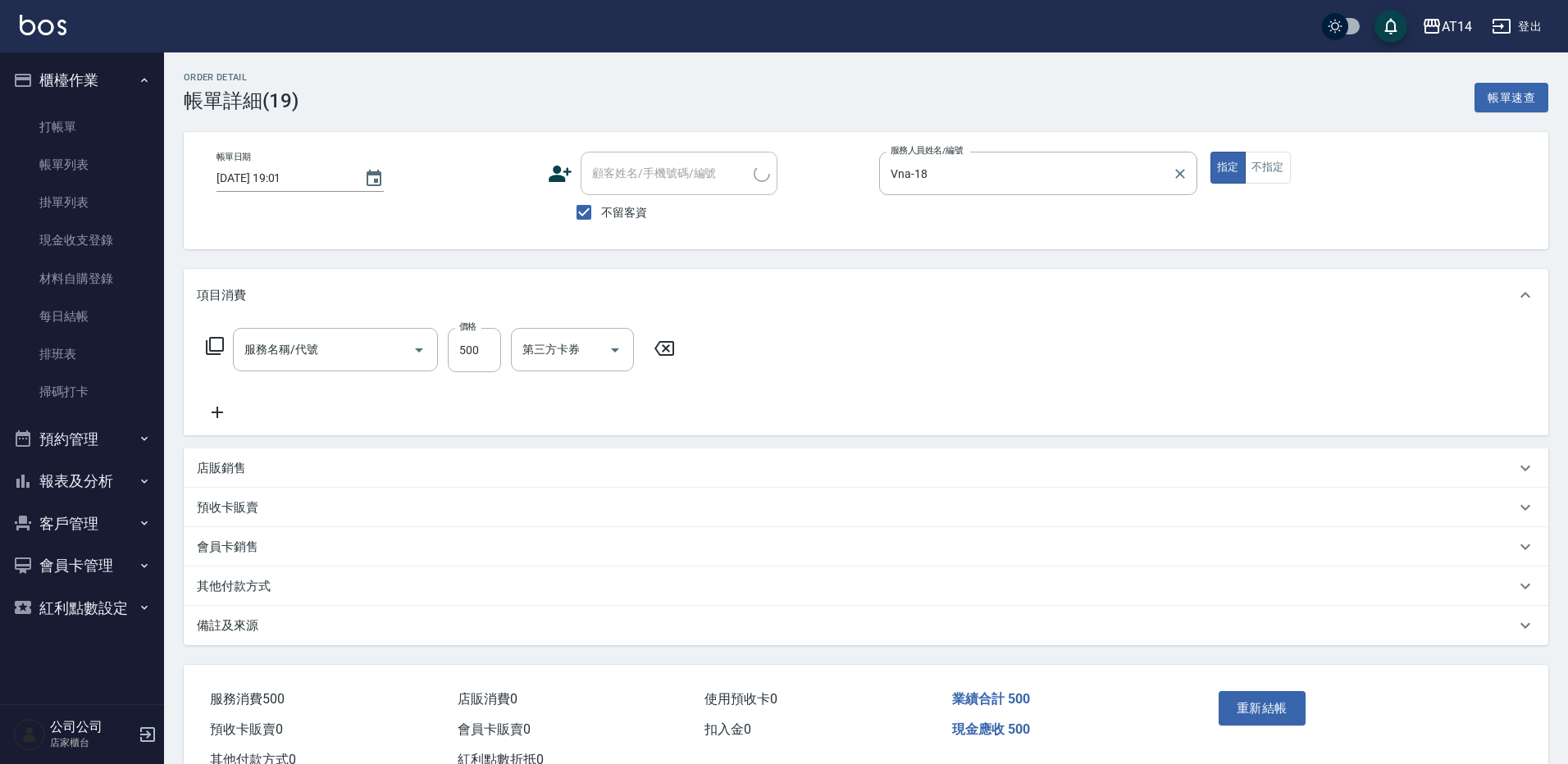
type input "[DATE] 19:01"
checkbox input "true"
type input "Vna-18"
type input "洗髮+剪髮(022)"
click at [1274, 177] on button "不指定" at bounding box center [1261, 167] width 46 height 32
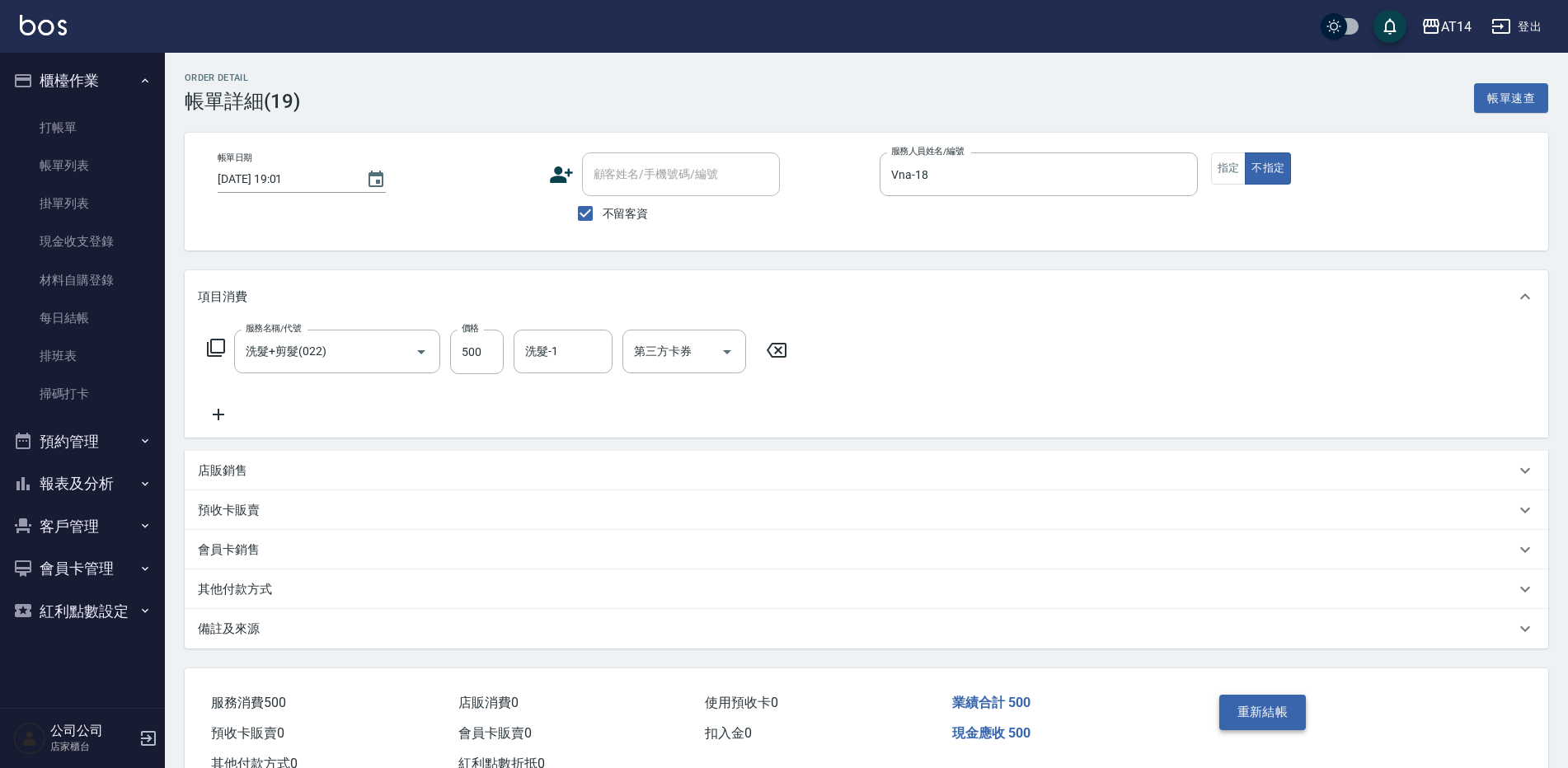
click at [1271, 712] on button "重新結帳" at bounding box center [1262, 712] width 87 height 35
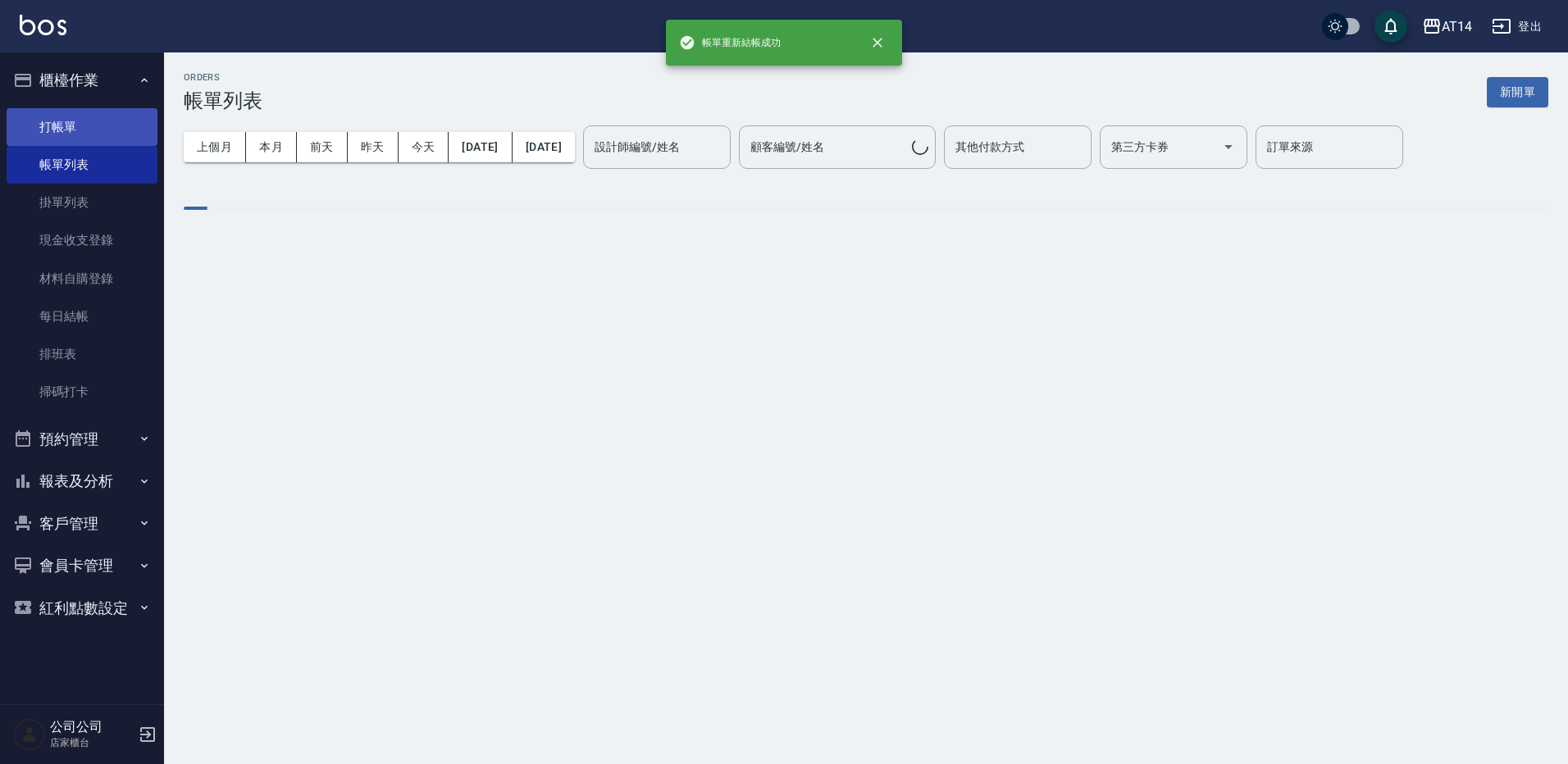
click at [90, 120] on link "打帳單" at bounding box center [82, 127] width 151 height 38
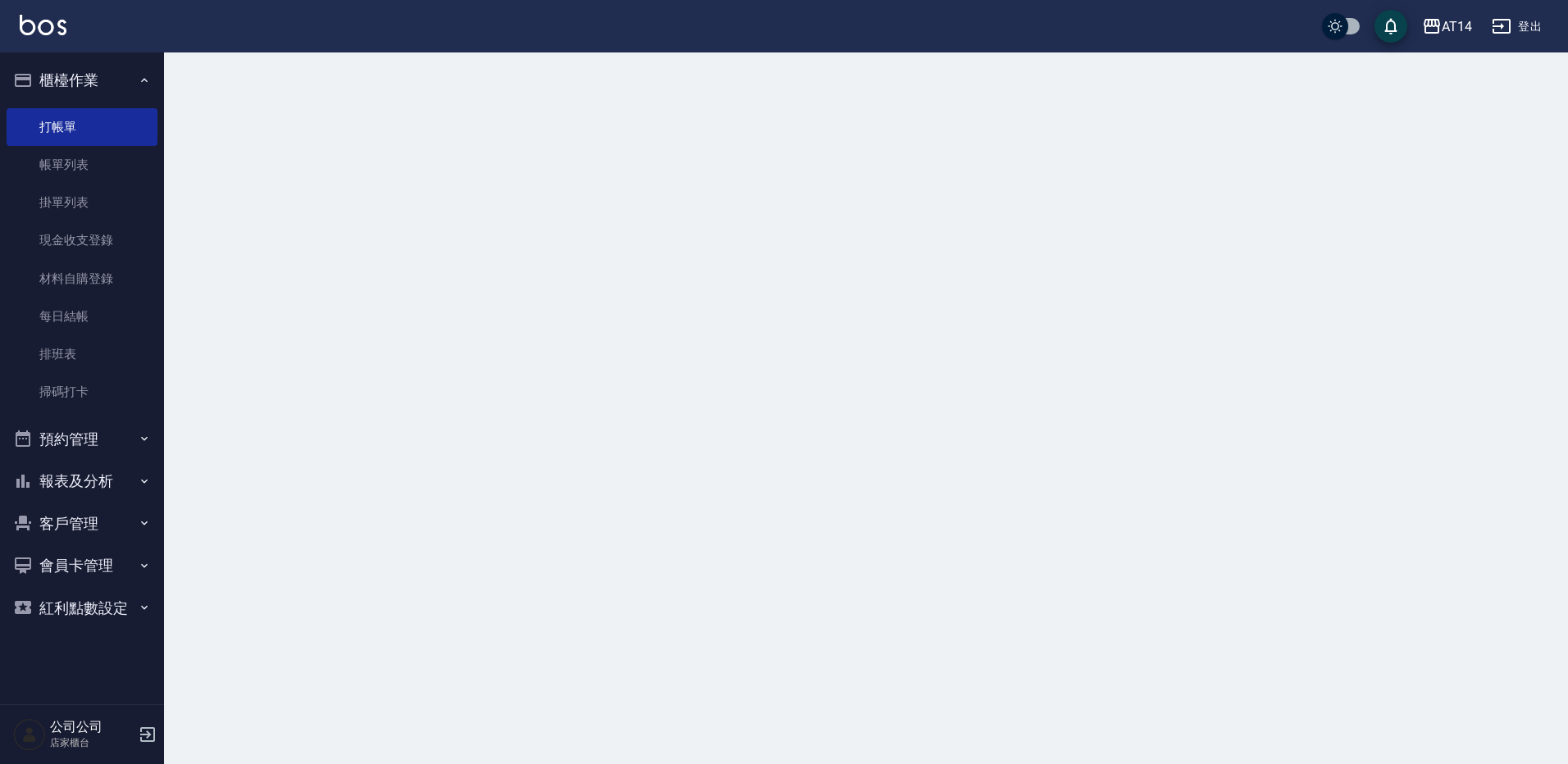
click at [116, 78] on button "櫃檯作業" at bounding box center [82, 81] width 151 height 43
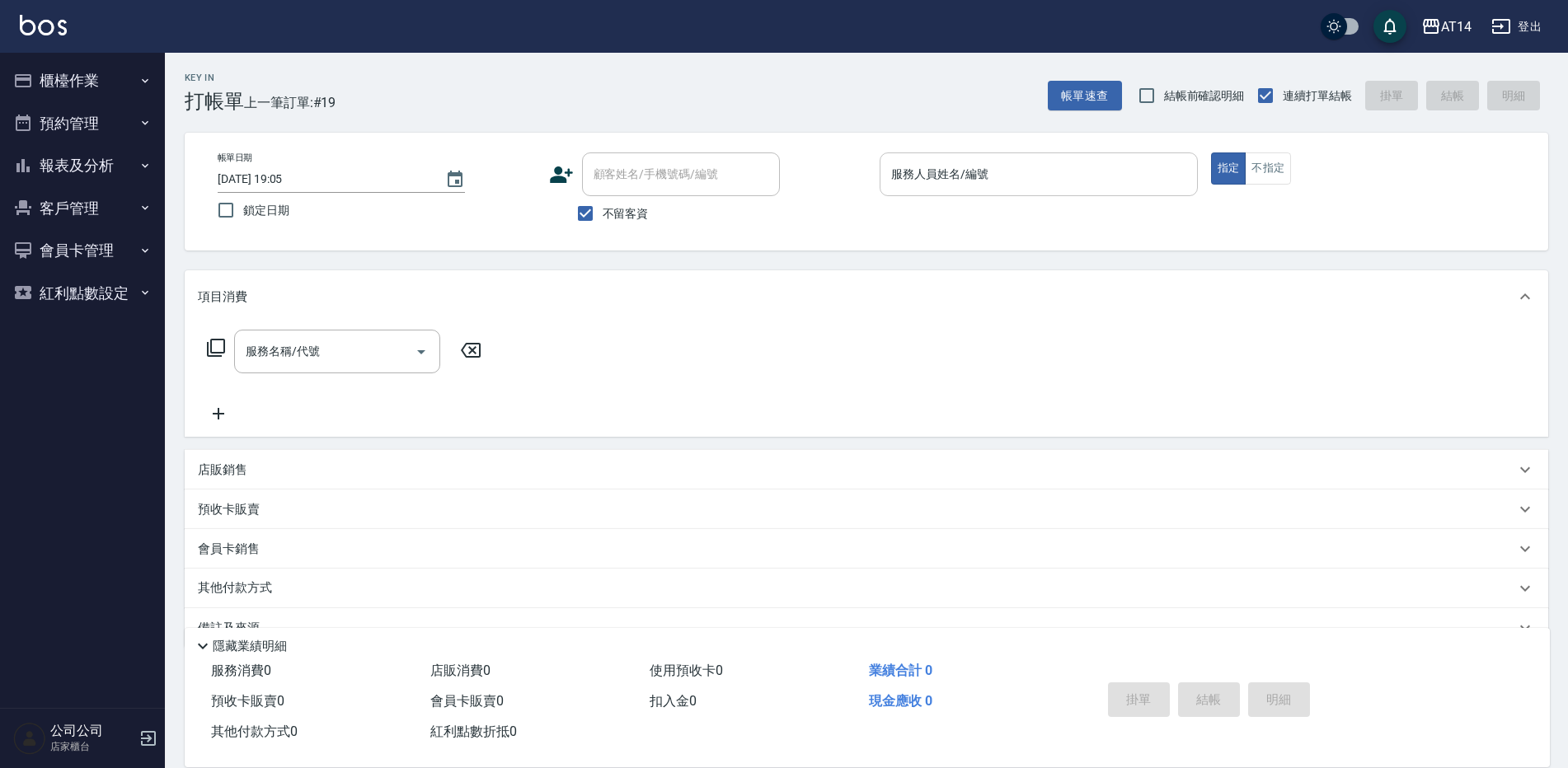
click at [1090, 177] on input "服務人員姓名/編號" at bounding box center [1039, 174] width 303 height 29
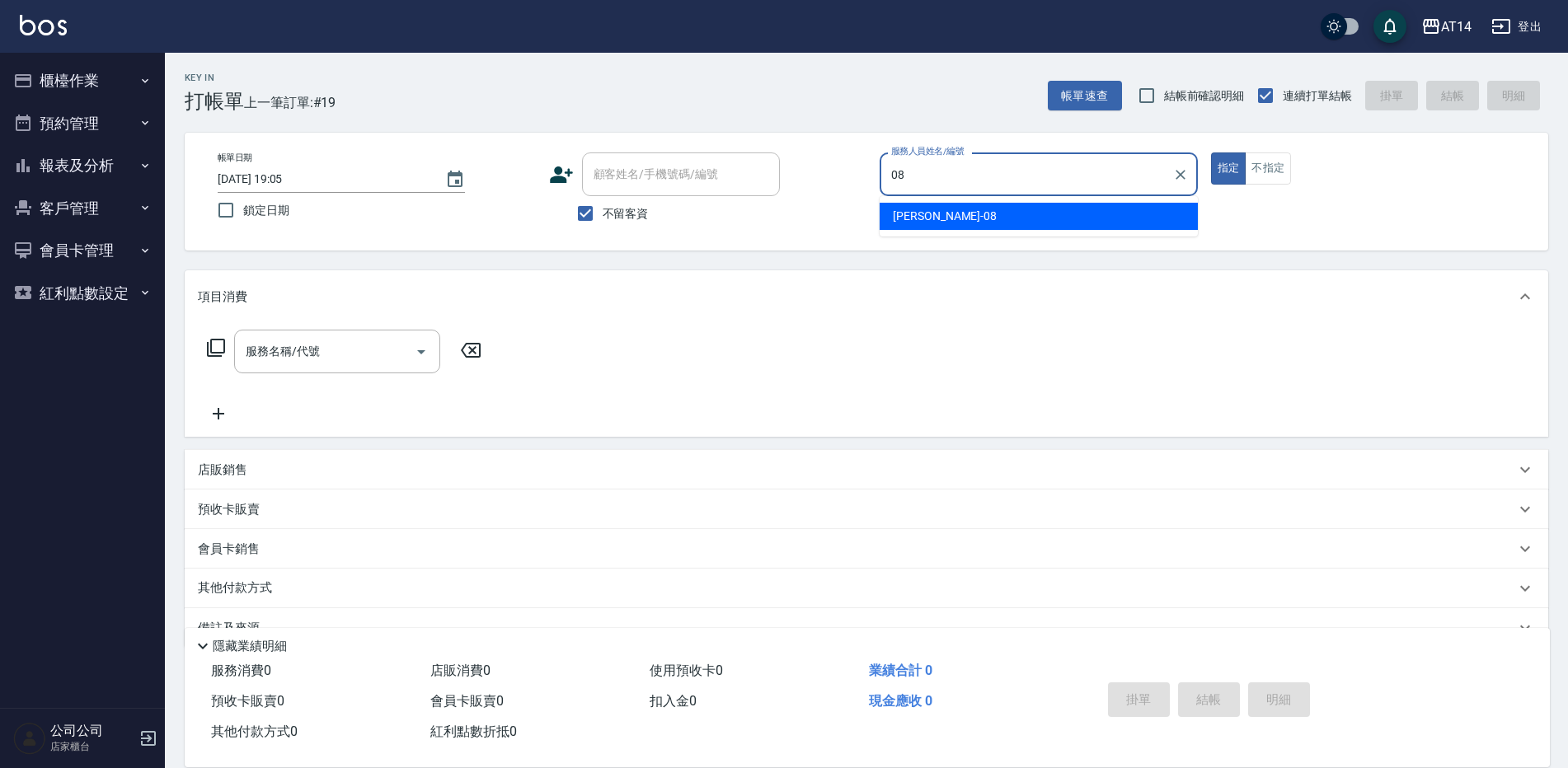
type input "08"
type button "true"
type input "[PERSON_NAME]-08"
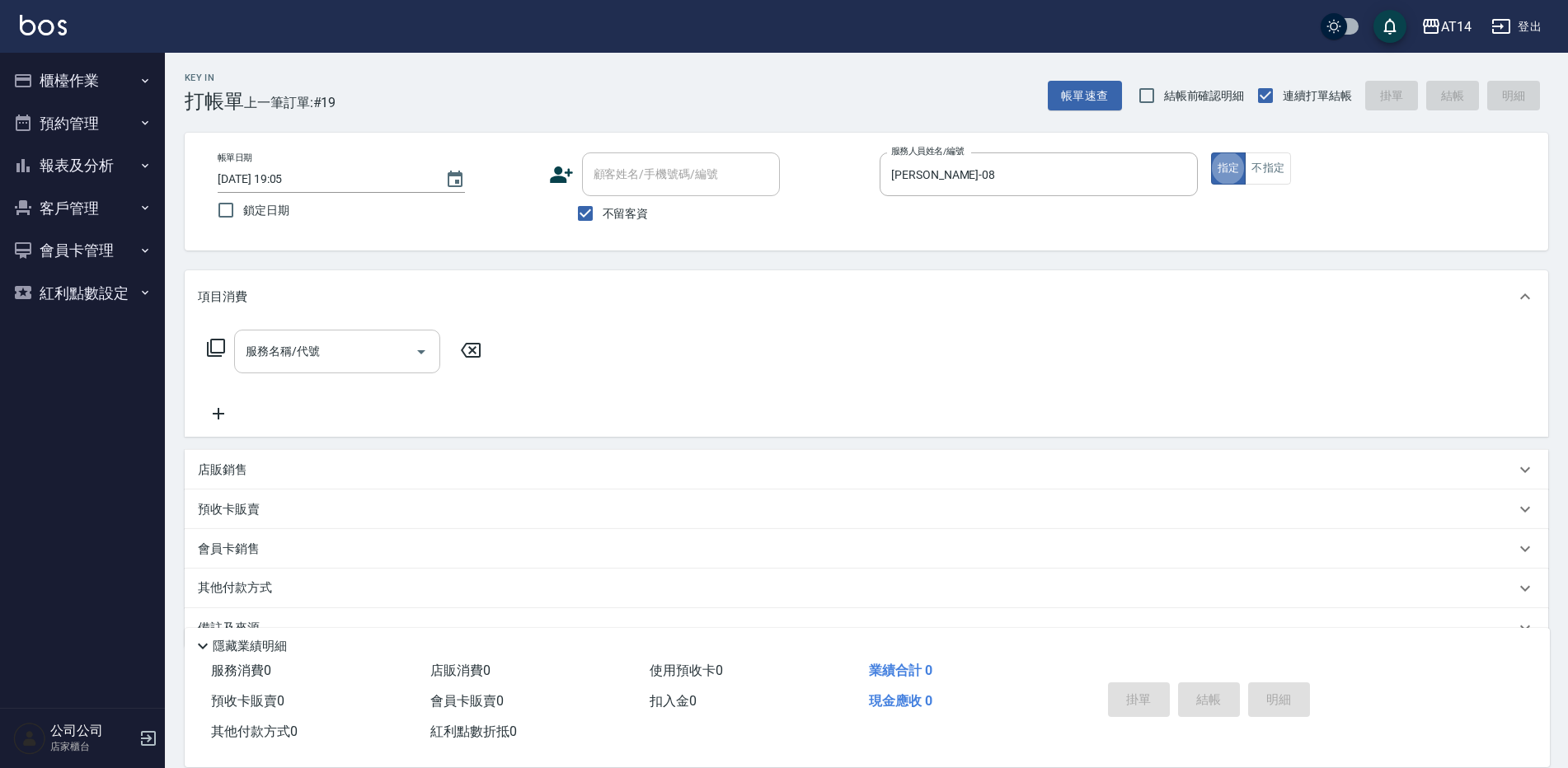
click at [377, 356] on input "服務名稱/代號" at bounding box center [324, 352] width 167 height 29
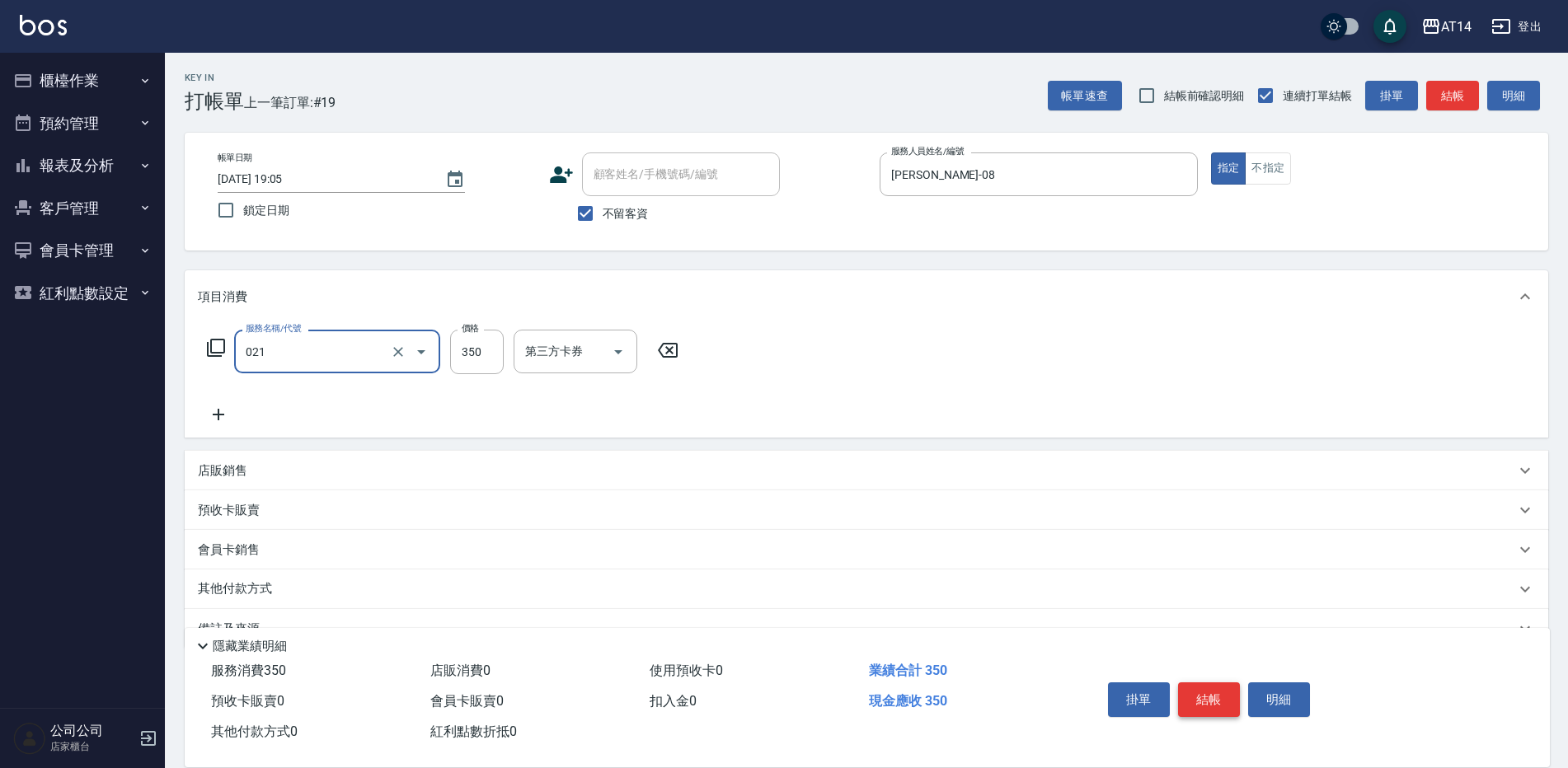
type input "剪髮(021)"
click at [1218, 710] on button "結帳" at bounding box center [1208, 700] width 62 height 35
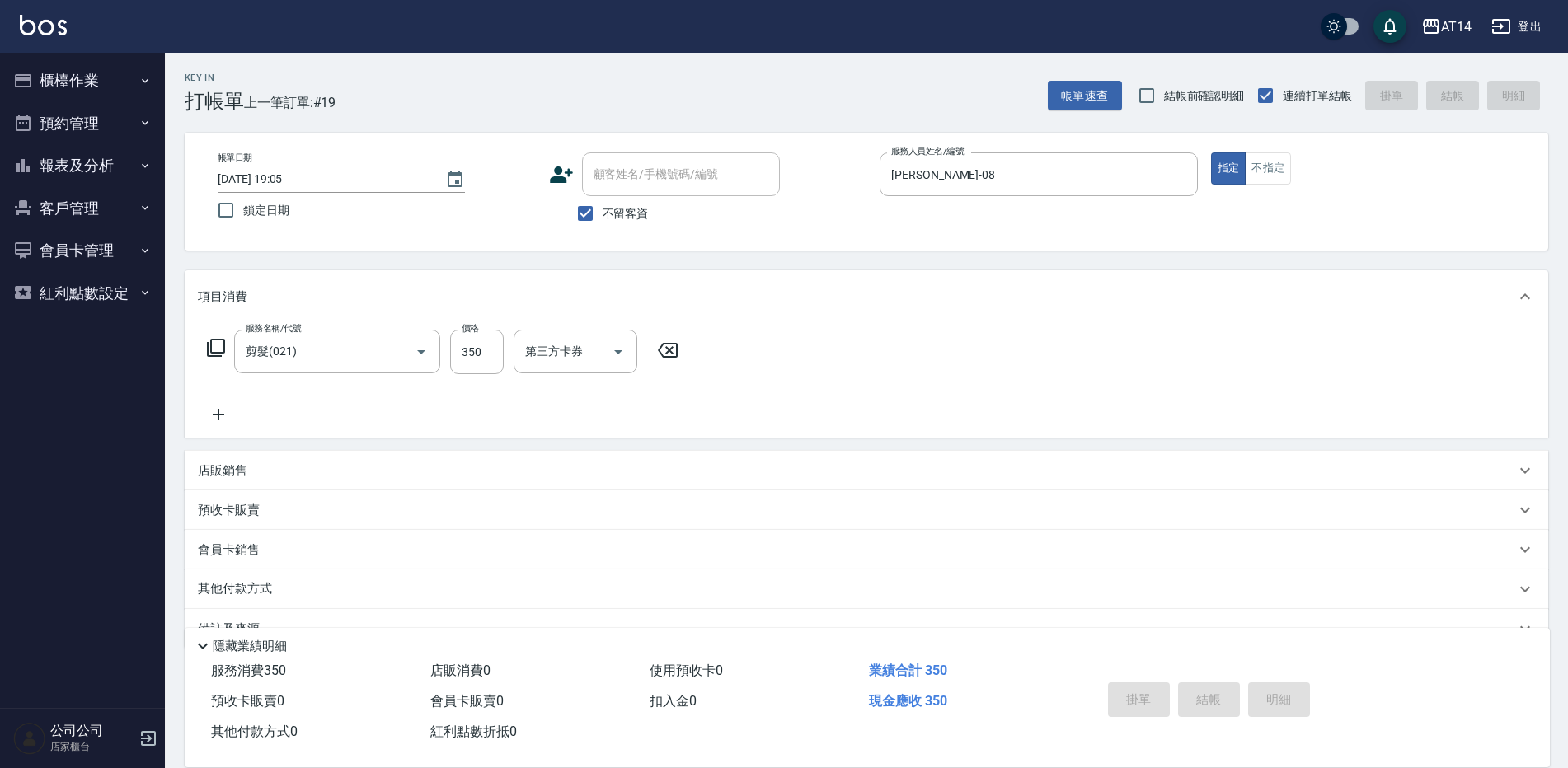
type input "[DATE] 19:15"
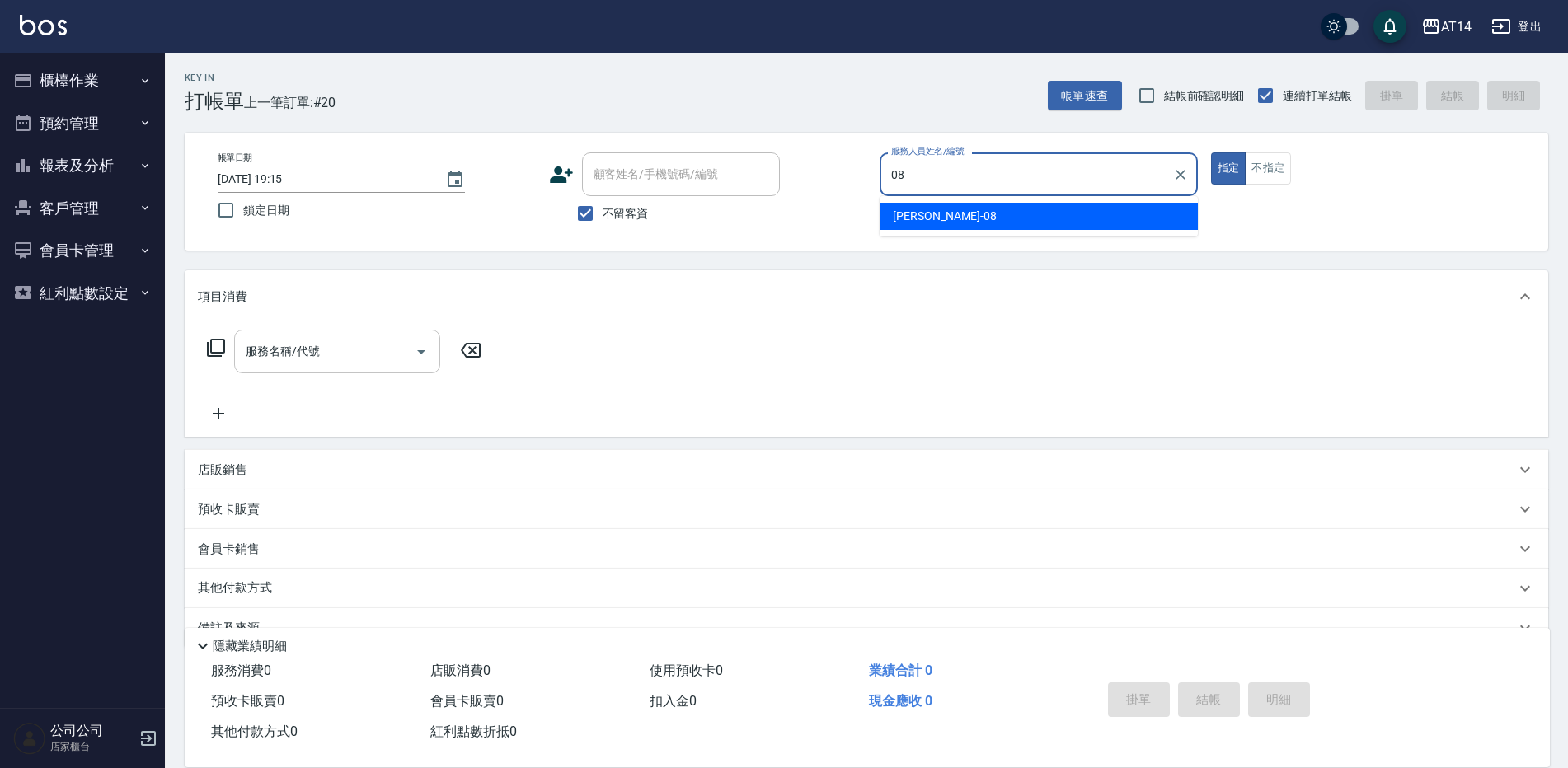
type input "[PERSON_NAME]-08"
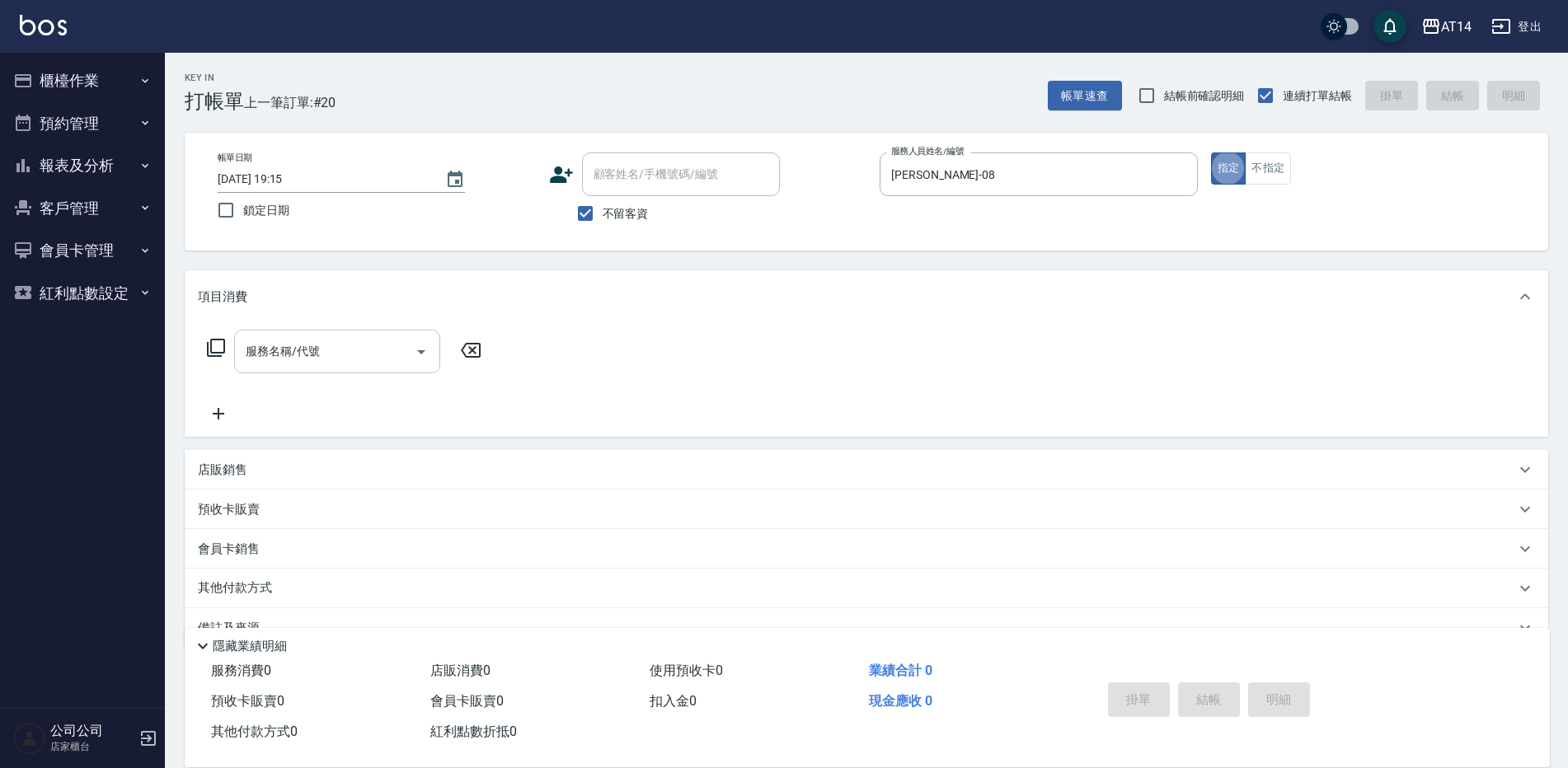
click at [285, 357] on input "服務名稱/代號" at bounding box center [324, 352] width 167 height 29
type input "021"
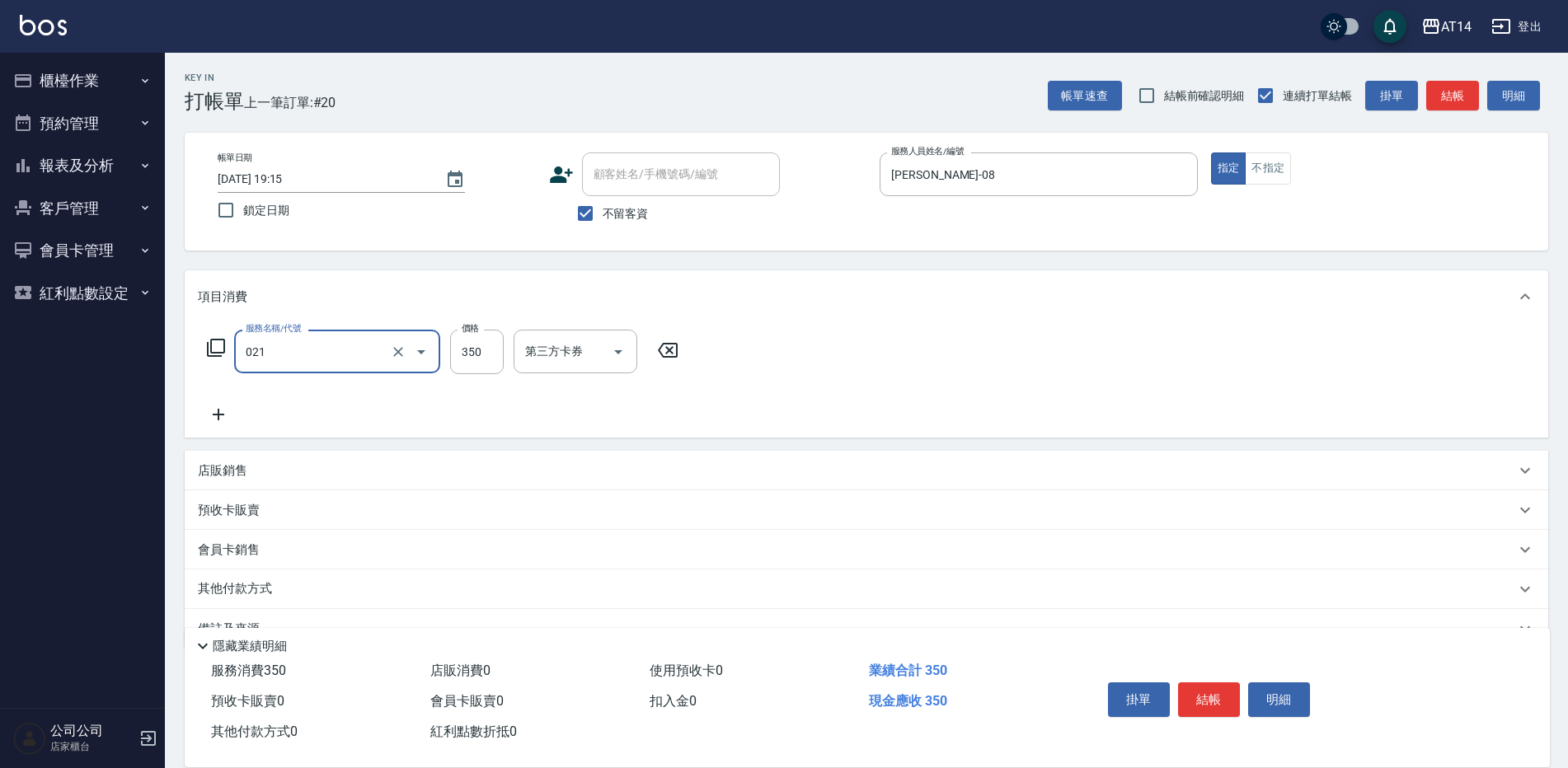
click at [342, 354] on input "021" at bounding box center [313, 352] width 145 height 29
type input "洗髮+剪髮(022)"
click at [460, 352] on input "500" at bounding box center [477, 352] width 54 height 45
type input "550"
click at [1221, 692] on button "結帳" at bounding box center [1208, 700] width 62 height 35
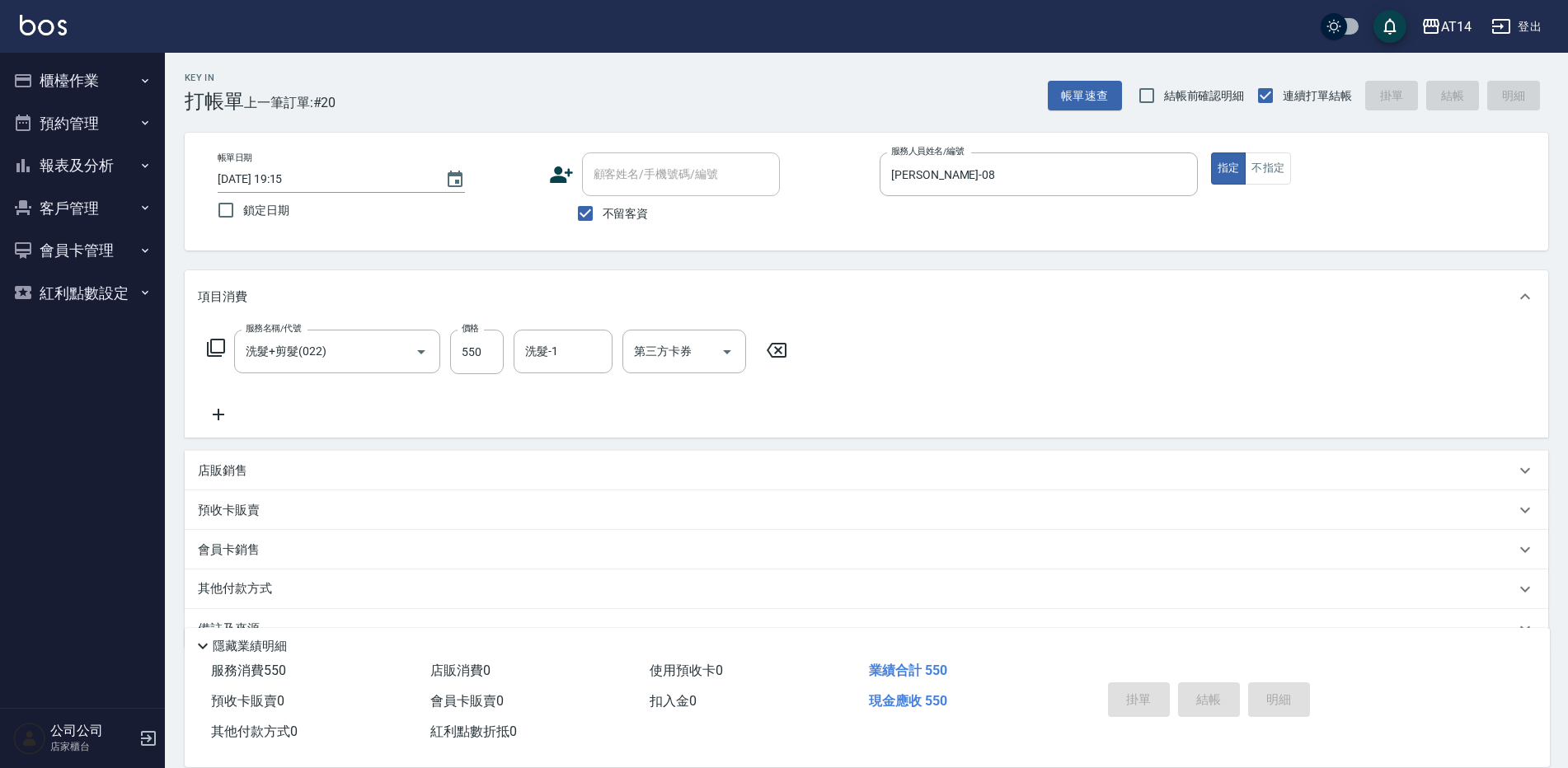
type input "[DATE] 19:25"
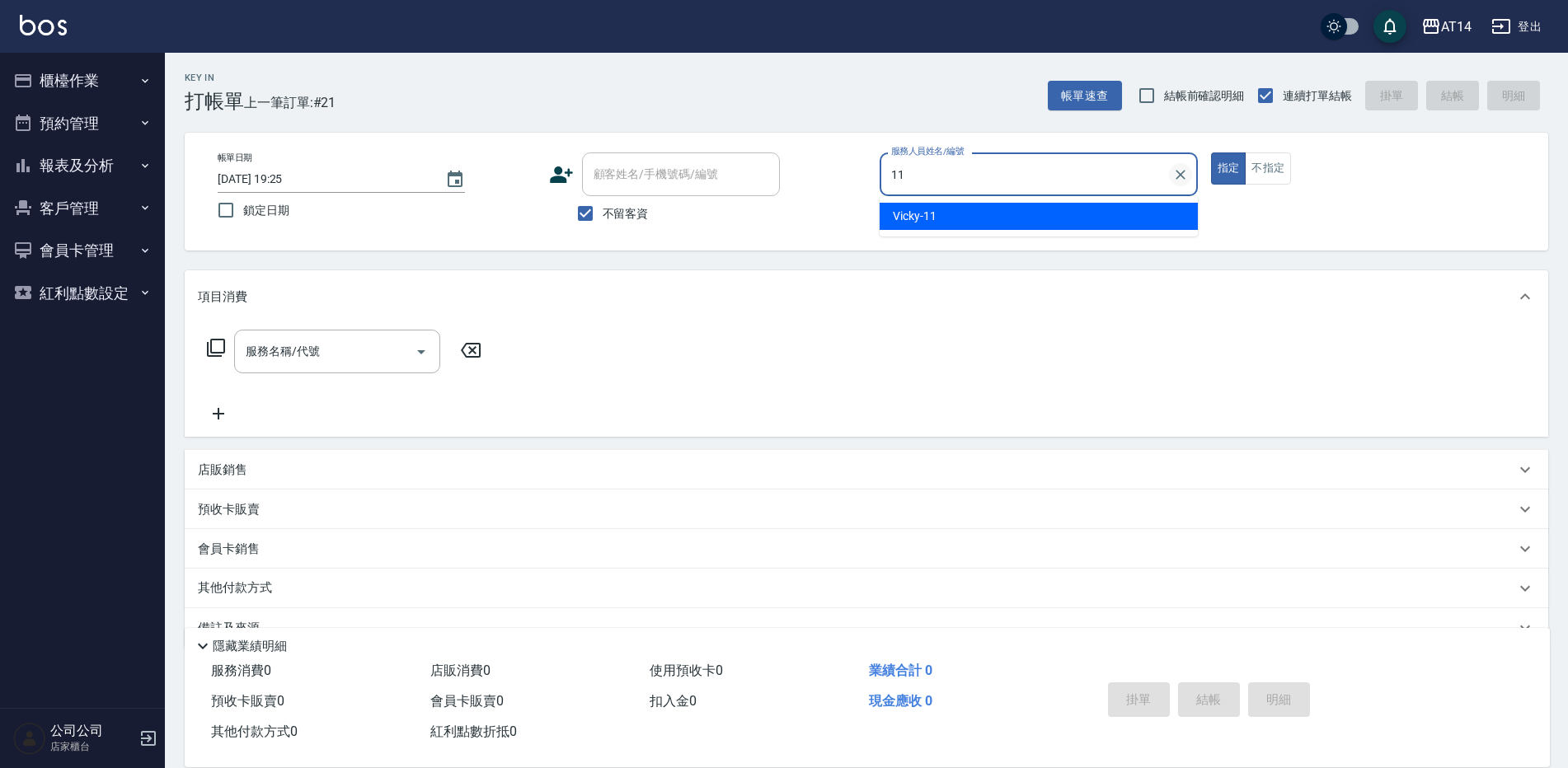
type input "Vicky-11"
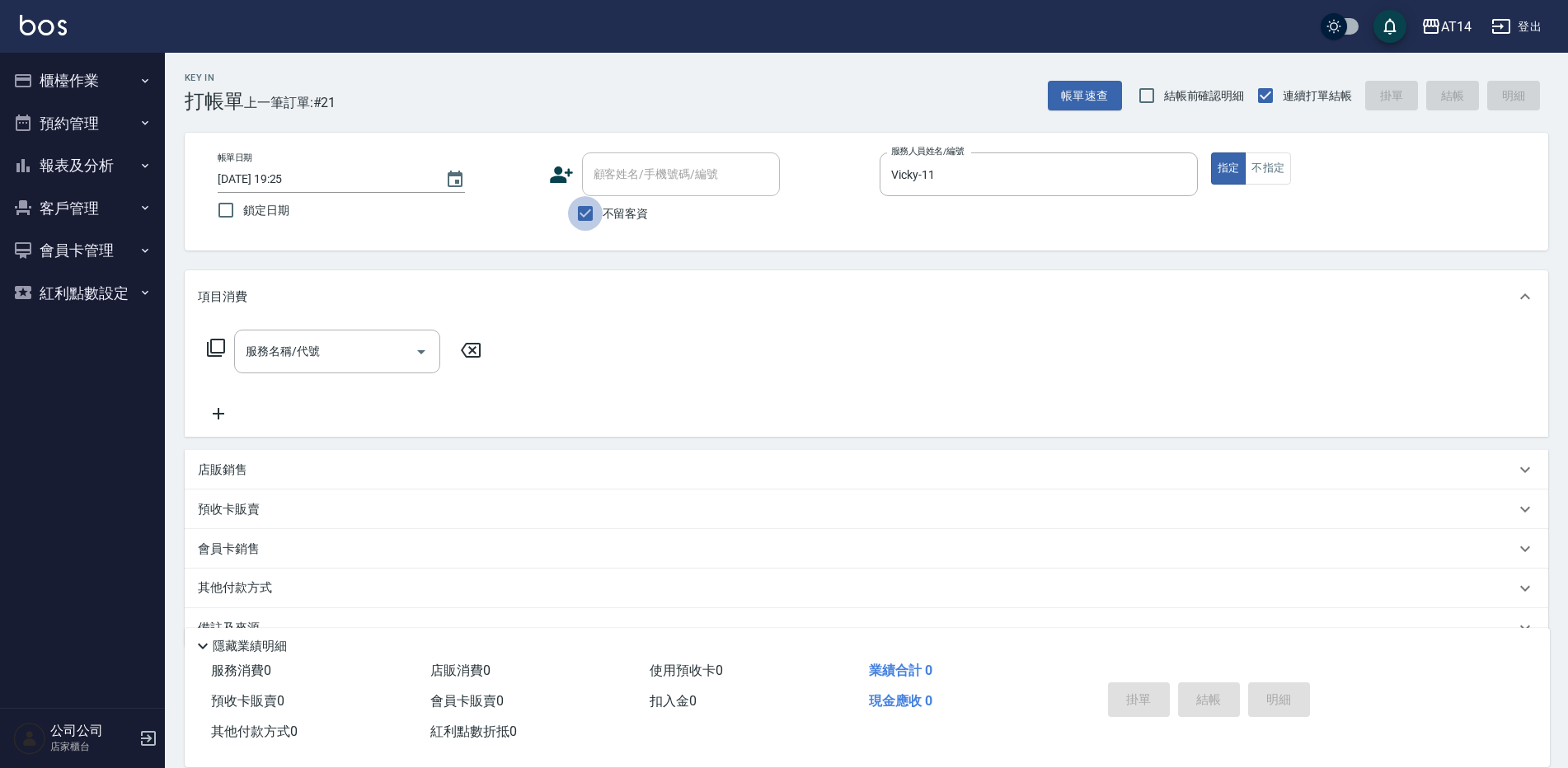
click at [593, 217] on input "不留客資" at bounding box center [585, 214] width 35 height 35
checkbox input "false"
click at [643, 162] on div "顧客姓名/手機號碼/編號 顧客姓名/手機號碼/編號" at bounding box center [681, 174] width 198 height 44
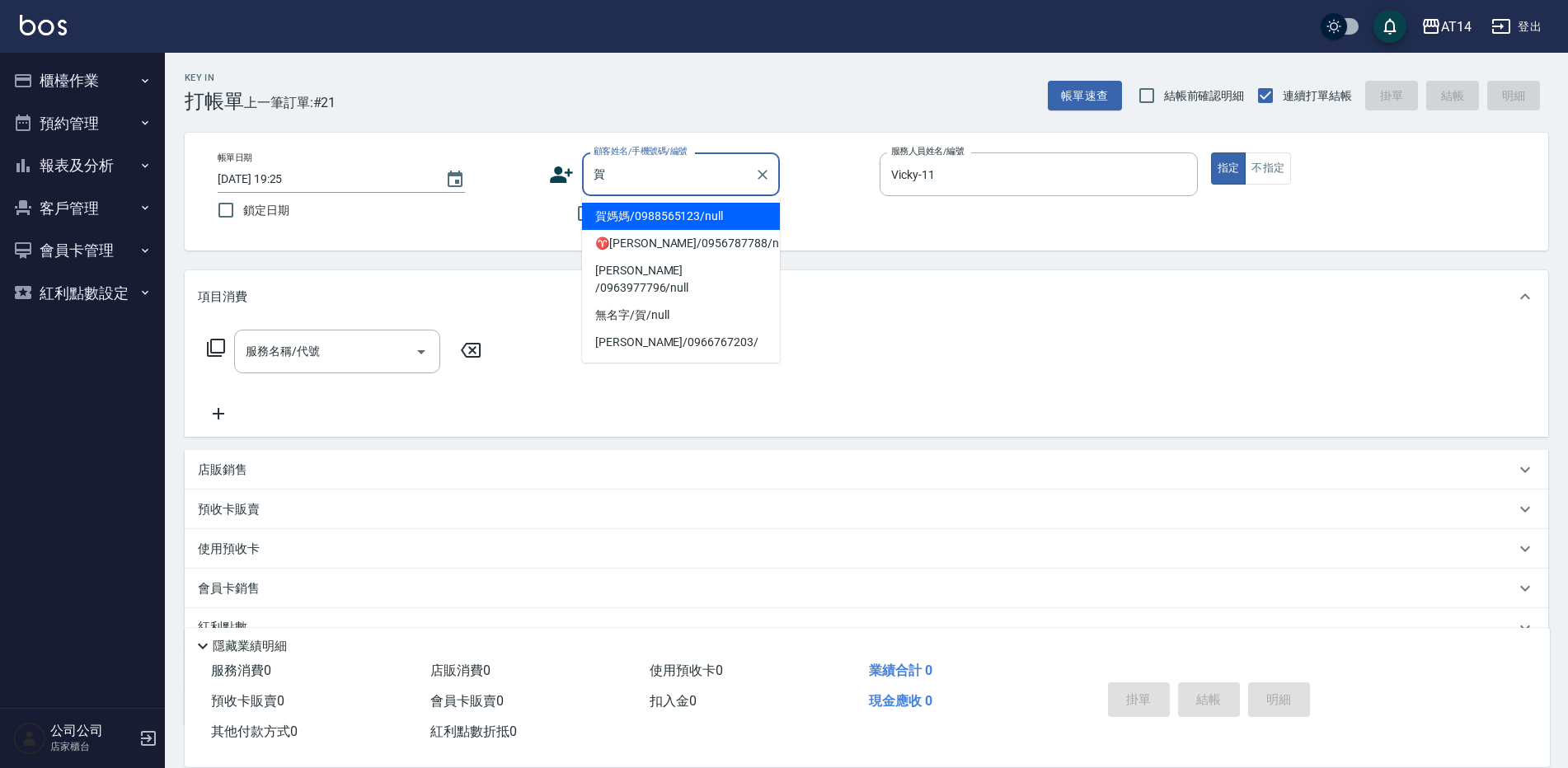
click at [668, 207] on li "賀媽媽/0988565123/null" at bounding box center [681, 216] width 198 height 27
type input "賀媽媽/0988565123/null"
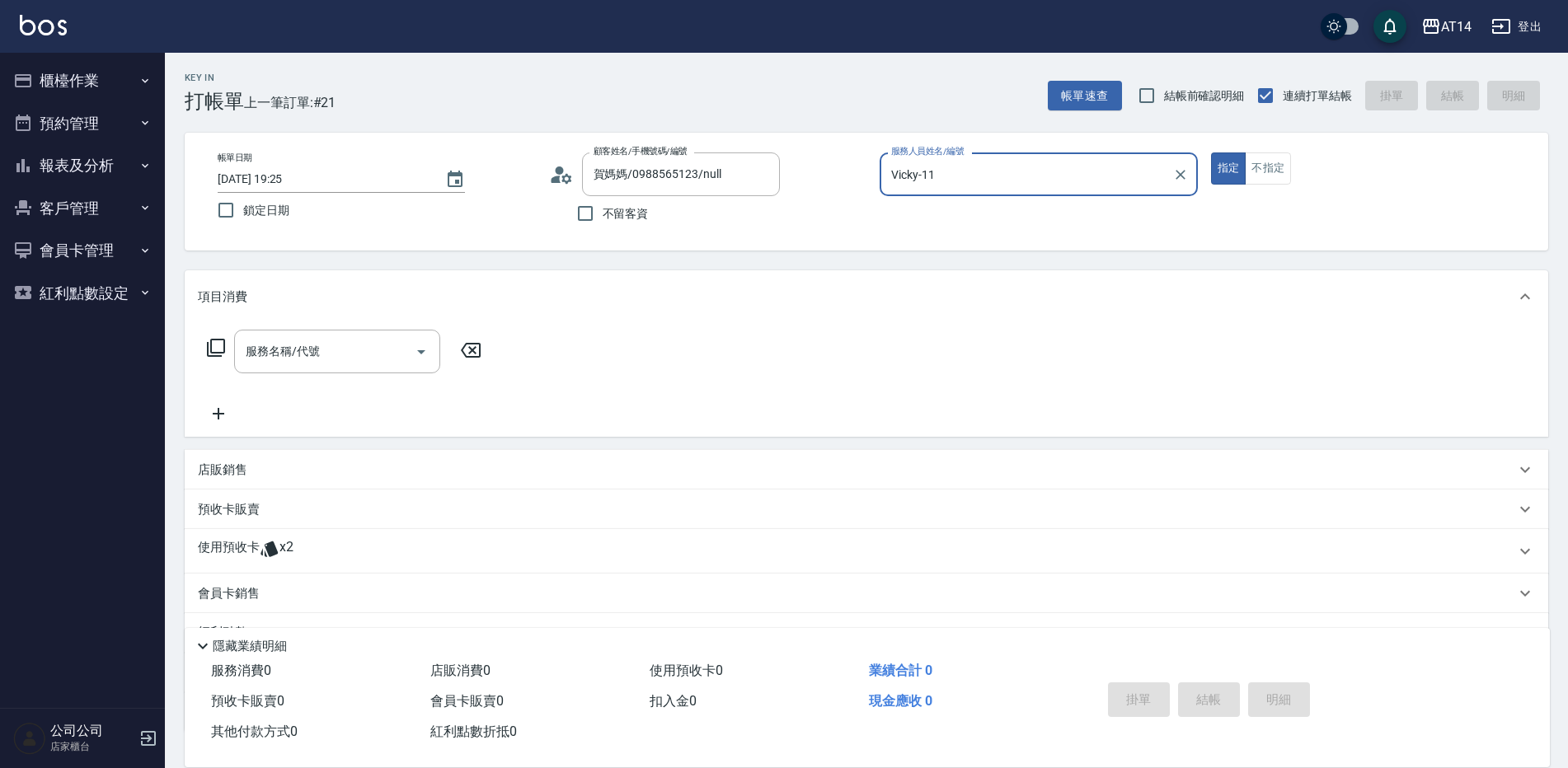
click at [1211, 153] on button "指定" at bounding box center [1228, 168] width 36 height 32
click at [323, 540] on div "使用預收卡 x2" at bounding box center [857, 552] width 1317 height 25
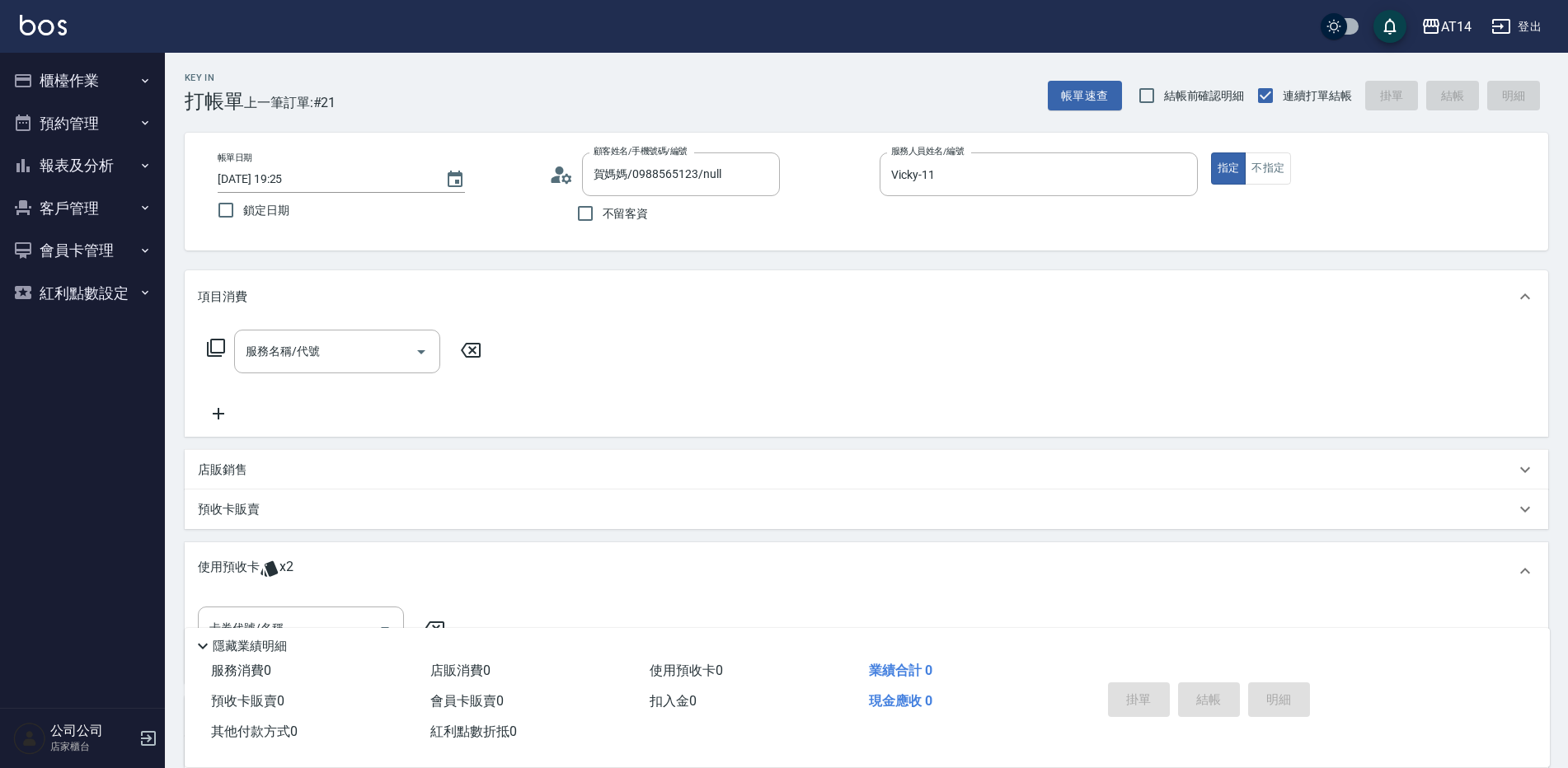
click at [386, 605] on div "卡券代號/名稱 卡券代號/名稱" at bounding box center [867, 642] width 1363 height 83
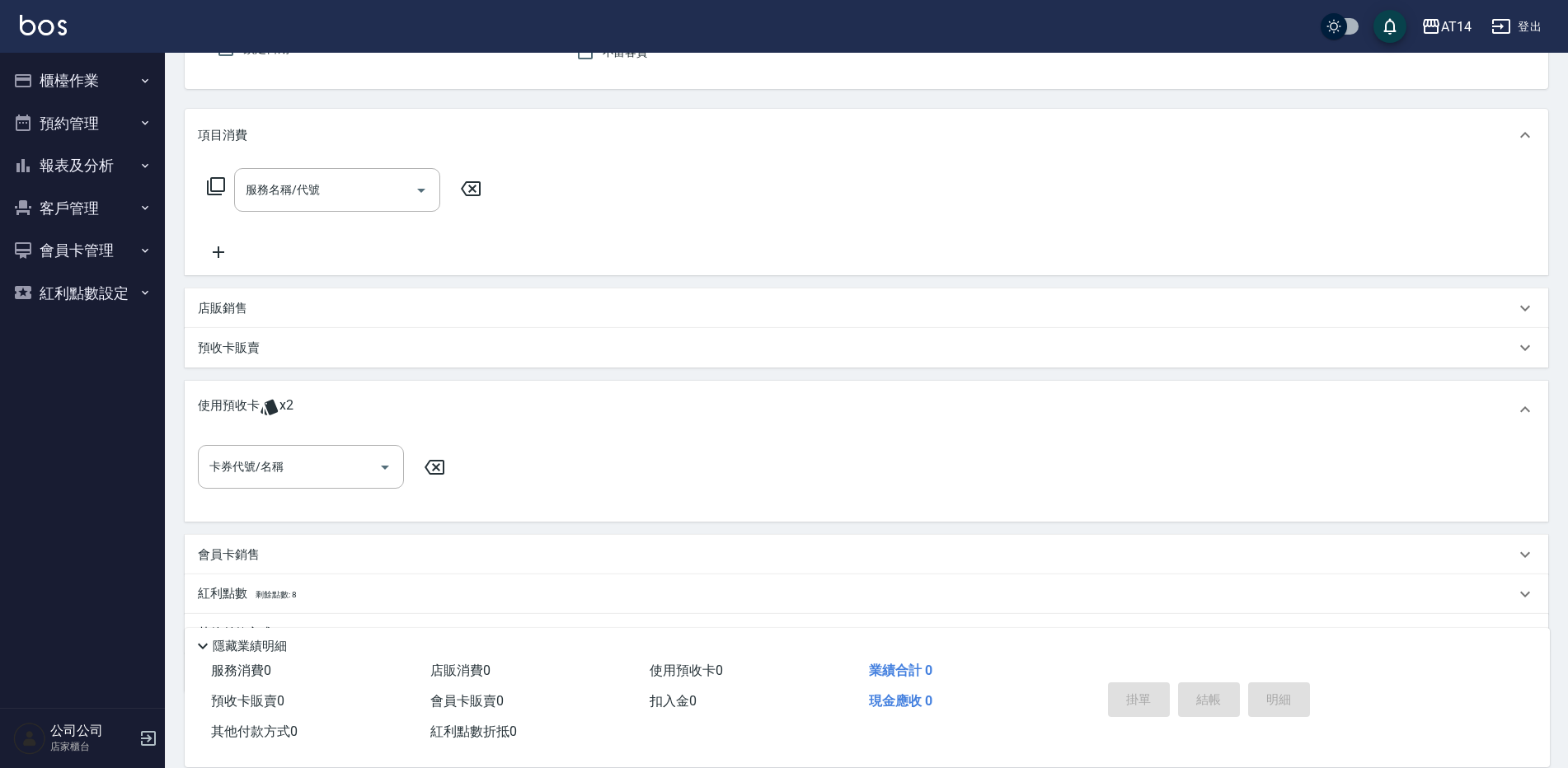
scroll to position [245, 0]
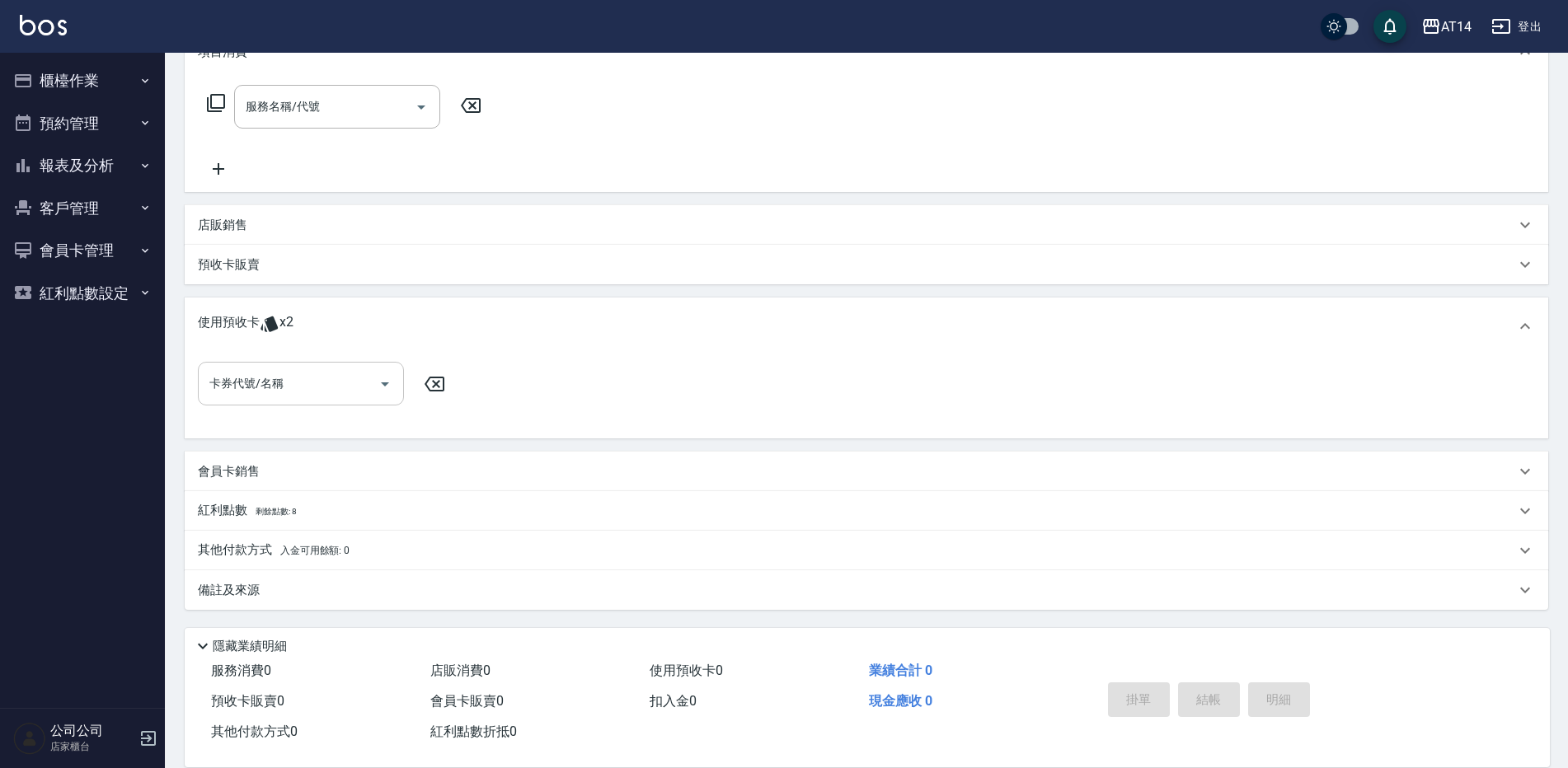
click at [388, 377] on icon "Open" at bounding box center [385, 384] width 20 height 20
click at [360, 436] on div "洗髮卡 剩餘1張" at bounding box center [301, 425] width 206 height 27
type input "洗髮卡"
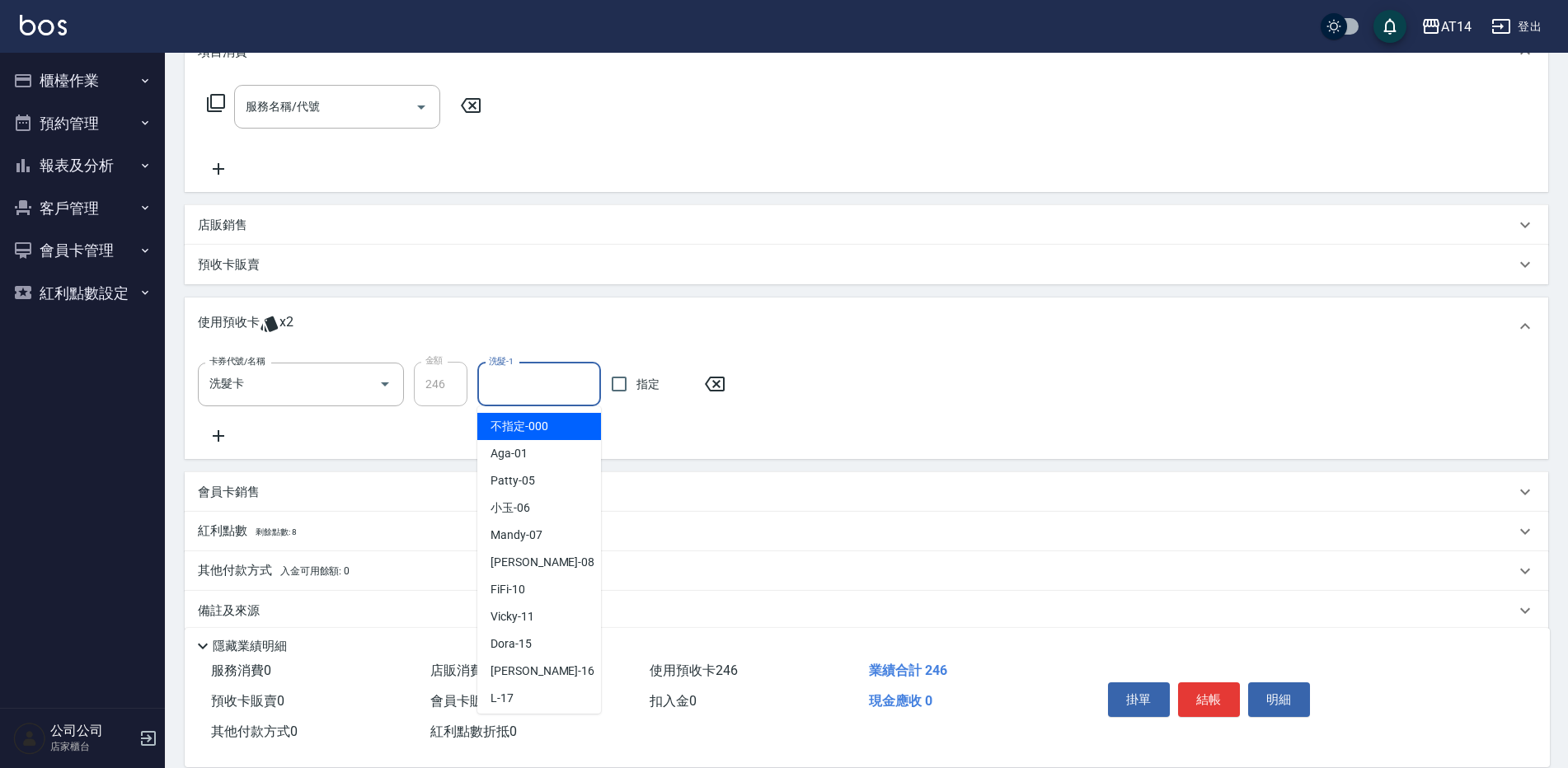
click at [552, 396] on input "洗髮-1" at bounding box center [538, 384] width 109 height 29
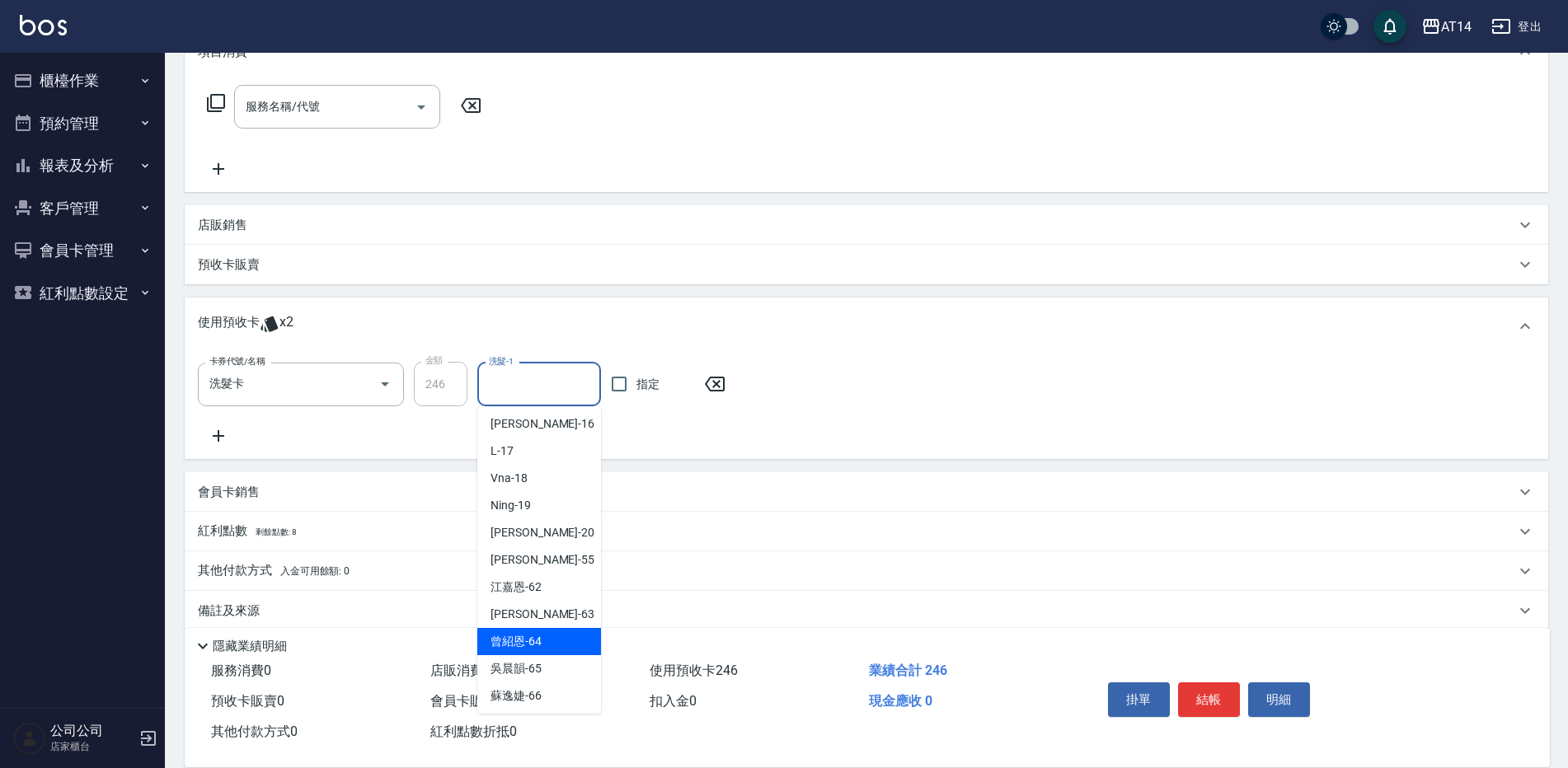
scroll to position [250, 0]
click at [487, 712] on ul "不指定 -000 Aga -01 Patty -05 小玉 -06 Mandy -07 [PERSON_NAME] -08 FiFi -10 Vicky -1…" at bounding box center [539, 560] width 124 height 308
click at [514, 683] on div "[PERSON_NAME]-66" at bounding box center [539, 693] width 124 height 27
type input "[PERSON_NAME]-66"
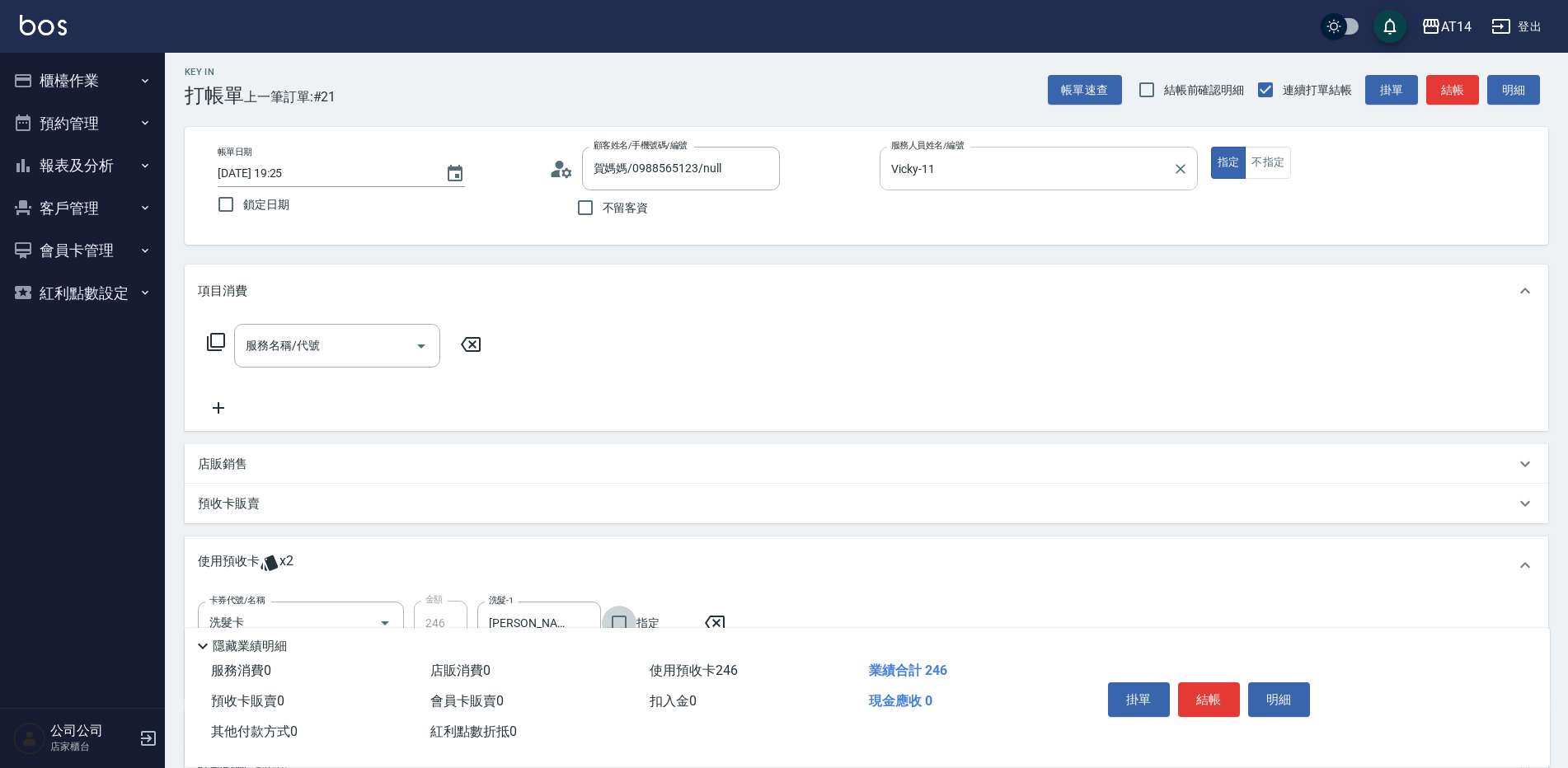
scroll to position [0, 0]
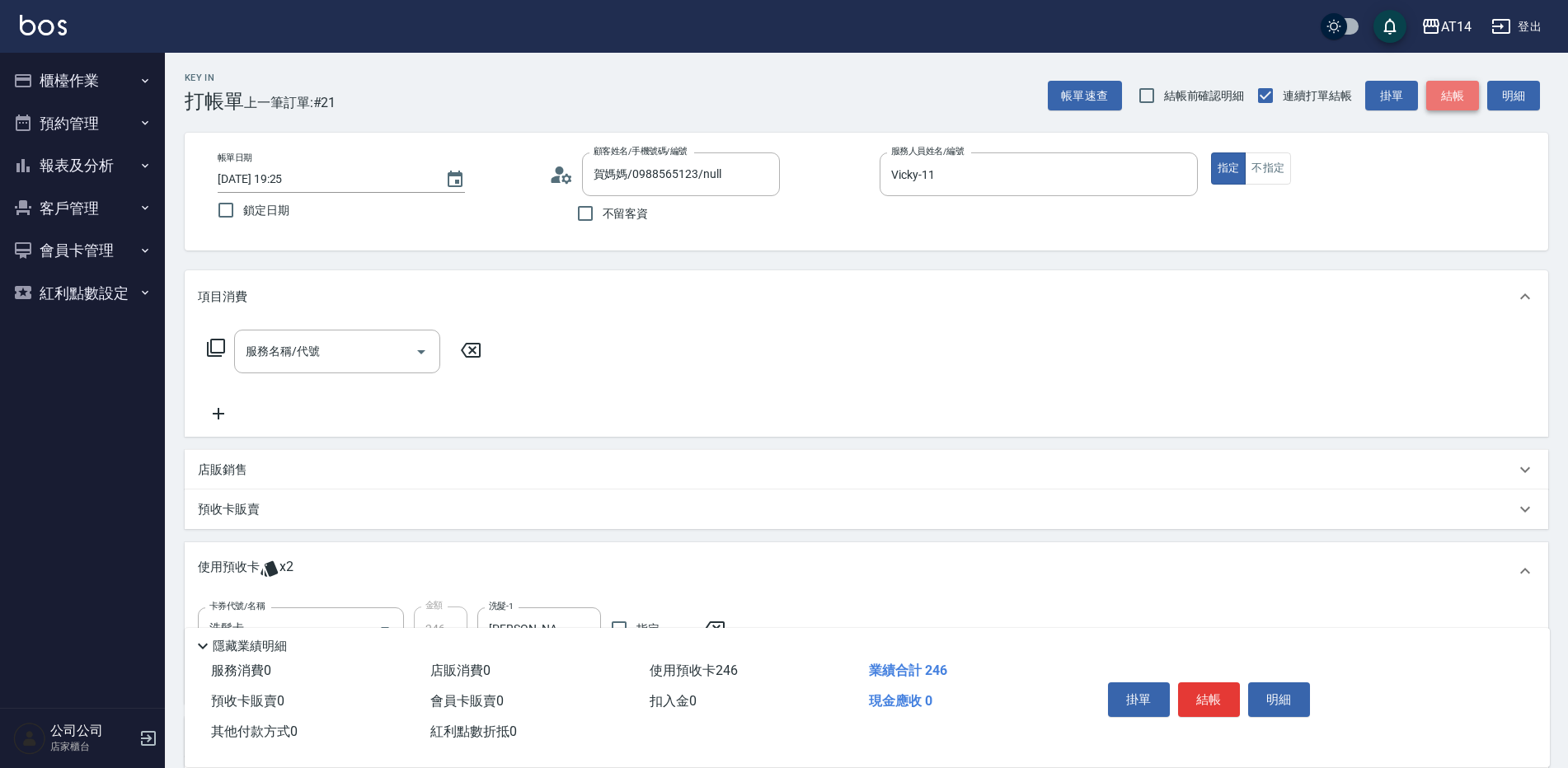
click at [1455, 108] on button "結帳" at bounding box center [1453, 95] width 53 height 31
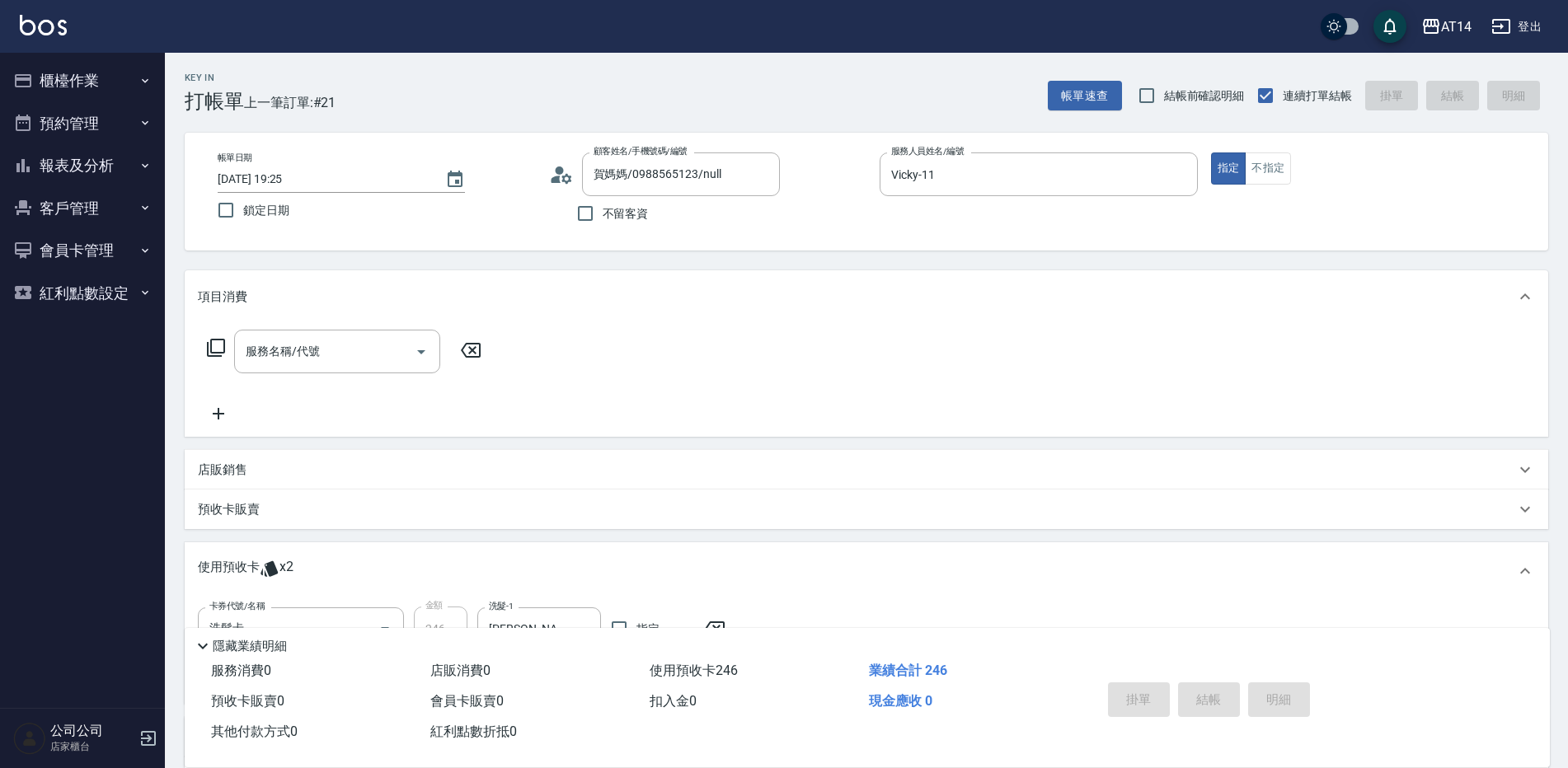
type input "[DATE] 19:30"
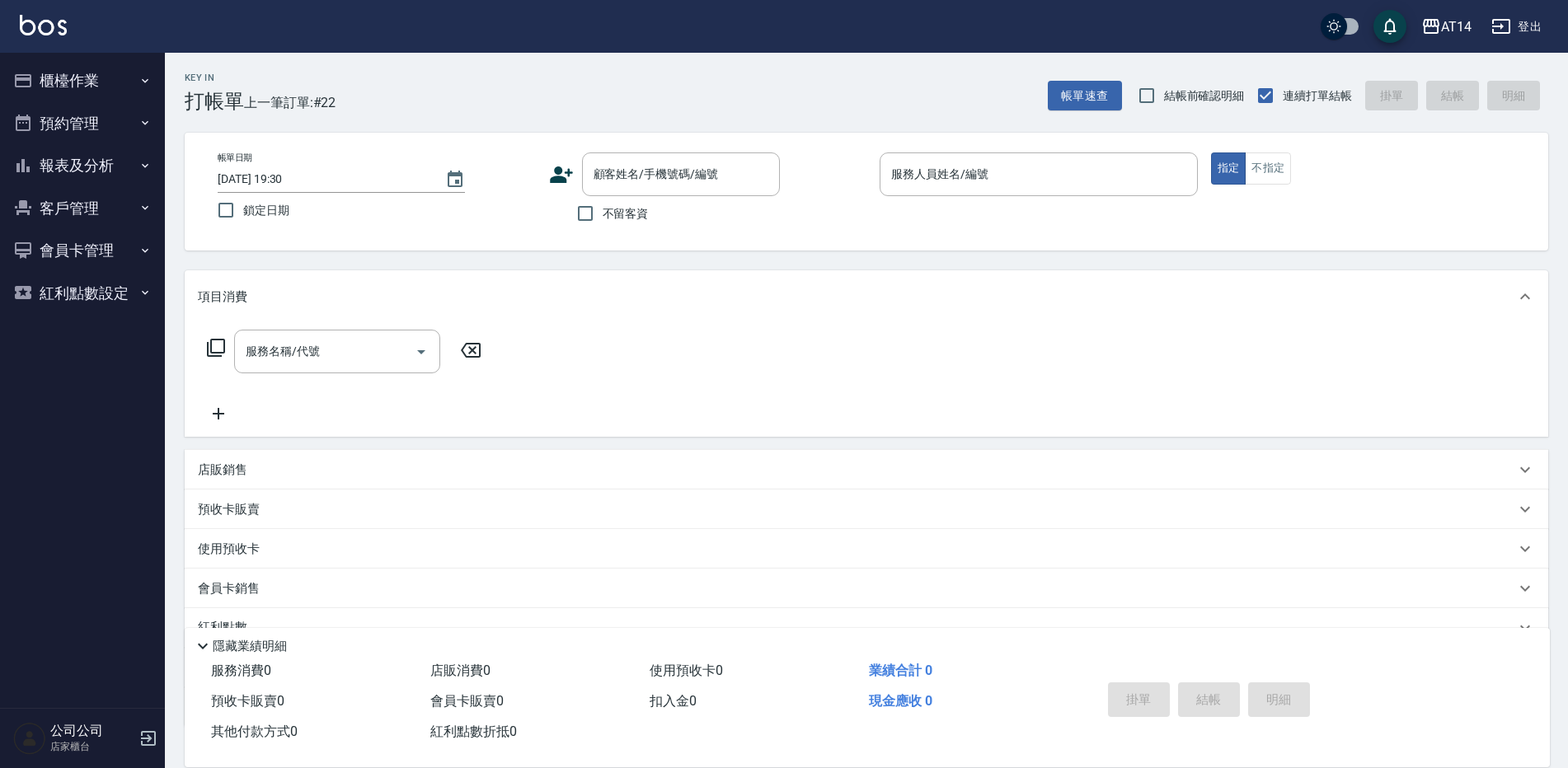
click at [605, 210] on span "不留客資" at bounding box center [626, 214] width 46 height 17
click at [603, 210] on input "不留客資" at bounding box center [585, 214] width 35 height 35
checkbox input "true"
click at [1014, 203] on p at bounding box center [1039, 205] width 318 height 17
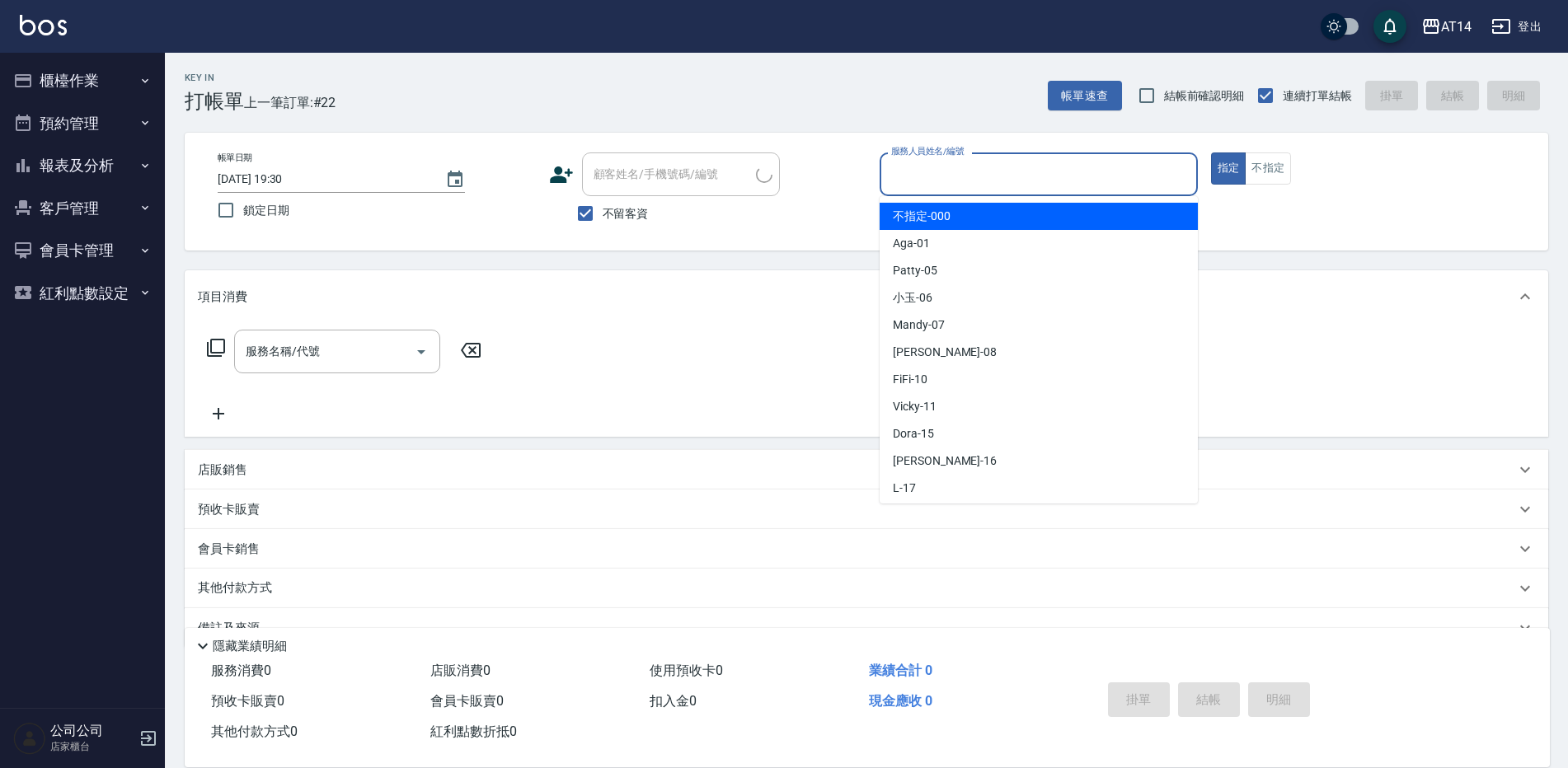
click at [1014, 185] on input "服務人員姓名/編號" at bounding box center [1039, 174] width 303 height 29
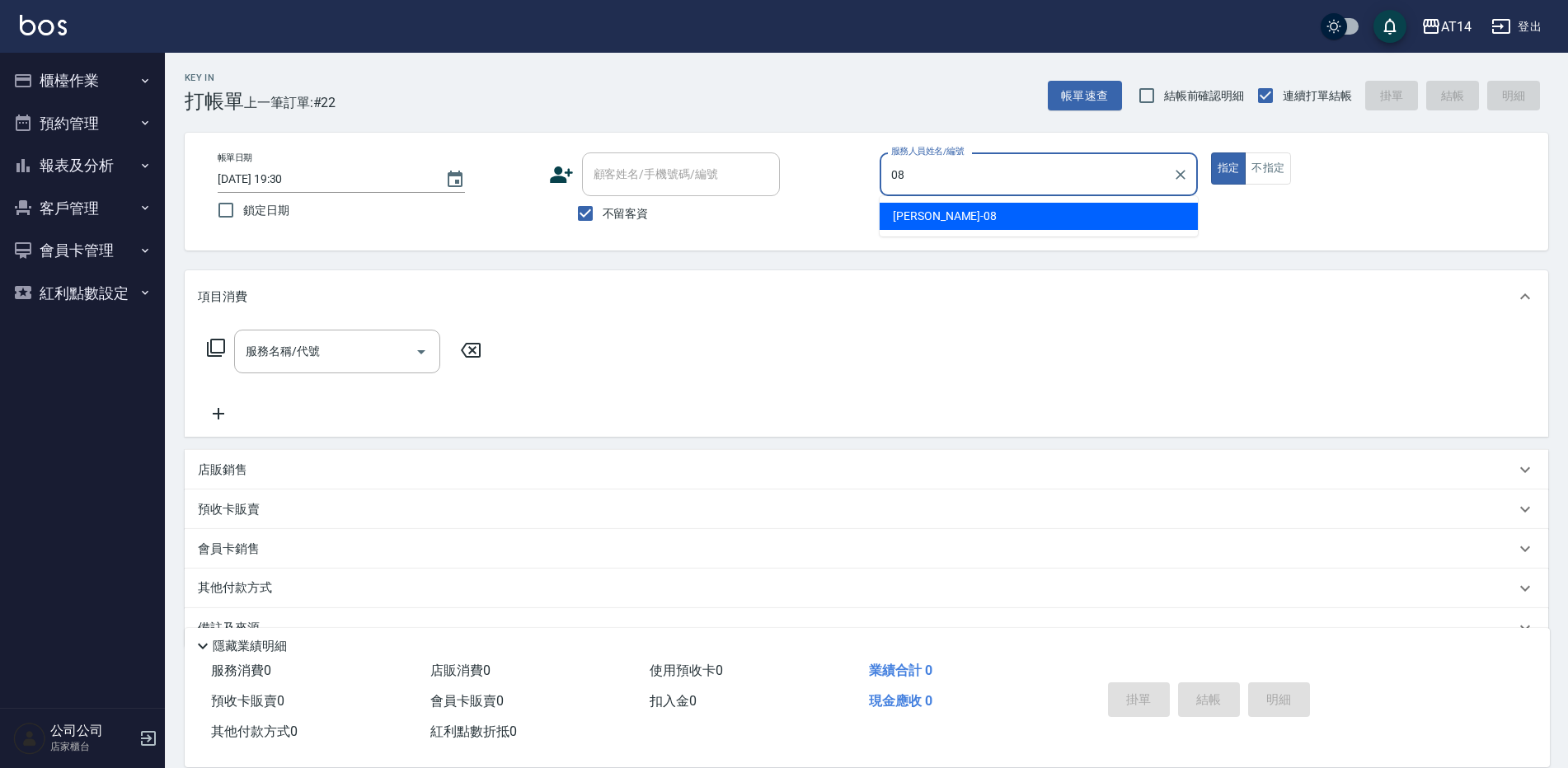
type input "[PERSON_NAME]-08"
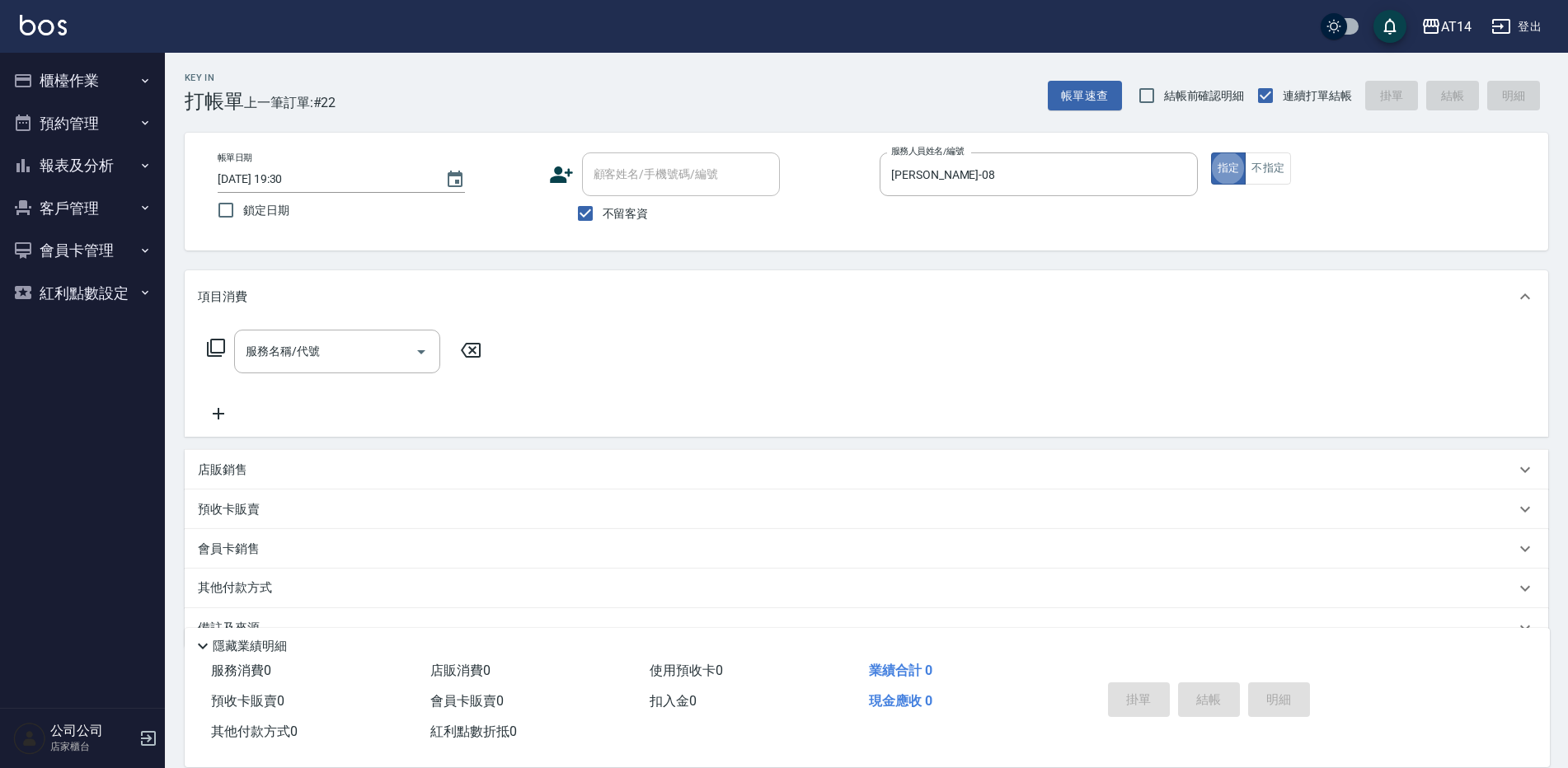
click at [262, 355] on input "服務名稱/代號" at bounding box center [324, 352] width 167 height 29
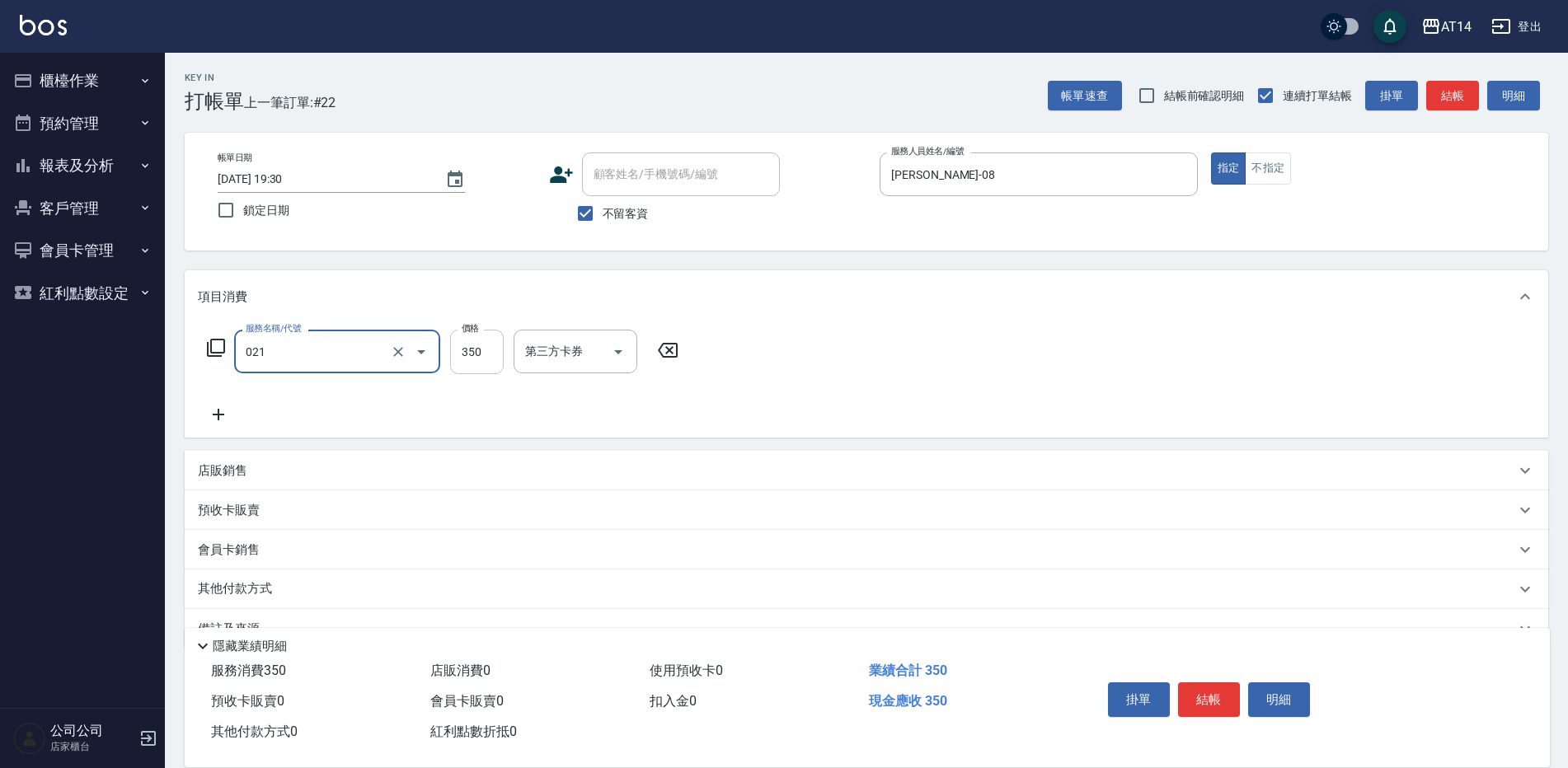
type input "剪髮(021)"
click at [473, 360] on input "350" at bounding box center [477, 352] width 54 height 45
type input "250"
click at [1212, 705] on button "結帳" at bounding box center [1208, 700] width 62 height 35
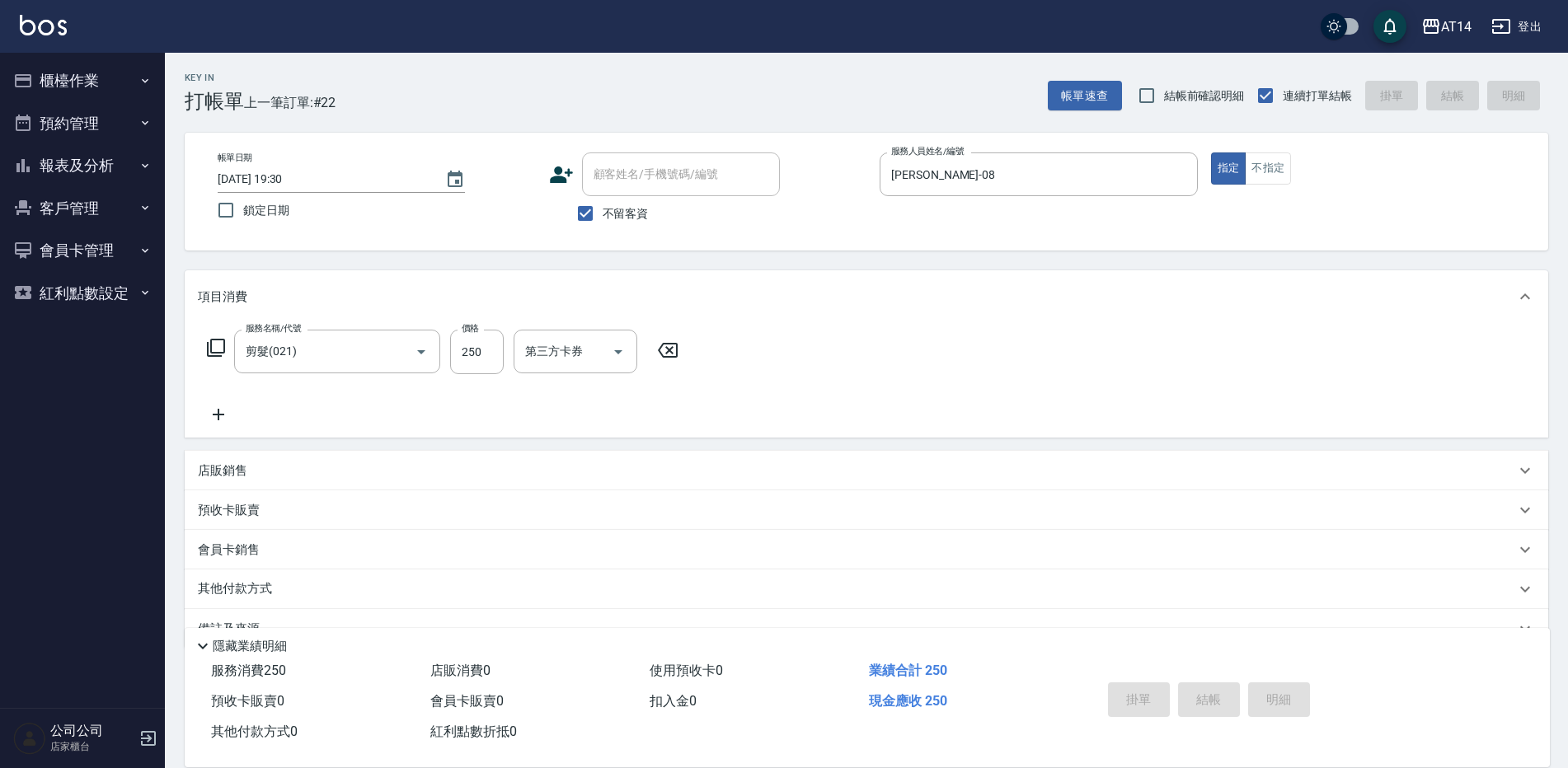
type input "[DATE] 19:34"
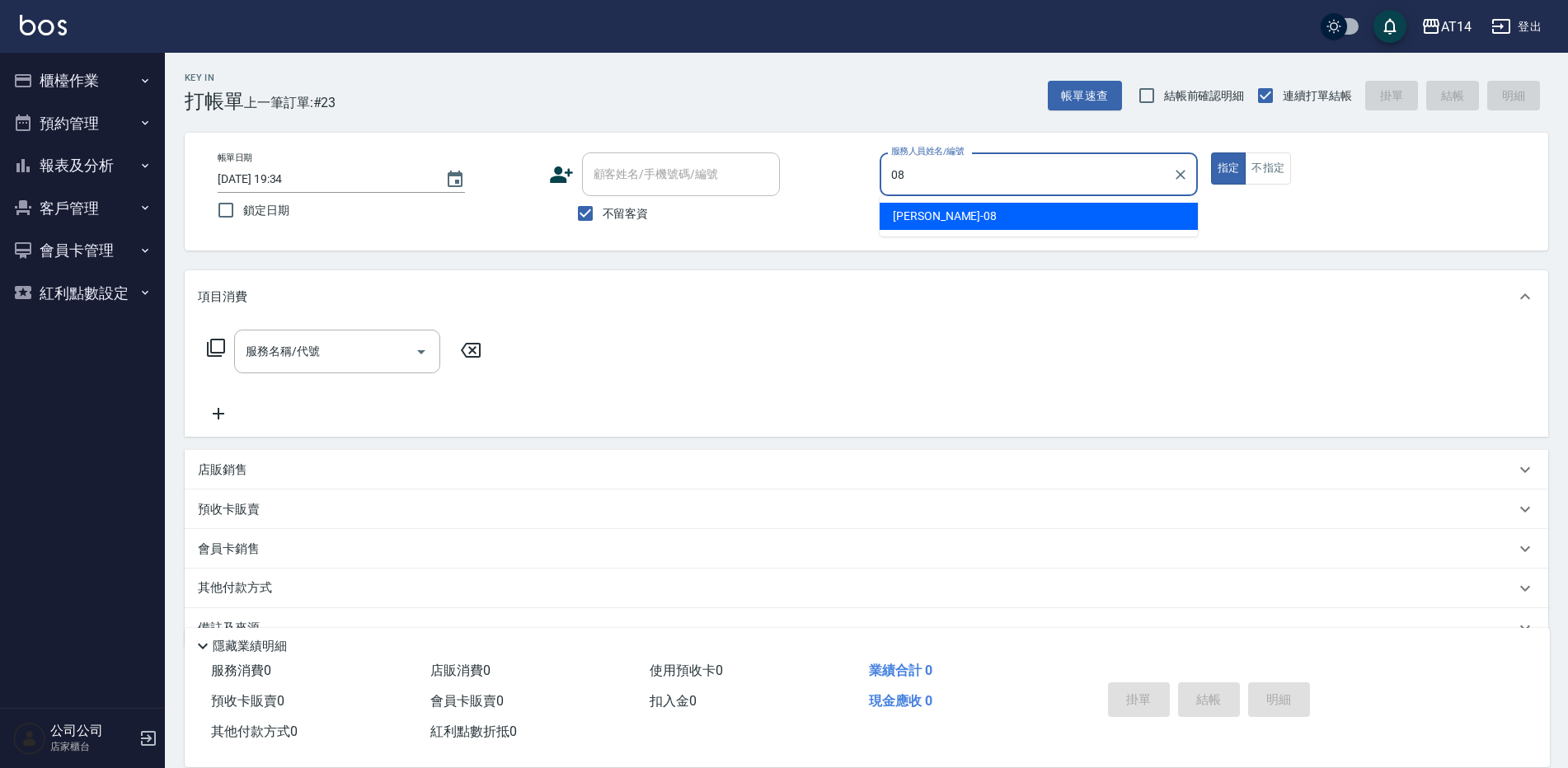
type input "[PERSON_NAME]-08"
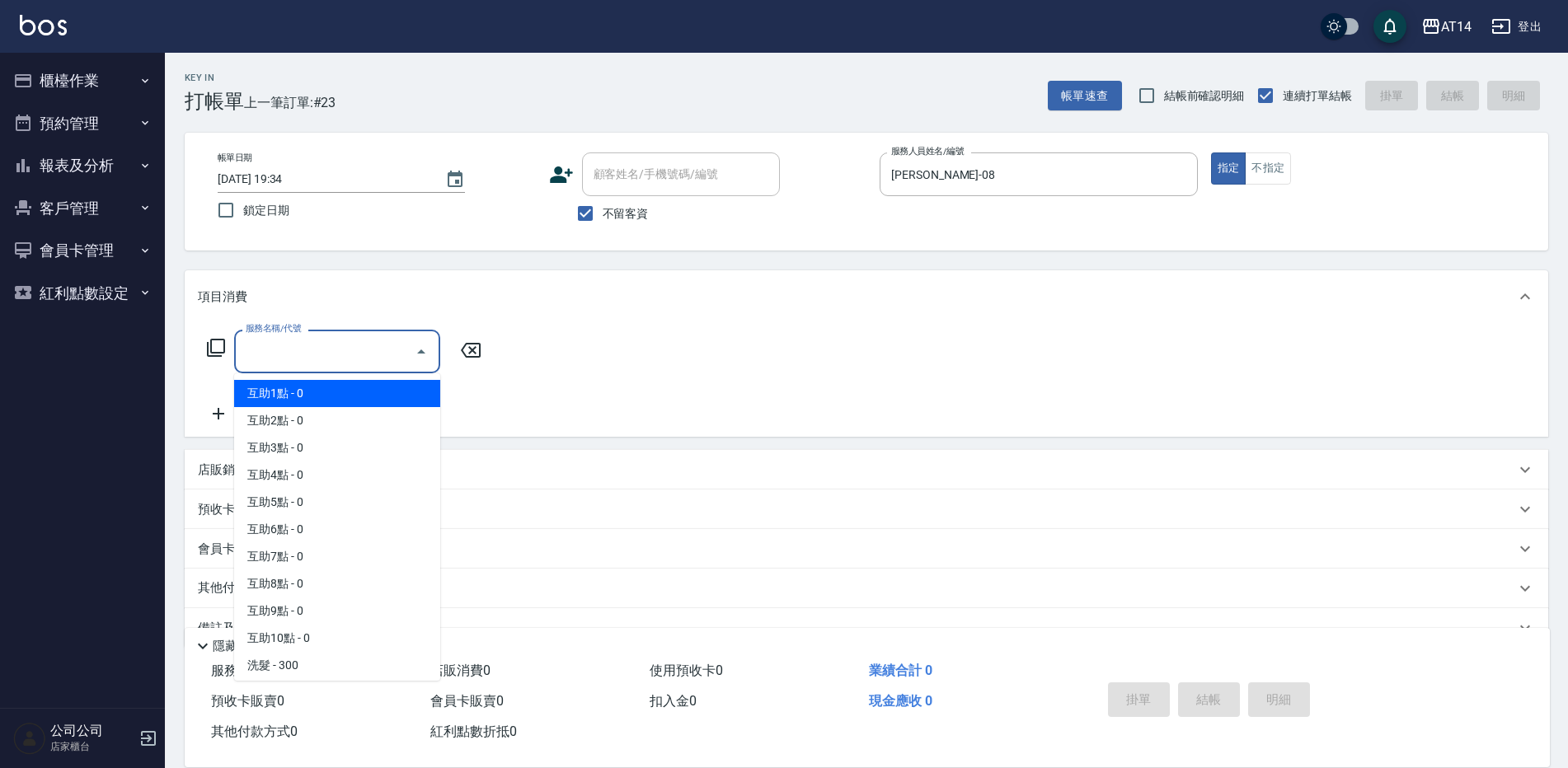
click at [318, 348] on input "服務名稱/代號" at bounding box center [324, 352] width 167 height 29
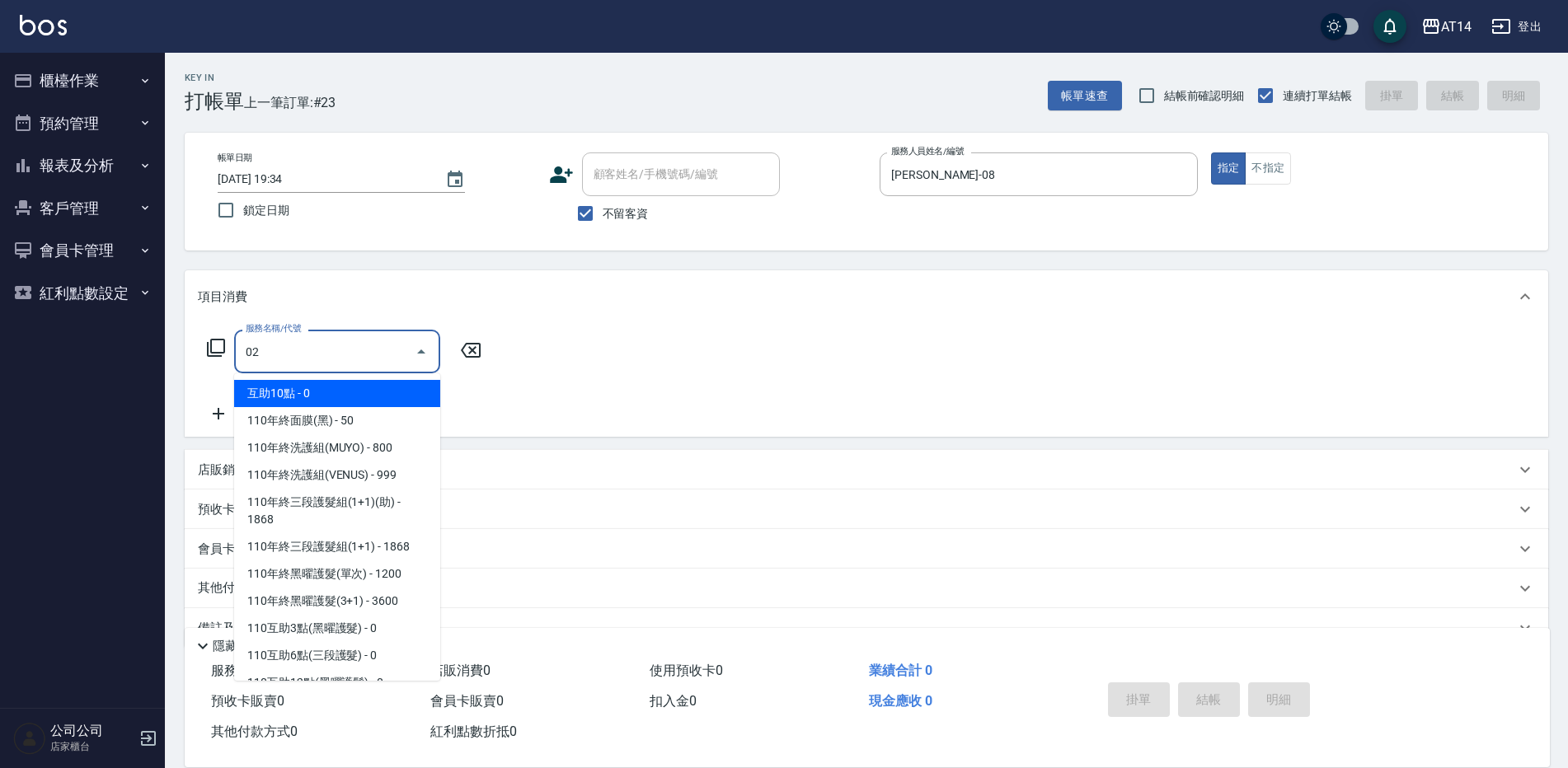
type input "022"
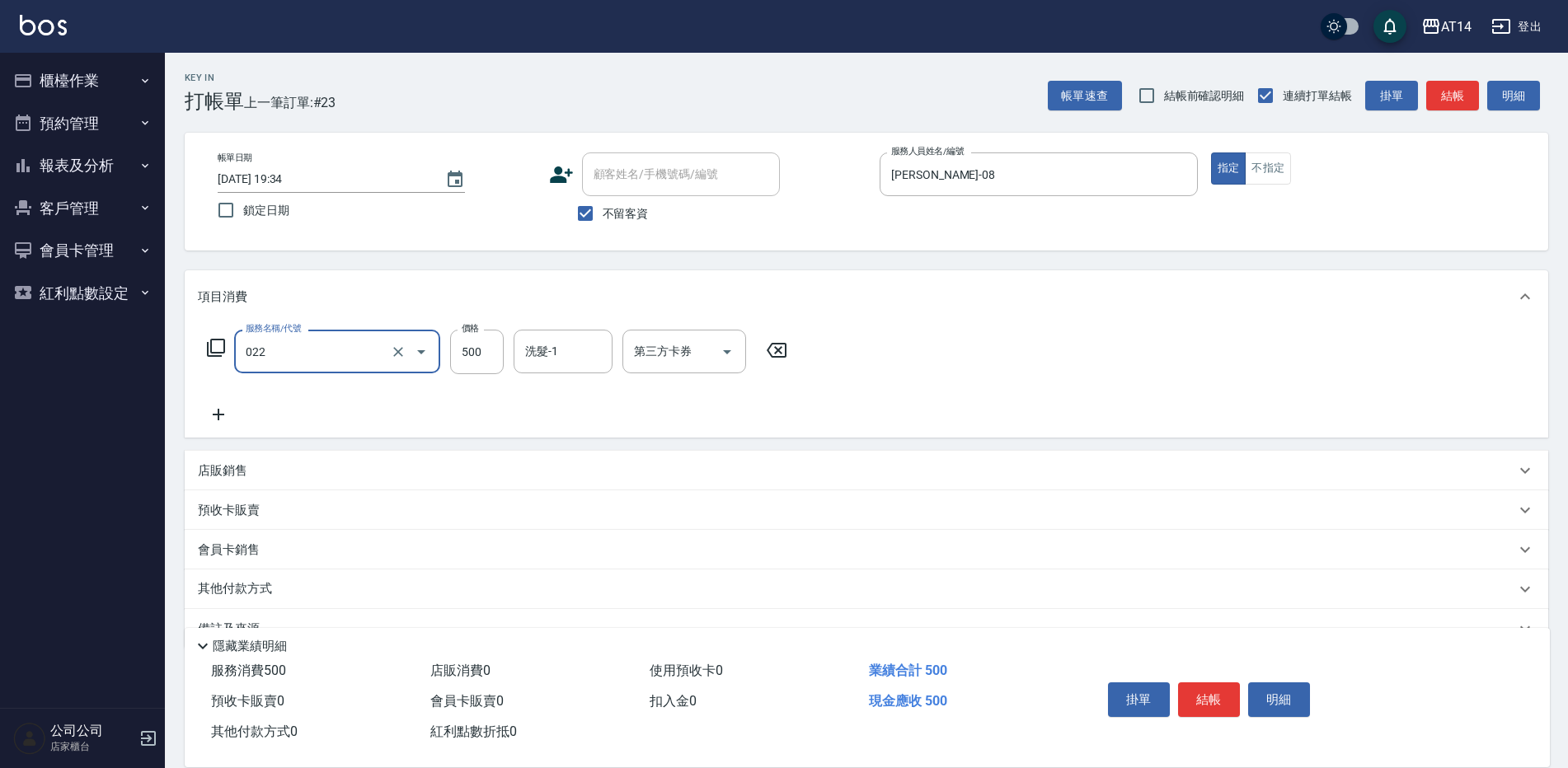
drag, startPoint x: 363, startPoint y: 367, endPoint x: 224, endPoint y: 327, distance: 144.6
click at [225, 328] on div "服務名稱/代號 022 服務名稱/代號 價格 500 價格 洗髮-1 洗髮-1 第三方卡券 第三方卡券" at bounding box center [867, 381] width 1363 height 114
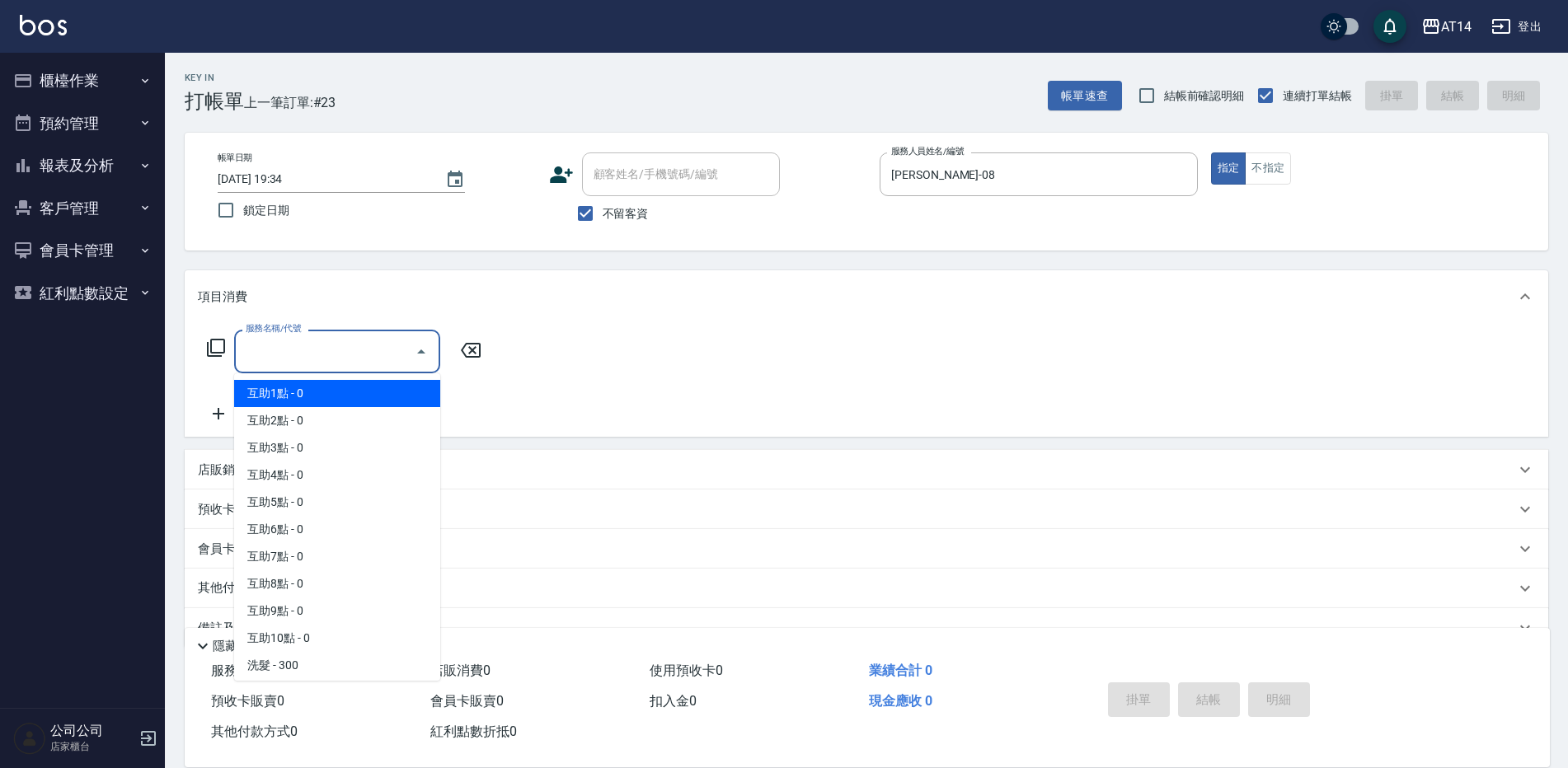
type input "1"
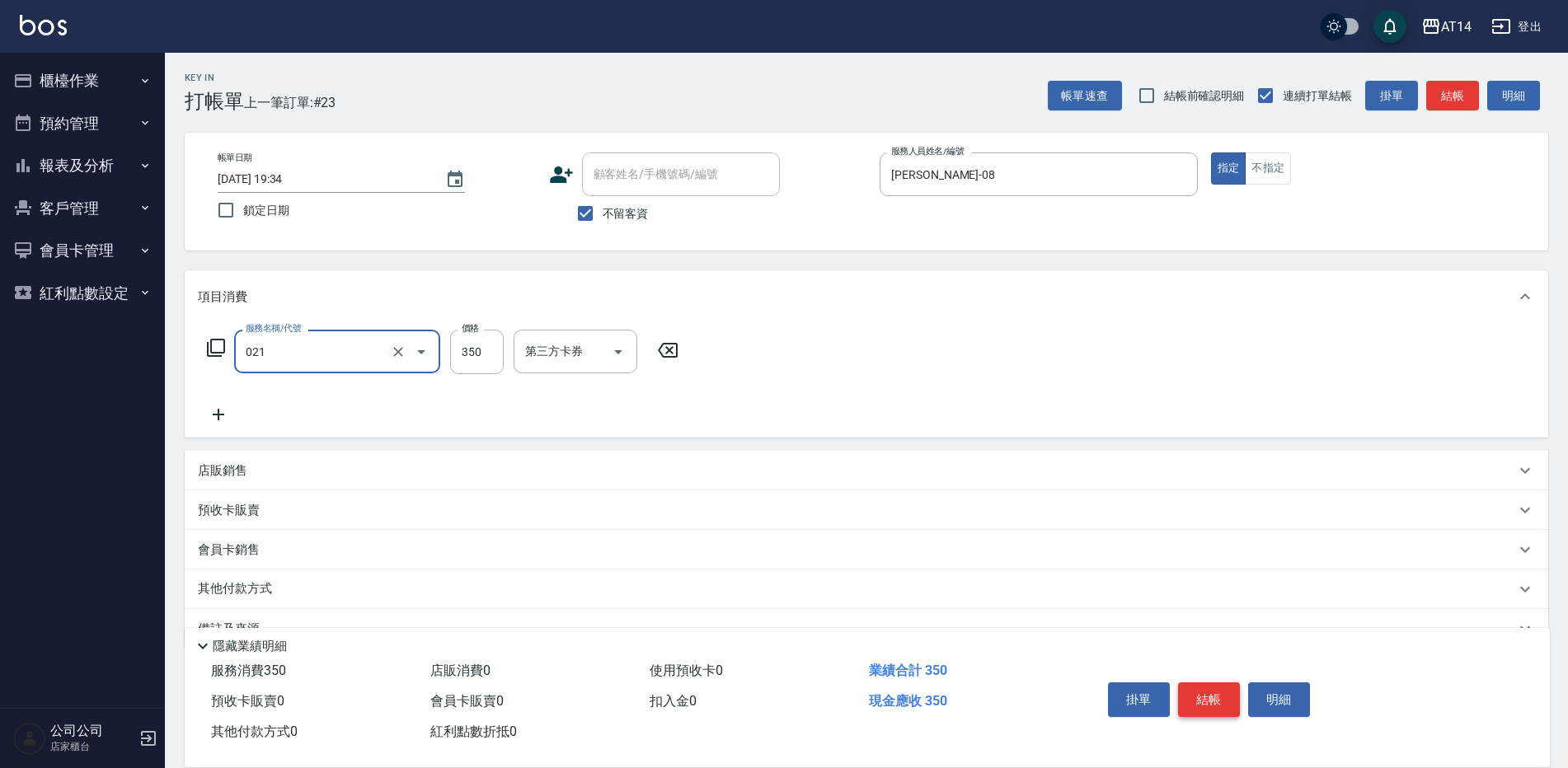
type input "剪髮(021)"
click at [1201, 695] on button "結帳" at bounding box center [1208, 700] width 62 height 35
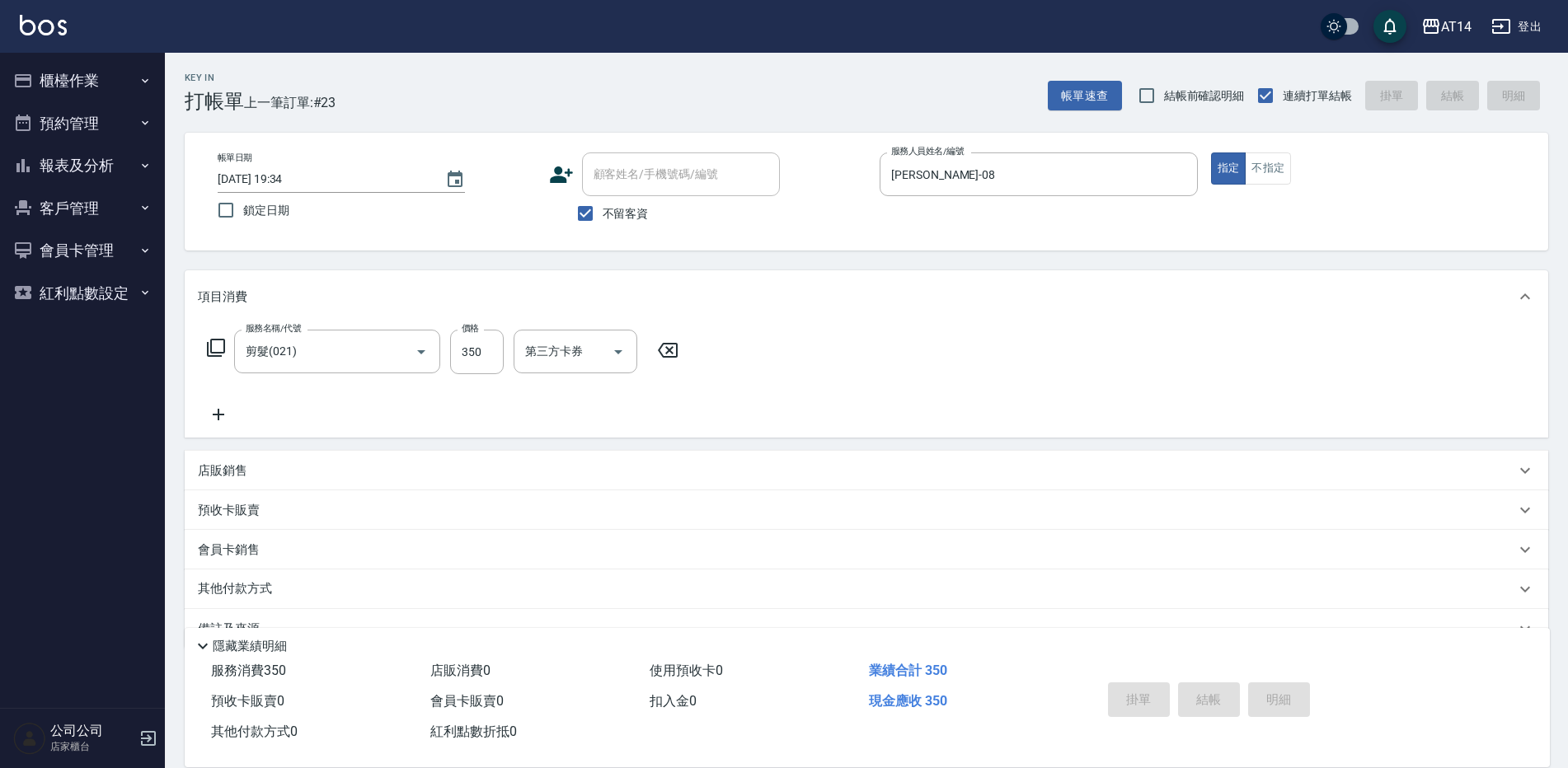
type input "[DATE] 19:42"
